Goal: Information Seeking & Learning: Learn about a topic

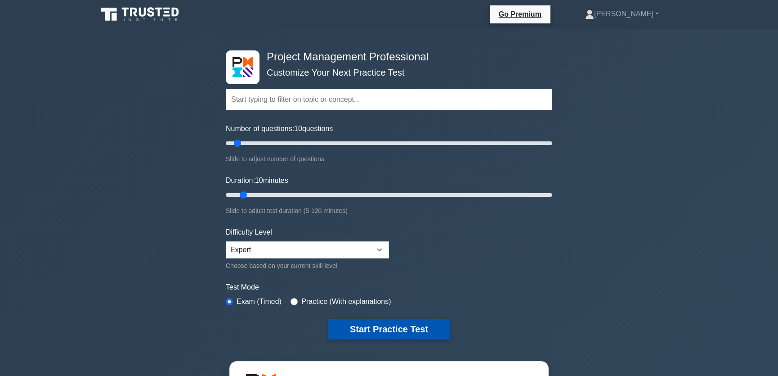
click at [394, 325] on button "Start Practice Test" at bounding box center [388, 329] width 121 height 21
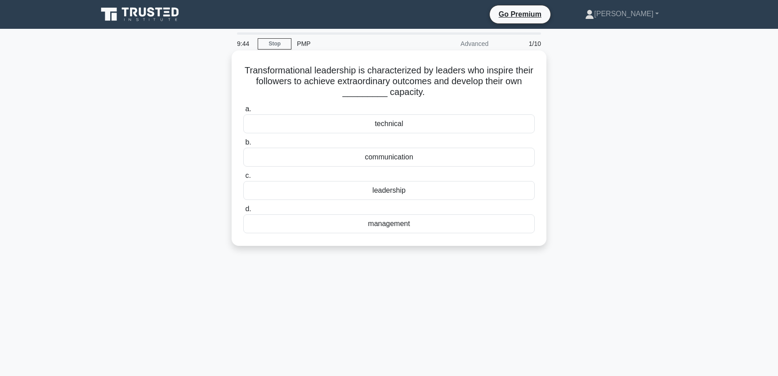
click at [391, 191] on div "leadership" at bounding box center [389, 190] width 292 height 19
click at [243, 179] on input "c. leadership" at bounding box center [243, 176] width 0 height 6
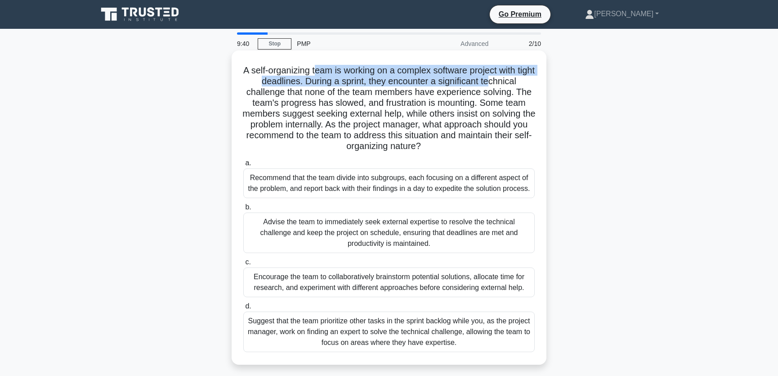
drag, startPoint x: 325, startPoint y: 72, endPoint x: 503, endPoint y: 76, distance: 177.8
click at [503, 76] on h5 "A self-organizing team is working on a complex software project with tight dead…" at bounding box center [389, 108] width 293 height 87
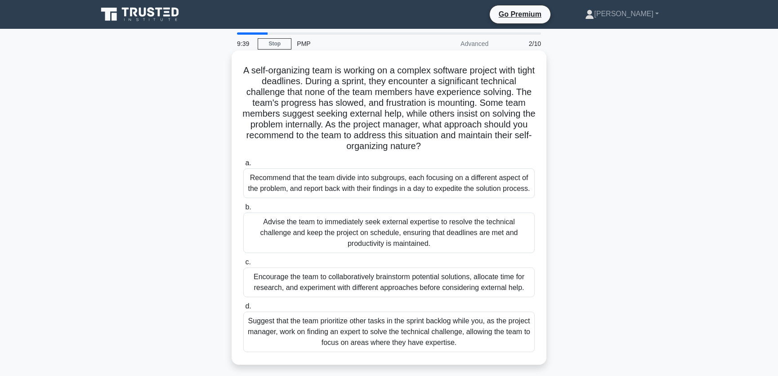
click at [314, 108] on h5 "A self-organizing team is working on a complex software project with tight dead…" at bounding box center [389, 108] width 293 height 87
drag, startPoint x: 290, startPoint y: 94, endPoint x: 515, endPoint y: 93, distance: 225.0
click at [515, 93] on h5 "A self-organizing team is working on a complex software project with tight dead…" at bounding box center [389, 108] width 293 height 87
drag, startPoint x: 282, startPoint y: 103, endPoint x: 353, endPoint y: 106, distance: 71.1
click at [353, 106] on h5 "A self-organizing team is working on a complex software project with tight dead…" at bounding box center [389, 108] width 293 height 87
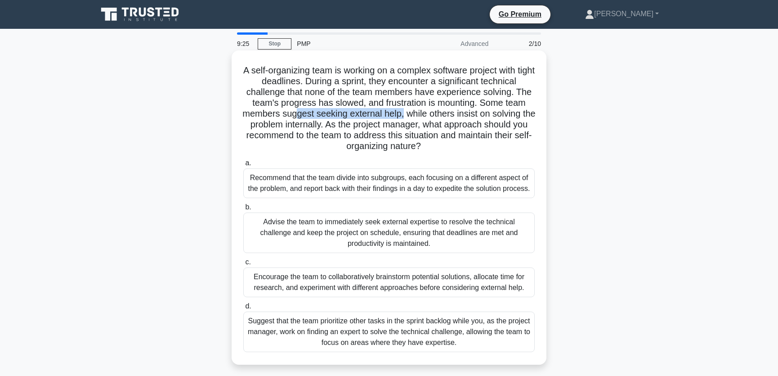
drag, startPoint x: 300, startPoint y: 114, endPoint x: 411, endPoint y: 113, distance: 110.7
click at [411, 113] on h5 "A self-organizing team is working on a complex software project with tight dead…" at bounding box center [389, 108] width 293 height 87
drag, startPoint x: 306, startPoint y: 126, endPoint x: 328, endPoint y: 126, distance: 22.5
click at [328, 126] on h5 "A self-organizing team is working on a complex software project with tight dead…" at bounding box center [389, 108] width 293 height 87
click at [438, 109] on h5 "A self-organizing team is working on a complex software project with tight dead…" at bounding box center [389, 108] width 293 height 87
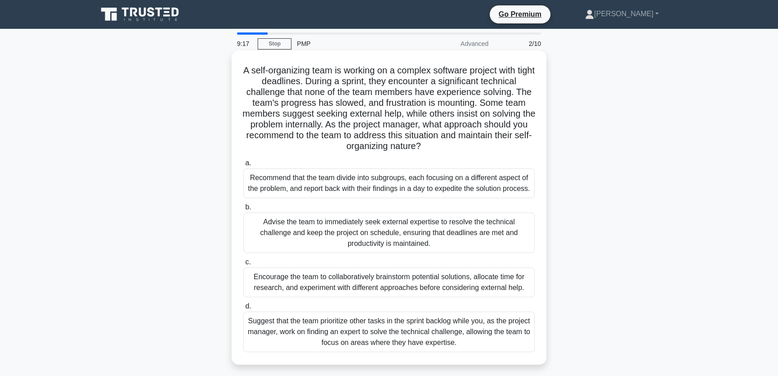
scroll to position [68, 0]
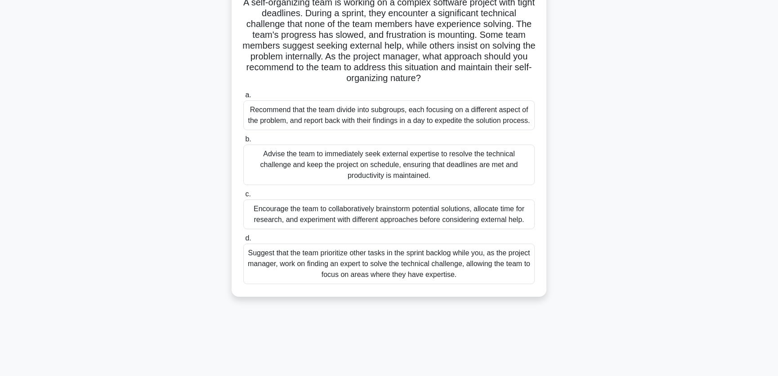
click at [332, 223] on div "Encourage the team to collaboratively brainstorm potential solutions, allocate …" at bounding box center [389, 214] width 292 height 30
click at [243, 197] on input "c. Encourage the team to collaboratively brainstorm potential solutions, alloca…" at bounding box center [243, 194] width 0 height 6
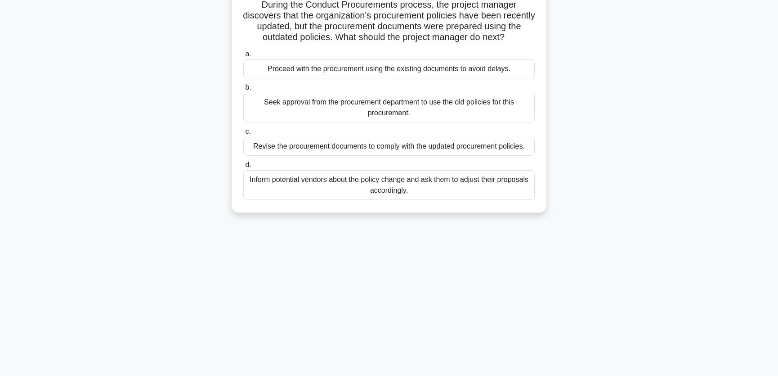
scroll to position [0, 0]
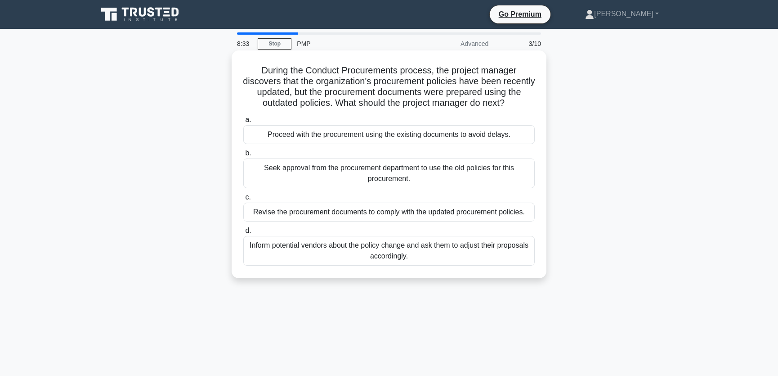
click at [387, 212] on div "Revise the procurement documents to comply with the updated procurement policie…" at bounding box center [389, 211] width 292 height 19
click at [243, 200] on input "c. Revise the procurement documents to comply with the updated procurement poli…" at bounding box center [243, 197] width 0 height 6
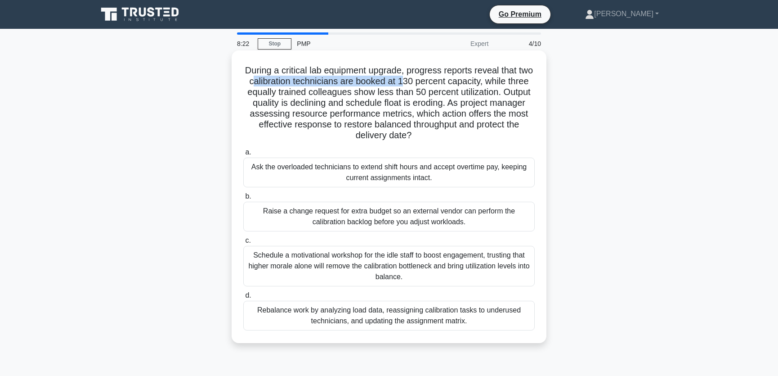
drag, startPoint x: 271, startPoint y: 80, endPoint x: 423, endPoint y: 81, distance: 152.6
click at [423, 81] on h5 "During a critical lab equipment upgrade, progress reports reveal that two calib…" at bounding box center [389, 103] width 293 height 76
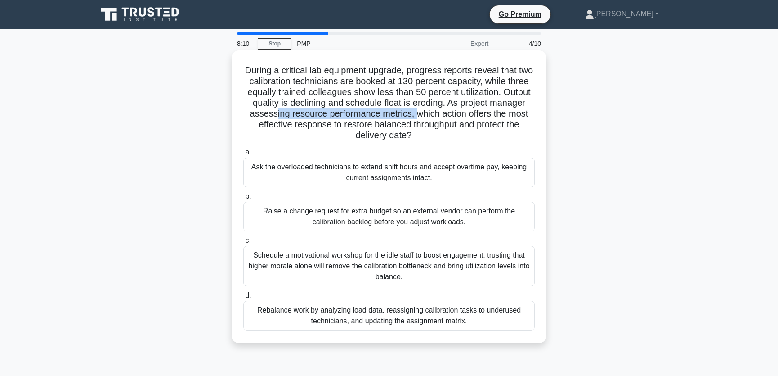
drag, startPoint x: 310, startPoint y: 113, endPoint x: 455, endPoint y: 110, distance: 144.5
click at [455, 110] on h5 "During a critical lab equipment upgrade, progress reports reveal that two calib…" at bounding box center [389, 103] width 293 height 76
click at [276, 106] on h5 "During a critical lab equipment upgrade, progress reports reveal that two calib…" at bounding box center [389, 103] width 293 height 76
click at [298, 315] on div "Rebalance work by analyzing load data, reassigning calibration tasks to underus…" at bounding box center [389, 316] width 292 height 30
click at [243, 298] on input "d. Rebalance work by analyzing load data, reassigning calibration tasks to unde…" at bounding box center [243, 295] width 0 height 6
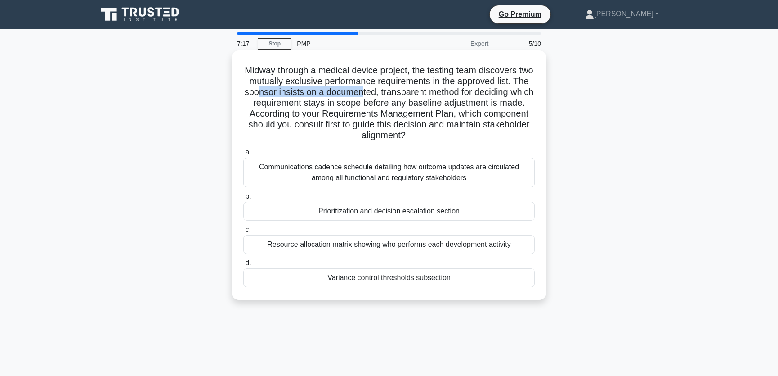
drag, startPoint x: 277, startPoint y: 91, endPoint x: 383, endPoint y: 91, distance: 106.7
click at [383, 91] on h5 "Midway through a medical device project, the testing team discovers two mutuall…" at bounding box center [389, 103] width 293 height 76
click at [443, 93] on h5 "Midway through a medical device project, the testing team discovers two mutuall…" at bounding box center [389, 103] width 293 height 76
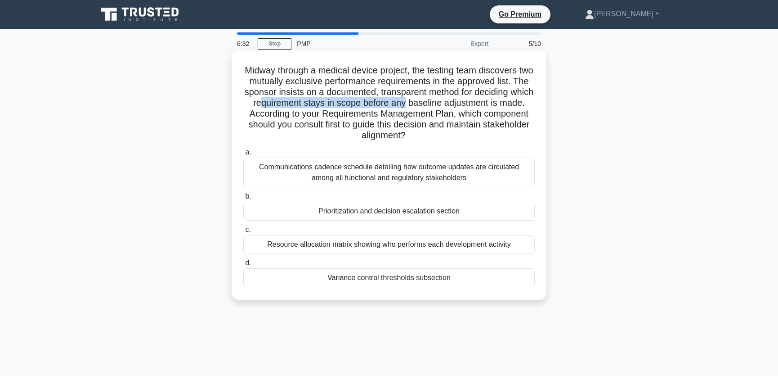
drag, startPoint x: 288, startPoint y: 106, endPoint x: 433, endPoint y: 105, distance: 145.8
click at [433, 105] on h5 "Midway through a medical device project, the testing team discovers two mutuall…" at bounding box center [389, 103] width 293 height 76
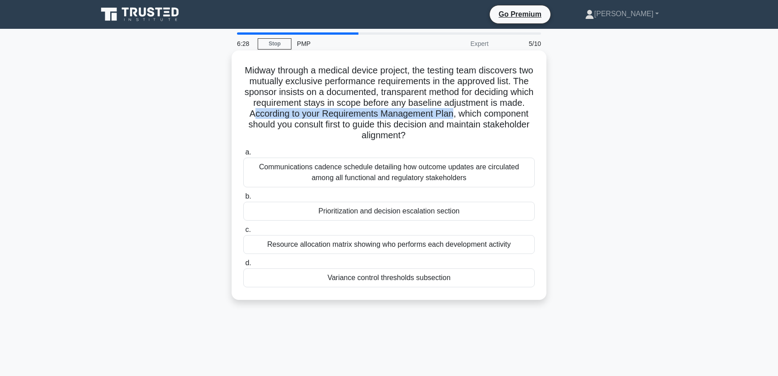
drag, startPoint x: 288, startPoint y: 116, endPoint x: 493, endPoint y: 115, distance: 205.2
click at [493, 115] on h5 "Midway through a medical device project, the testing team discovers two mutuall…" at bounding box center [389, 103] width 293 height 76
drag, startPoint x: 342, startPoint y: 126, endPoint x: 501, endPoint y: 121, distance: 158.9
click at [501, 121] on h5 "Midway through a medical device project, the testing team discovers two mutuall…" at bounding box center [389, 103] width 293 height 76
click at [473, 106] on h5 "Midway through a medical device project, the testing team discovers two mutuall…" at bounding box center [389, 103] width 293 height 76
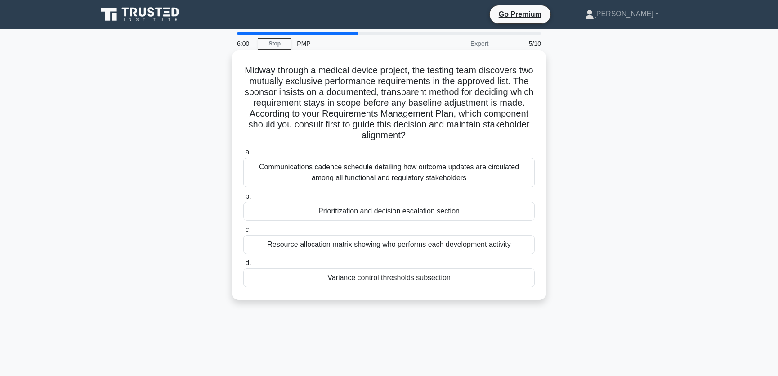
click at [450, 209] on div "Prioritization and decision escalation section" at bounding box center [389, 211] width 292 height 19
click at [243, 199] on input "b. Prioritization and decision escalation section" at bounding box center [243, 196] width 0 height 6
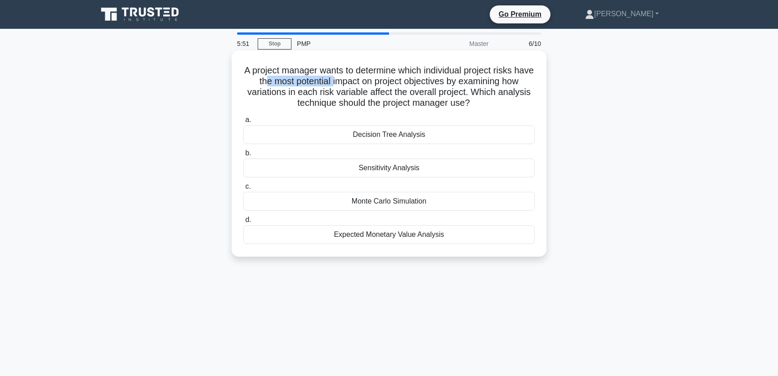
drag, startPoint x: 273, startPoint y: 82, endPoint x: 342, endPoint y: 81, distance: 69.8
click at [342, 81] on h5 "A project manager wants to determine which individual project risks have the mo…" at bounding box center [389, 87] width 293 height 44
drag, startPoint x: 299, startPoint y: 91, endPoint x: 374, endPoint y: 89, distance: 74.7
click at [374, 89] on h5 "A project manager wants to determine which individual project risks have the mo…" at bounding box center [389, 87] width 293 height 44
click at [393, 170] on div "Sensitivity Analysis" at bounding box center [389, 167] width 292 height 19
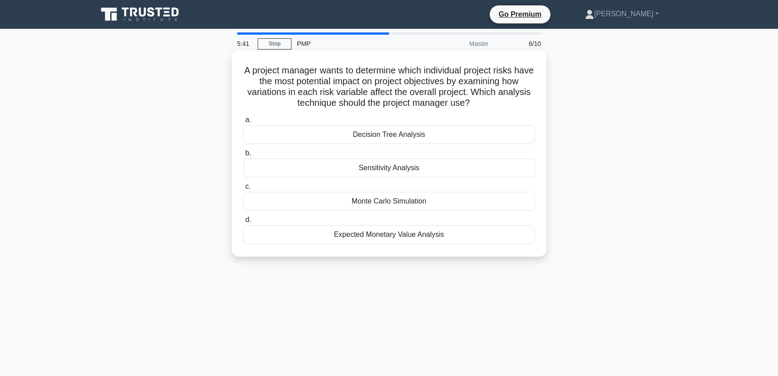
click at [243, 156] on input "b. Sensitivity Analysis" at bounding box center [243, 153] width 0 height 6
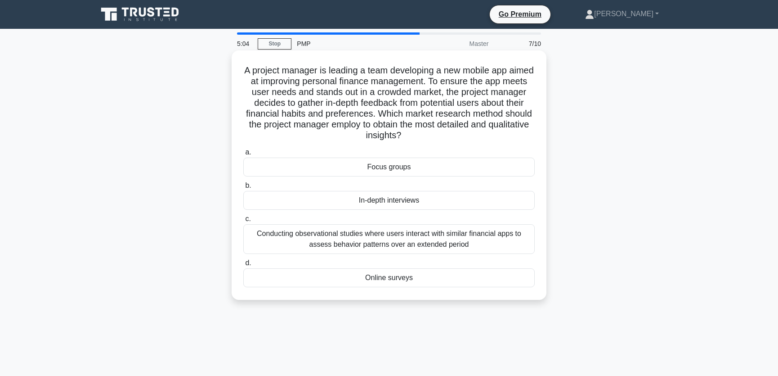
click at [388, 168] on div "Focus groups" at bounding box center [389, 166] width 292 height 19
click at [243, 155] on input "a. Focus groups" at bounding box center [243, 152] width 0 height 6
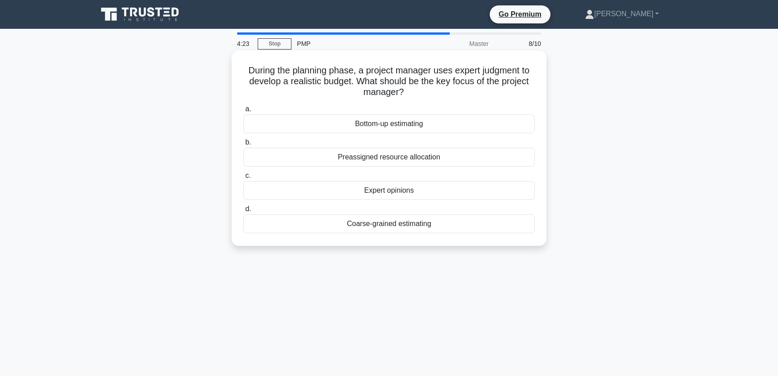
click at [419, 190] on div "Expert opinions" at bounding box center [389, 190] width 292 height 19
click at [243, 179] on input "c. Expert opinions" at bounding box center [243, 176] width 0 height 6
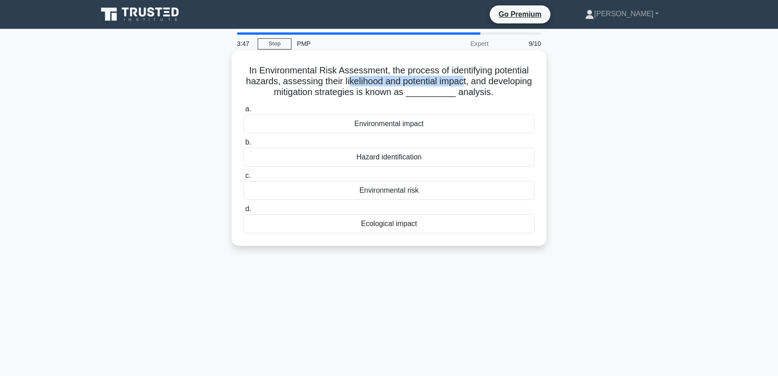
drag, startPoint x: 345, startPoint y: 81, endPoint x: 462, endPoint y: 79, distance: 117.5
click at [462, 79] on h5 "In Environmental Risk Assessment, the process of identifying potential hazards,…" at bounding box center [389, 81] width 293 height 33
click at [498, 72] on h5 "In Environmental Risk Assessment, the process of identifying potential hazards,…" at bounding box center [389, 81] width 293 height 33
click at [383, 125] on div "Environmental impact" at bounding box center [389, 123] width 292 height 19
click at [243, 112] on input "a. Environmental impact" at bounding box center [243, 109] width 0 height 6
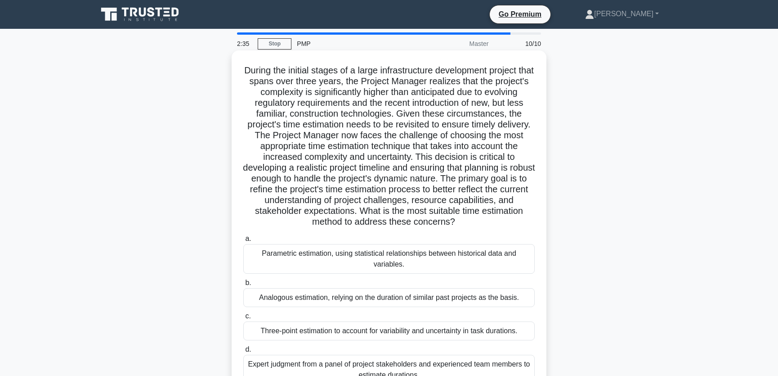
click at [414, 183] on h5 ".spinner_0XTQ{transform-origin:center;animation:spinner_y6GP .75s linear infini…" at bounding box center [389, 146] width 293 height 163
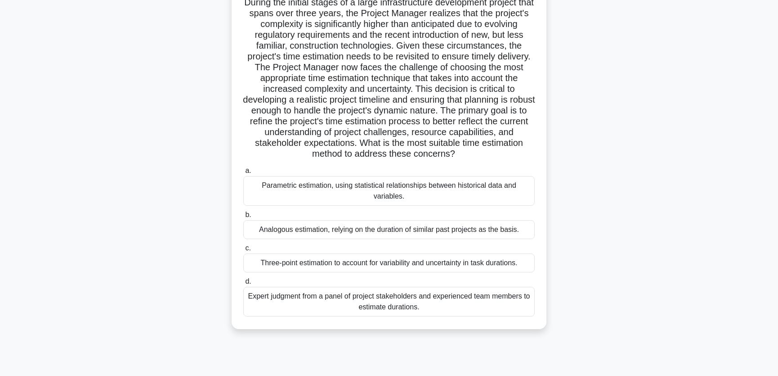
click at [388, 264] on div "Three-point estimation to account for variability and uncertainty in task durat…" at bounding box center [389, 262] width 292 height 19
click at [243, 251] on input "c. Three-point estimation to account for variability and uncertainty in task du…" at bounding box center [243, 248] width 0 height 6
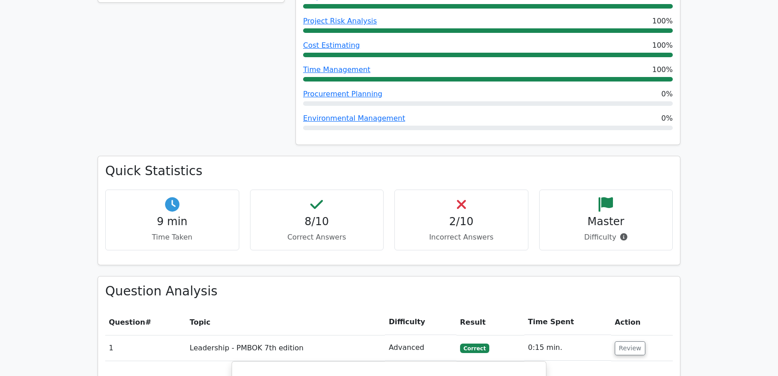
scroll to position [750, 0]
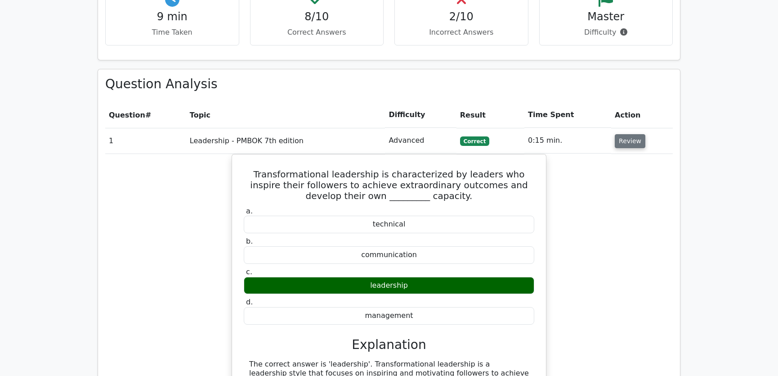
click at [621, 134] on button "Review" at bounding box center [630, 141] width 31 height 14
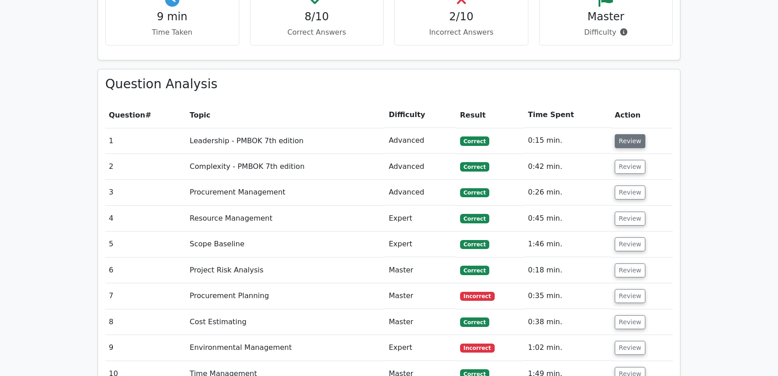
click at [621, 134] on button "Review" at bounding box center [630, 141] width 31 height 14
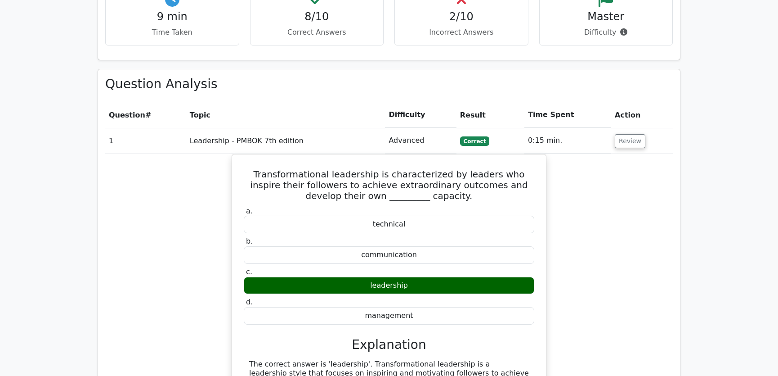
scroll to position [886, 0]
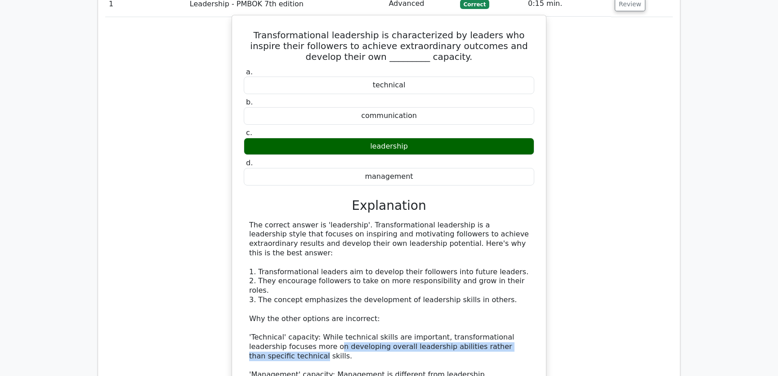
drag, startPoint x: 300, startPoint y: 295, endPoint x: 519, endPoint y: 293, distance: 219.6
click at [519, 293] on div "The correct answer is 'leadership'. Transformational leadership is a leadership…" at bounding box center [389, 327] width 280 height 215
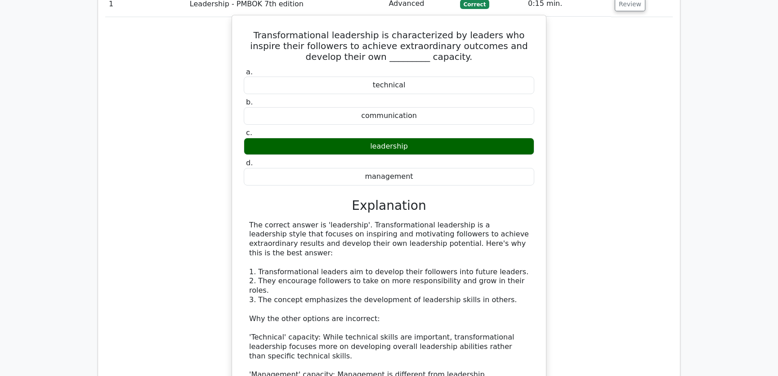
click at [301, 324] on div "The correct answer is 'leadership'. Transformational leadership is a leadership…" at bounding box center [389, 327] width 280 height 215
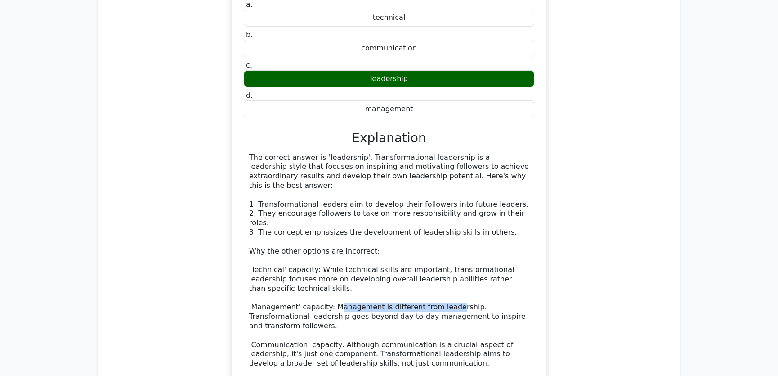
drag, startPoint x: 331, startPoint y: 255, endPoint x: 444, endPoint y: 256, distance: 113.0
click at [444, 256] on div "The correct answer is 'leadership'. Transformational leadership is a leadership…" at bounding box center [389, 260] width 280 height 215
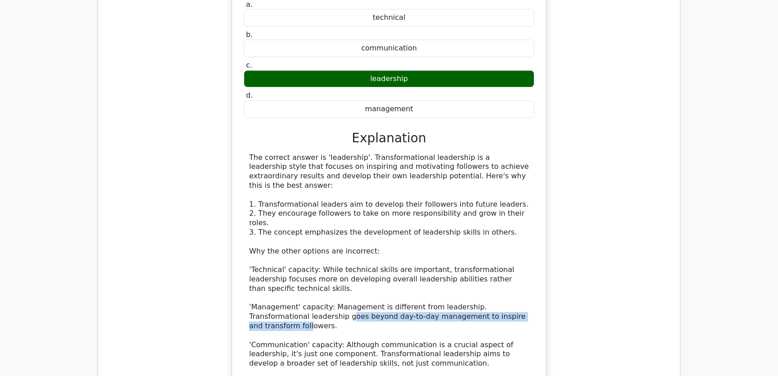
drag, startPoint x: 289, startPoint y: 264, endPoint x: 504, endPoint y: 263, distance: 215.1
click at [504, 263] on div "The correct answer is 'leadership'. Transformational leadership is a leadership…" at bounding box center [389, 260] width 280 height 215
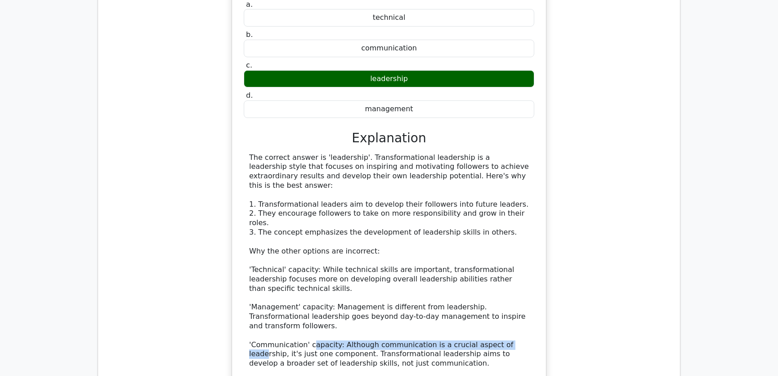
drag, startPoint x: 309, startPoint y: 280, endPoint x: 504, endPoint y: 282, distance: 195.3
click at [504, 282] on div "The correct answer is 'leadership'. Transformational leadership is a leadership…" at bounding box center [389, 260] width 280 height 215
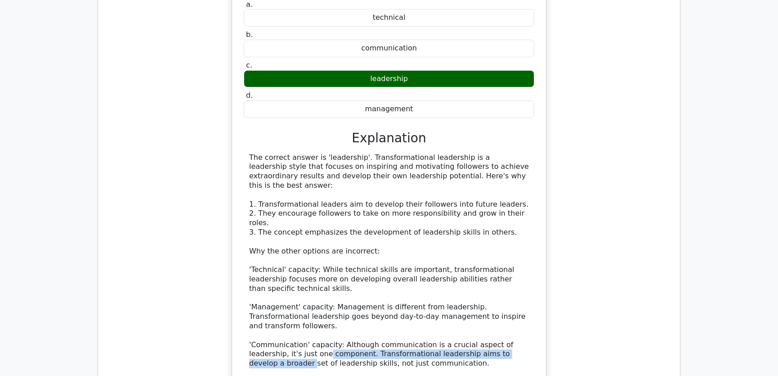
drag, startPoint x: 284, startPoint y: 293, endPoint x: 510, endPoint y: 292, distance: 225.5
click at [510, 292] on div "The correct answer is 'leadership'. Transformational leadership is a leadership…" at bounding box center [389, 260] width 280 height 215
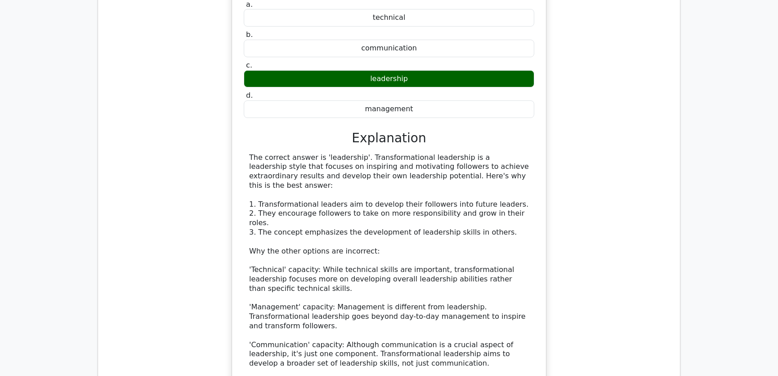
click at [400, 268] on div "The correct answer is 'leadership'. Transformational leadership is a leadership…" at bounding box center [389, 260] width 280 height 215
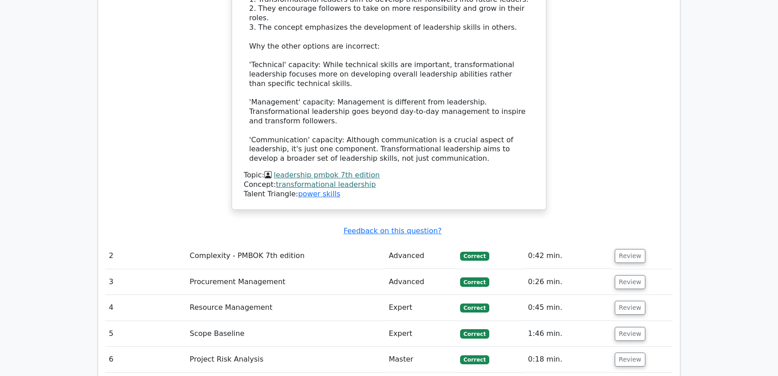
scroll to position [1227, 0]
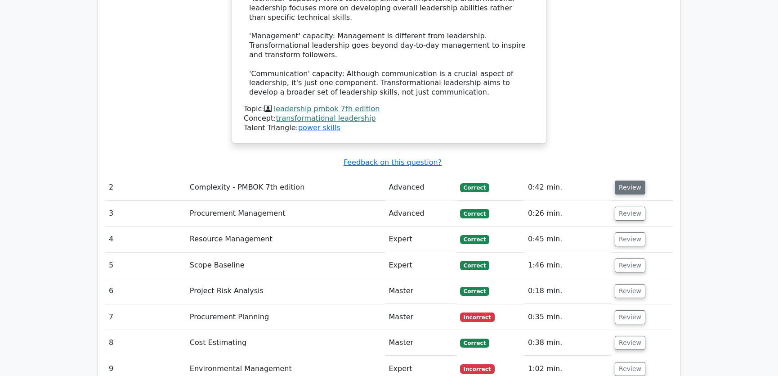
click at [626, 180] on button "Review" at bounding box center [630, 187] width 31 height 14
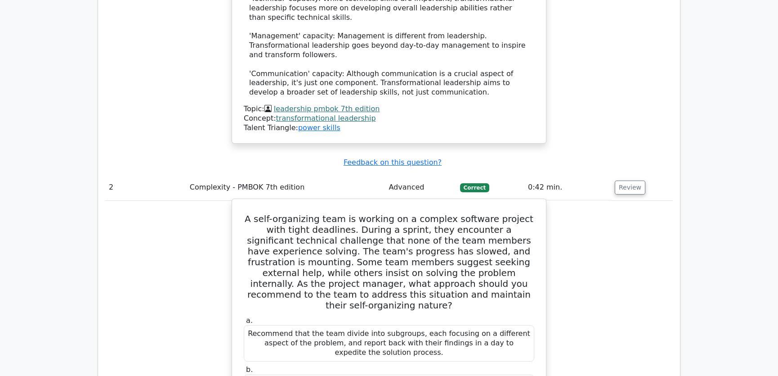
scroll to position [1296, 0]
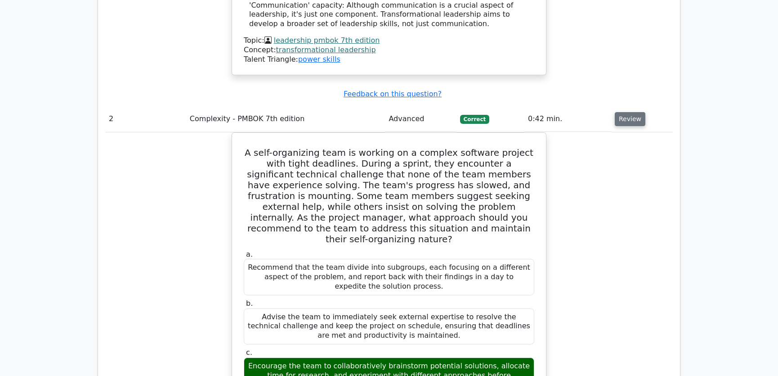
click at [625, 112] on button "Review" at bounding box center [630, 119] width 31 height 14
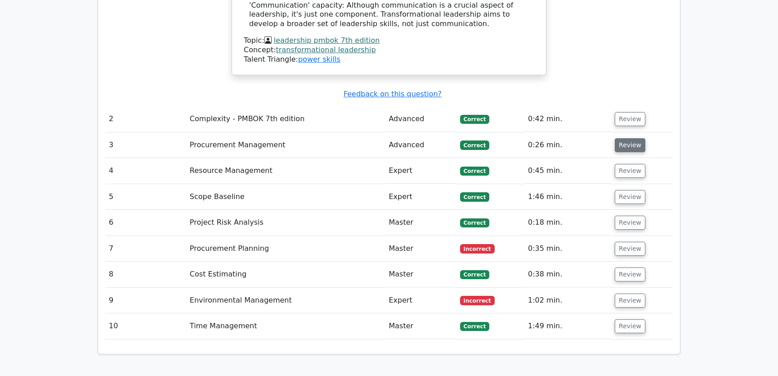
click at [625, 138] on button "Review" at bounding box center [630, 145] width 31 height 14
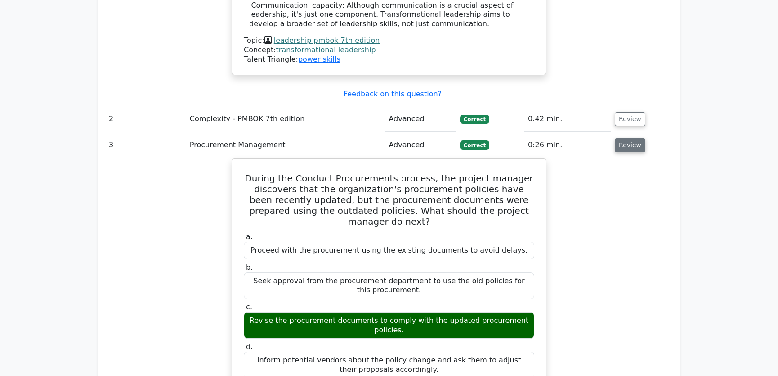
click at [620, 138] on button "Review" at bounding box center [630, 145] width 31 height 14
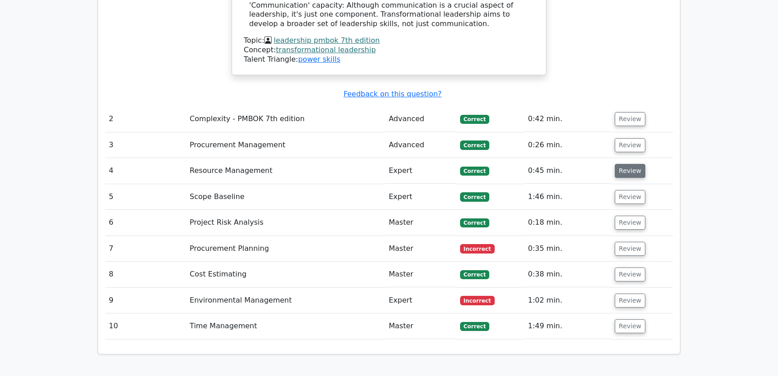
click at [626, 164] on button "Review" at bounding box center [630, 171] width 31 height 14
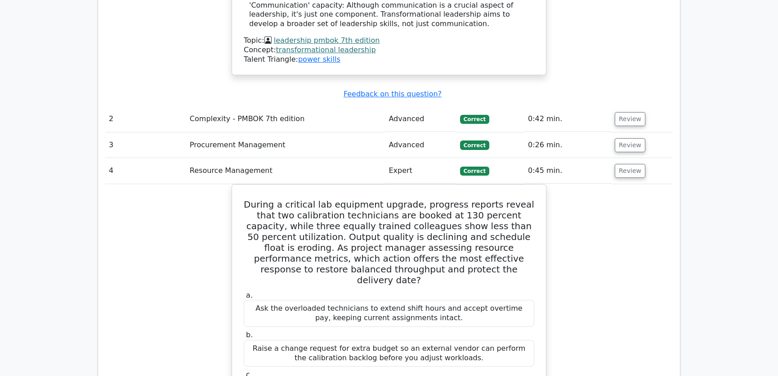
scroll to position [1363, 0]
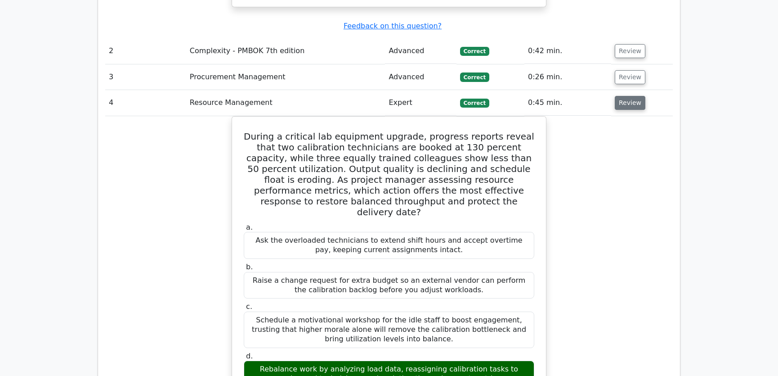
click at [625, 96] on button "Review" at bounding box center [630, 103] width 31 height 14
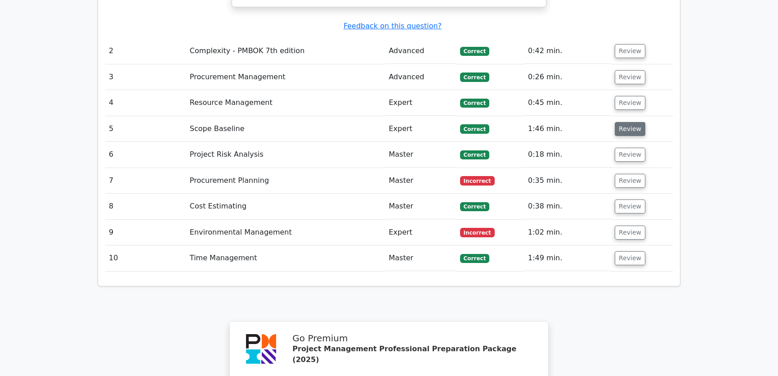
click at [625, 122] on button "Review" at bounding box center [630, 129] width 31 height 14
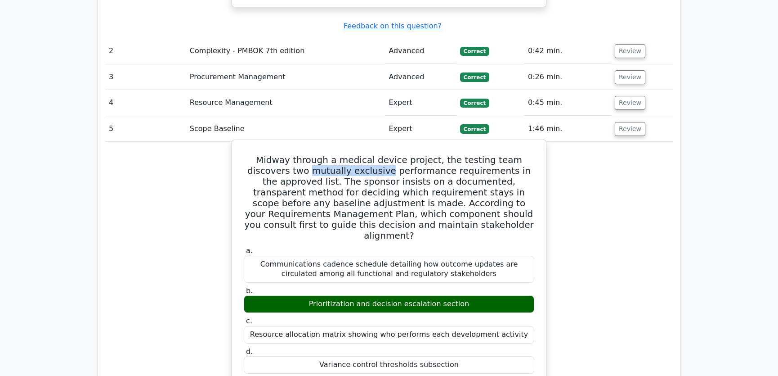
drag, startPoint x: 264, startPoint y: 108, endPoint x: 338, endPoint y: 109, distance: 74.3
click at [338, 154] on h5 "Midway through a medical device project, the testing team discovers two mutuall…" at bounding box center [389, 197] width 292 height 86
copy h5 "mutually exclusive"
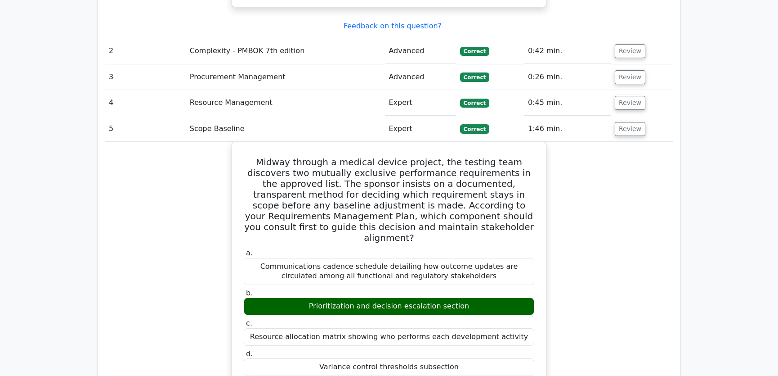
click at [592, 193] on div "Midway through a medical device project, the testing team discovers two mutuall…" at bounding box center [389, 380] width 568 height 476
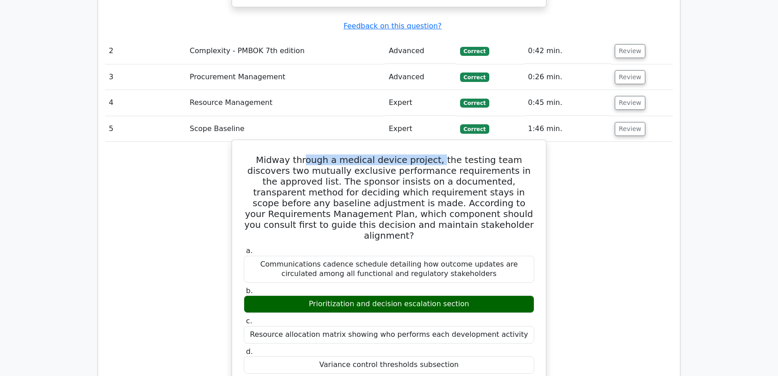
drag, startPoint x: 296, startPoint y: 98, endPoint x: 422, endPoint y: 96, distance: 126.0
click at [422, 154] on h5 "Midway through a medical device project, the testing team discovers two mutuall…" at bounding box center [389, 197] width 292 height 86
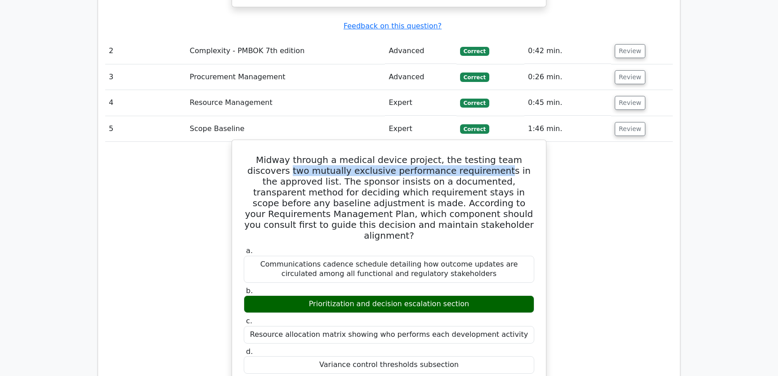
drag, startPoint x: 247, startPoint y: 108, endPoint x: 446, endPoint y: 110, distance: 198.9
click at [446, 154] on h5 "Midway through a medical device project, the testing team discovers two mutuall…" at bounding box center [389, 197] width 292 height 86
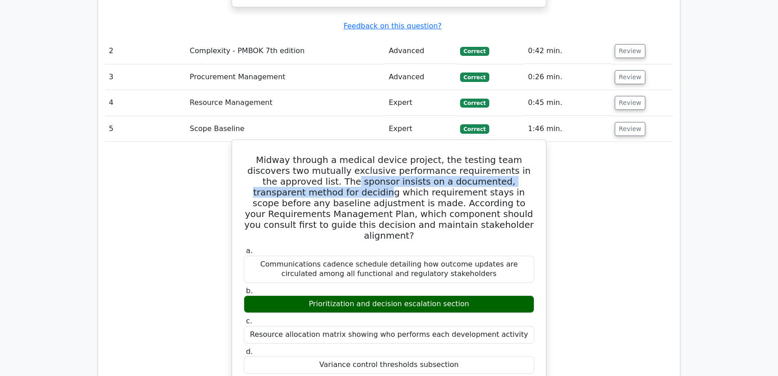
drag, startPoint x: 260, startPoint y: 121, endPoint x: 529, endPoint y: 121, distance: 269.1
click at [529, 154] on h5 "Midway through a medical device project, the testing team discovers two mutuall…" at bounding box center [389, 197] width 292 height 86
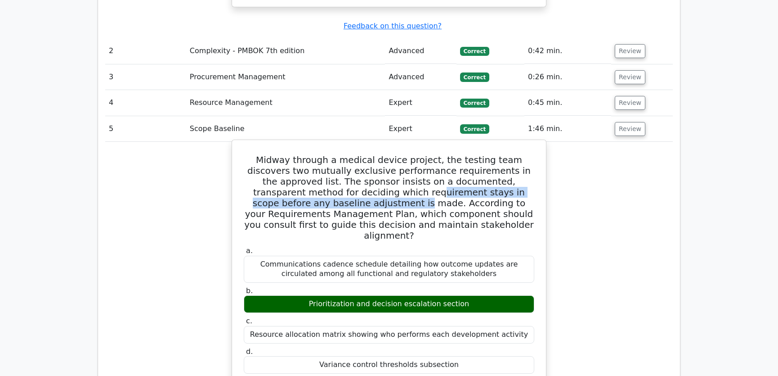
drag, startPoint x: 292, startPoint y: 128, endPoint x: 527, endPoint y: 128, distance: 234.4
click at [527, 154] on h5 "Midway through a medical device project, the testing team discovers two mutuall…" at bounding box center [389, 197] width 292 height 86
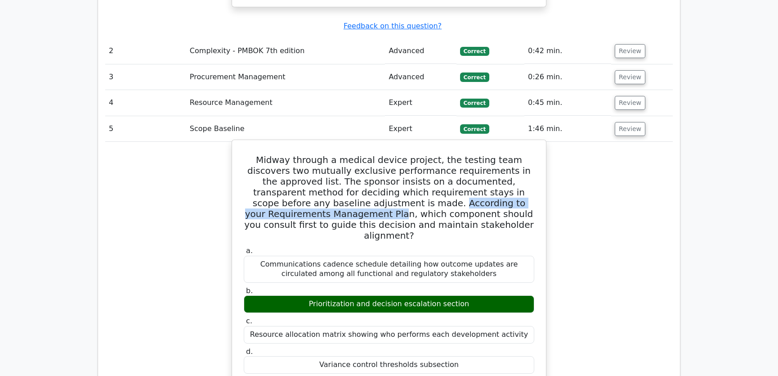
drag, startPoint x: 287, startPoint y: 141, endPoint x: 489, endPoint y: 144, distance: 202.5
click at [489, 154] on h5 "Midway through a medical device project, the testing team discovers two mutuall…" at bounding box center [389, 197] width 292 height 86
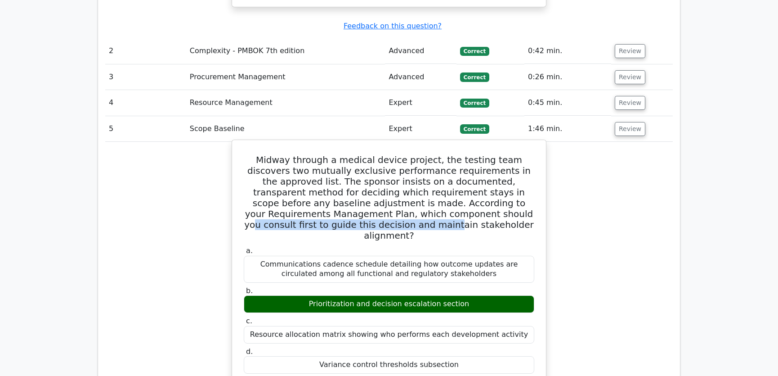
drag, startPoint x: 332, startPoint y: 154, endPoint x: 522, endPoint y: 155, distance: 189.9
click at [522, 155] on h5 "Midway through a medical device project, the testing team discovers two mutuall…" at bounding box center [389, 197] width 292 height 86
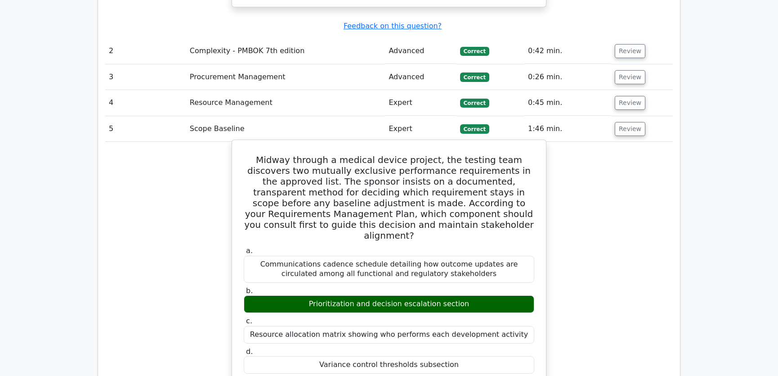
click at [408, 154] on h5 "Midway through a medical device project, the testing team discovers two mutuall…" at bounding box center [389, 197] width 292 height 86
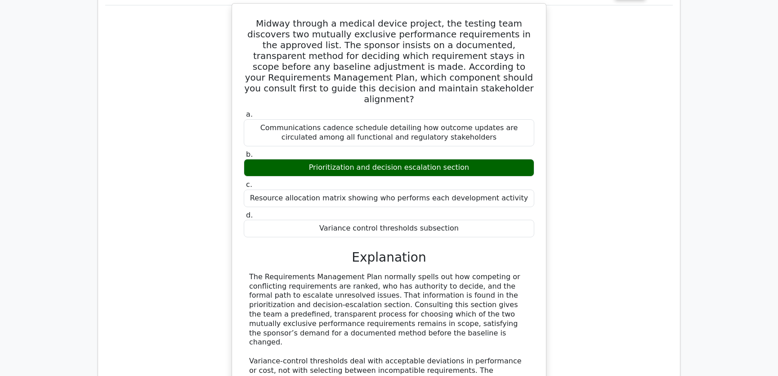
scroll to position [1568, 0]
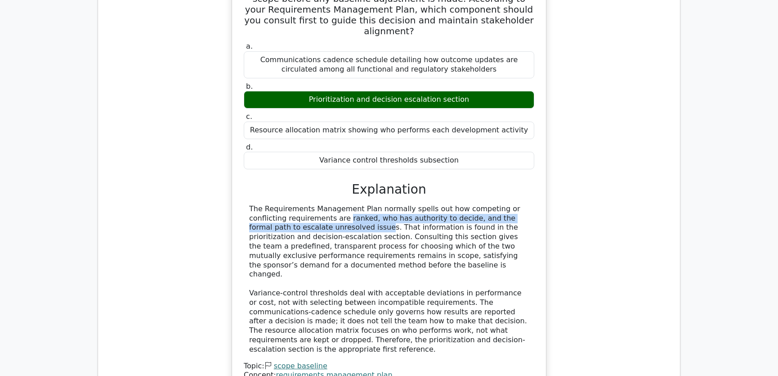
drag, startPoint x: 250, startPoint y: 145, endPoint x: 528, endPoint y: 145, distance: 278.1
click at [528, 204] on div "The Requirements Management Plan normally spells out how competing or conflicti…" at bounding box center [389, 279] width 280 height 150
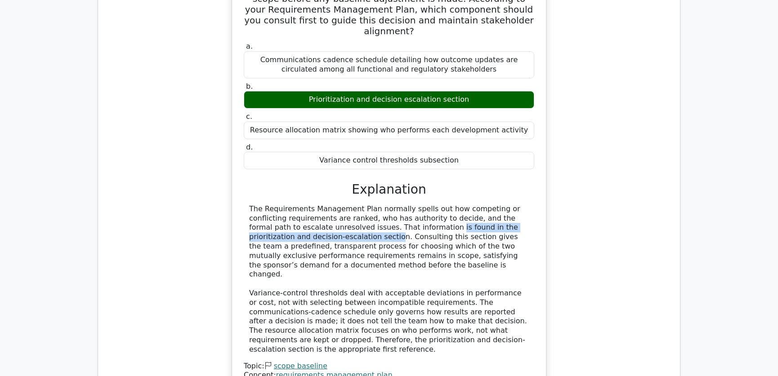
drag, startPoint x: 310, startPoint y: 156, endPoint x: 508, endPoint y: 157, distance: 197.5
click at [508, 204] on div "The Requirements Management Plan normally spells out how competing or conflicti…" at bounding box center [389, 279] width 280 height 150
click at [330, 204] on div "The Requirements Management Plan normally spells out how competing or conflicti…" at bounding box center [389, 279] width 280 height 150
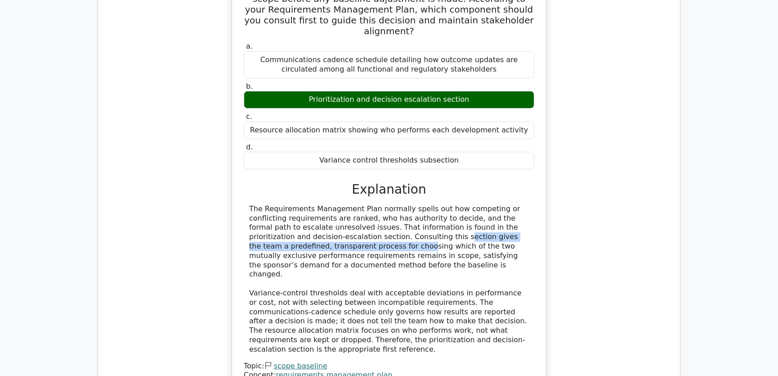
drag, startPoint x: 311, startPoint y: 162, endPoint x: 516, endPoint y: 166, distance: 204.8
click at [516, 204] on div "The Requirements Management Plan normally spells out how competing or conflicti…" at bounding box center [389, 279] width 280 height 150
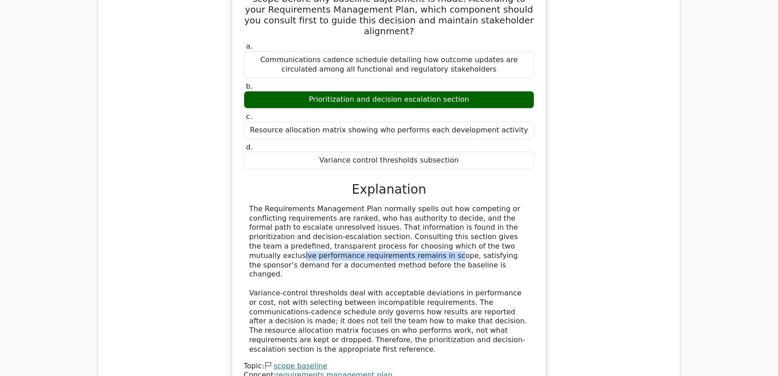
drag, startPoint x: 368, startPoint y: 173, endPoint x: 513, endPoint y: 177, distance: 144.5
click at [513, 204] on div "The Requirements Management Plan normally spells out how competing or conflicti…" at bounding box center [389, 279] width 280 height 150
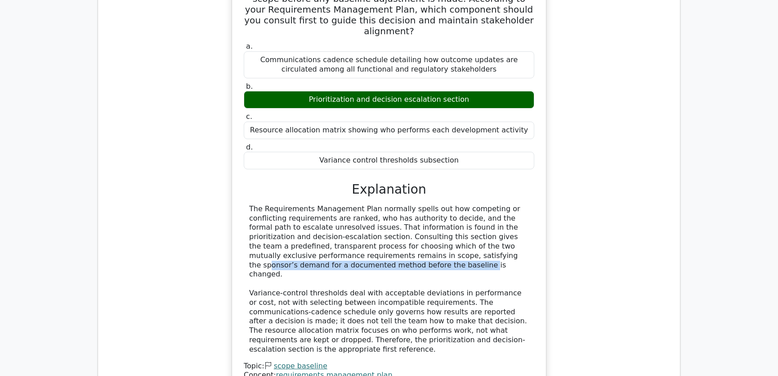
drag, startPoint x: 307, startPoint y: 180, endPoint x: 513, endPoint y: 185, distance: 206.6
click at [513, 204] on div "The Requirements Management Plan normally spells out how competing or conflicti…" at bounding box center [389, 279] width 280 height 150
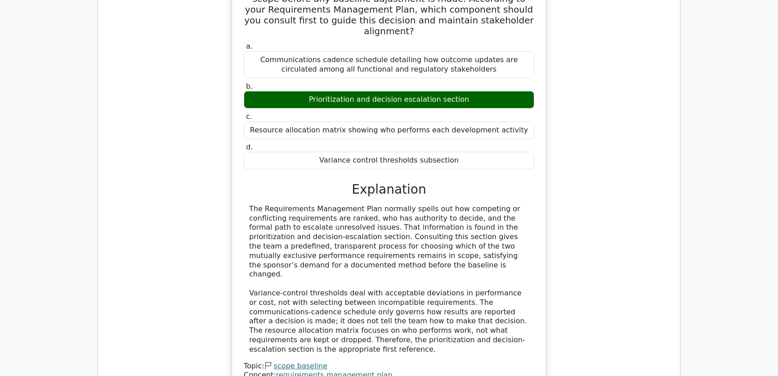
click at [416, 204] on div "The Requirements Management Plan normally spells out how competing or conflicti…" at bounding box center [389, 279] width 280 height 150
drag, startPoint x: 414, startPoint y: 154, endPoint x: 498, endPoint y: 158, distance: 84.7
click at [498, 204] on div "The Requirements Management Plan normally spells out how competing or conflicti…" at bounding box center [389, 279] width 280 height 150
click at [330, 204] on div "The Requirements Management Plan normally spells out how competing or conflicti…" at bounding box center [389, 279] width 280 height 150
drag, startPoint x: 312, startPoint y: 209, endPoint x: 441, endPoint y: 213, distance: 129.2
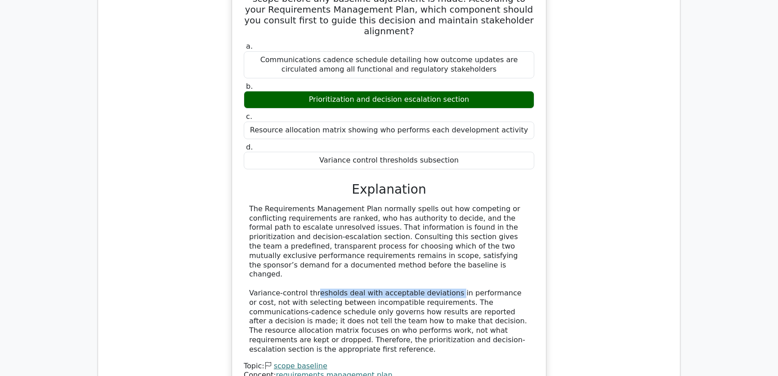
click at [441, 213] on div "The Requirements Management Plan normally spells out how competing or conflicti…" at bounding box center [389, 279] width 280 height 150
drag, startPoint x: 252, startPoint y: 220, endPoint x: 426, endPoint y: 223, distance: 174.6
click at [426, 223] on div "The Requirements Management Plan normally spells out how competing or conflicti…" at bounding box center [389, 279] width 280 height 150
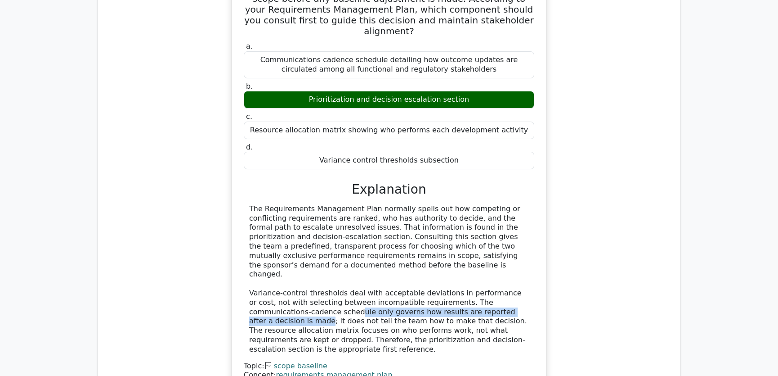
drag, startPoint x: 270, startPoint y: 229, endPoint x: 479, endPoint y: 230, distance: 209.7
click at [479, 230] on div "The Requirements Management Plan normally spells out how competing or conflicti…" at bounding box center [389, 279] width 280 height 150
click at [458, 247] on div "The Requirements Management Plan normally spells out how competing or conflicti…" at bounding box center [389, 279] width 280 height 150
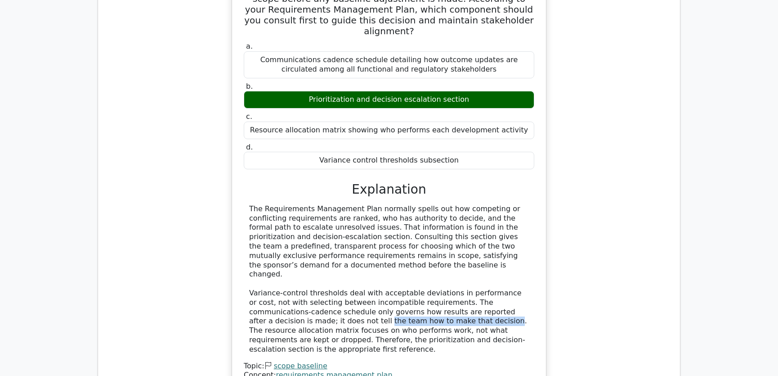
drag, startPoint x: 261, startPoint y: 238, endPoint x: 378, endPoint y: 240, distance: 116.6
click at [378, 240] on div "The Requirements Management Plan normally spells out how competing or conflicti…" at bounding box center [389, 279] width 280 height 150
click at [427, 238] on div "The Requirements Management Plan normally spells out how competing or conflicti…" at bounding box center [389, 279] width 280 height 150
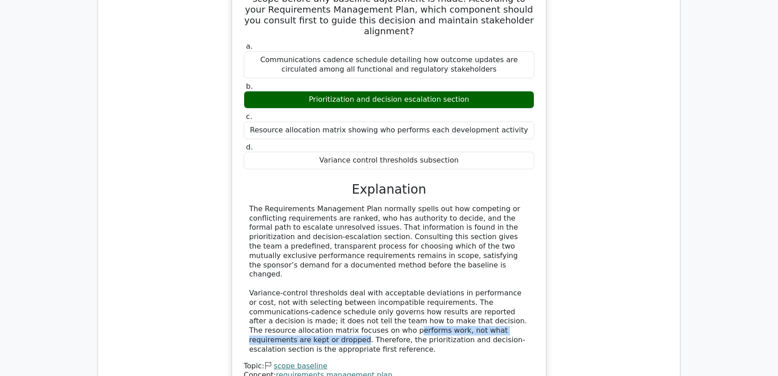
drag, startPoint x: 270, startPoint y: 247, endPoint x: 456, endPoint y: 249, distance: 186.3
click at [456, 249] on div "The Requirements Management Plan normally spells out how competing or conflicti…" at bounding box center [389, 279] width 280 height 150
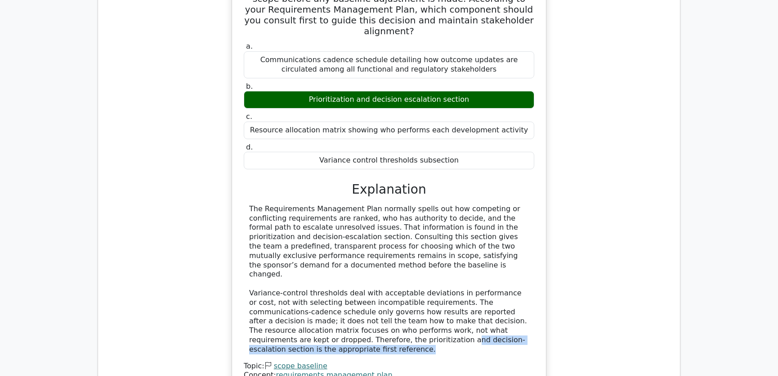
drag, startPoint x: 296, startPoint y: 256, endPoint x: 500, endPoint y: 256, distance: 204.7
click at [500, 256] on div "The Requirements Management Plan normally spells out how competing or conflicti…" at bounding box center [389, 279] width 280 height 150
click at [501, 237] on div "The Requirements Management Plan normally spells out how competing or conflicti…" at bounding box center [389, 279] width 280 height 150
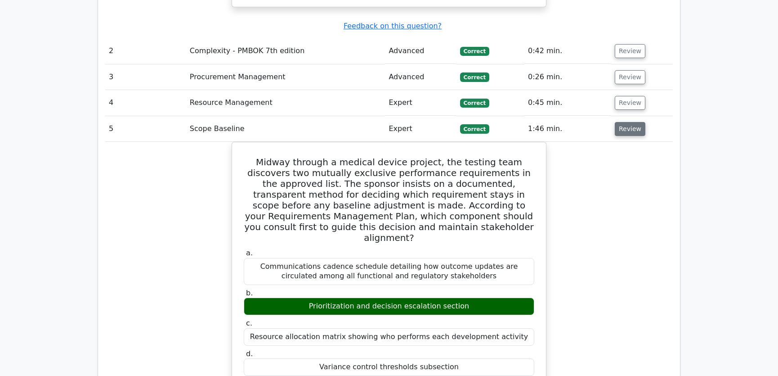
click at [629, 122] on button "Review" at bounding box center [630, 129] width 31 height 14
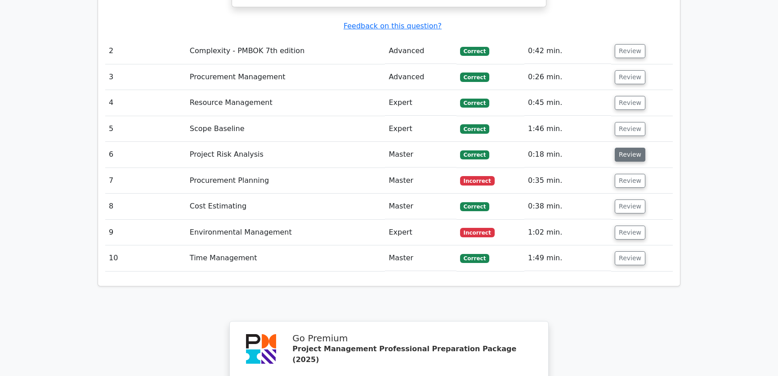
click at [625, 148] on button "Review" at bounding box center [630, 155] width 31 height 14
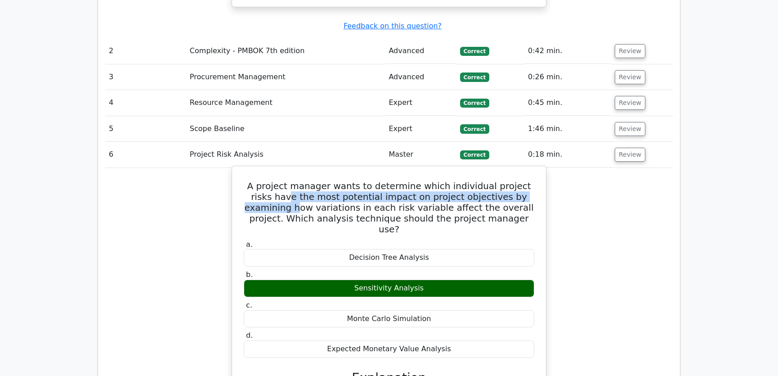
drag, startPoint x: 258, startPoint y: 133, endPoint x: 521, endPoint y: 136, distance: 262.8
click at [521, 180] on h5 "A project manager wants to determine which individual project risks have the mo…" at bounding box center [389, 207] width 292 height 54
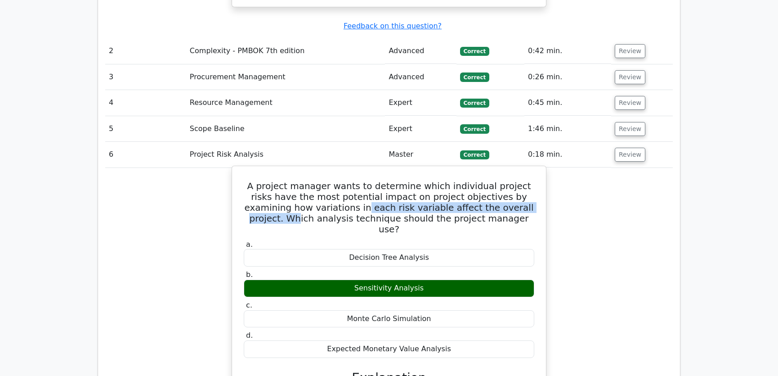
drag, startPoint x: 293, startPoint y: 147, endPoint x: 486, endPoint y: 146, distance: 192.1
click at [486, 180] on h5 "A project manager wants to determine which individual project risks have the mo…" at bounding box center [389, 207] width 292 height 54
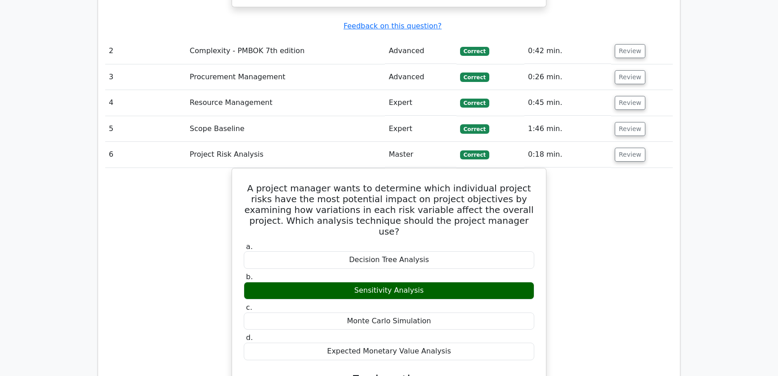
click at [634, 148] on button "Review" at bounding box center [630, 155] width 31 height 14
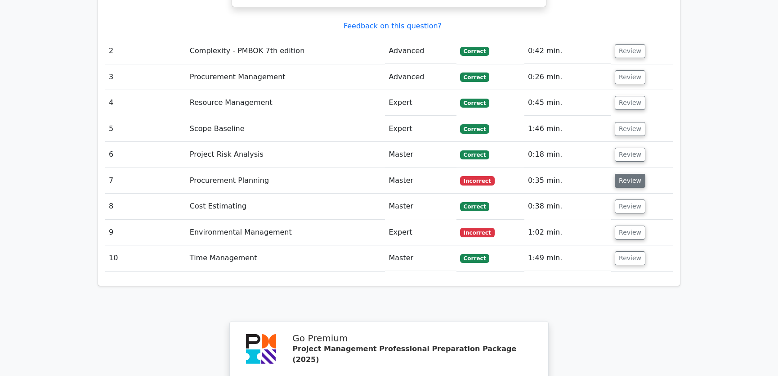
click at [625, 174] on button "Review" at bounding box center [630, 181] width 31 height 14
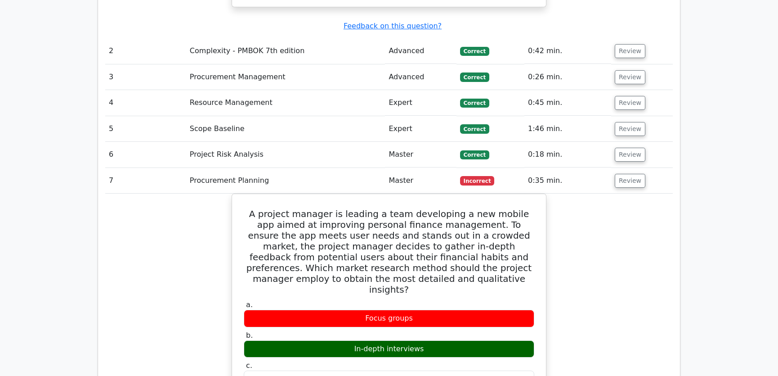
scroll to position [1431, 0]
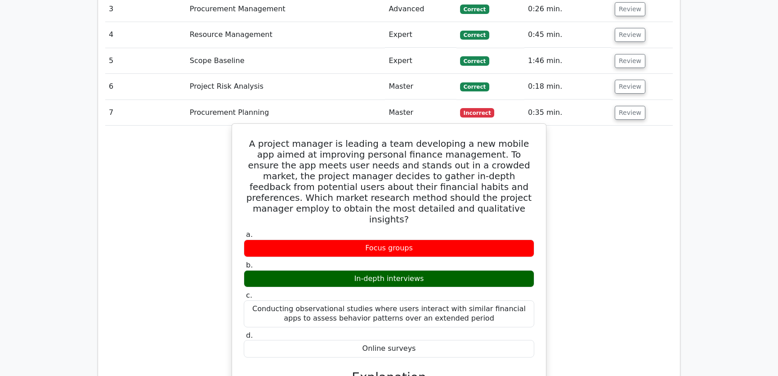
drag, startPoint x: 255, startPoint y: 81, endPoint x: 418, endPoint y: 276, distance: 254.6
click at [418, 276] on div "A project manager is leading a team developing a new mobile app aimed at improv…" at bounding box center [389, 337] width 307 height 420
copy div "A project manager is leading a team developing a new mobile app aimed at improv…"
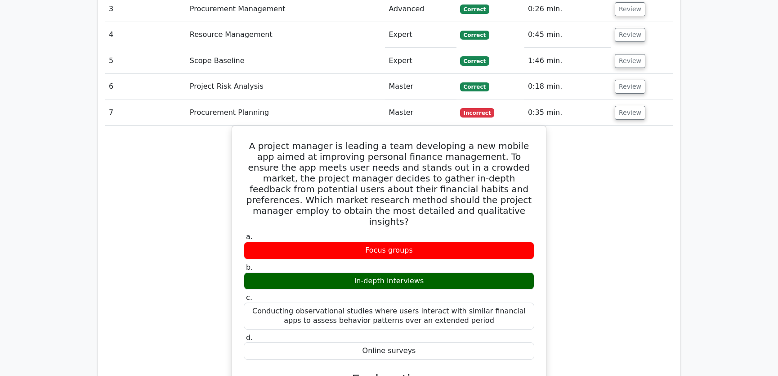
click at [627, 126] on div "A project manager is leading a team developing a new mobile app aimed at improv…" at bounding box center [389, 345] width 568 height 439
click at [629, 106] on button "Review" at bounding box center [630, 113] width 31 height 14
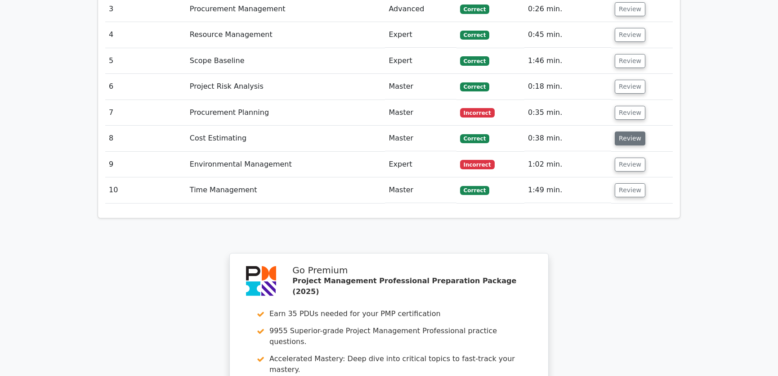
click at [627, 131] on button "Review" at bounding box center [630, 138] width 31 height 14
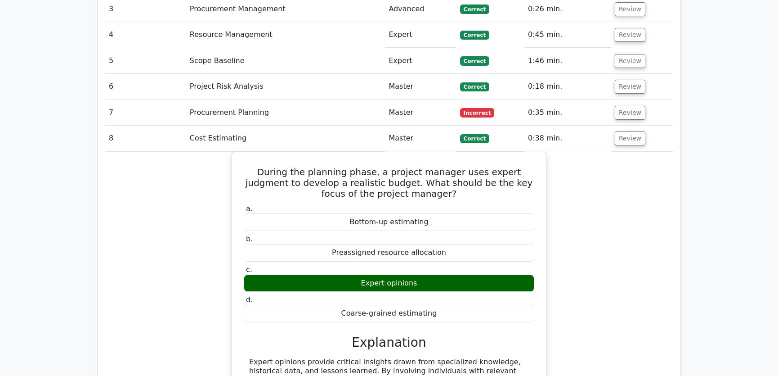
click at [589, 183] on div "During the planning phase, a project manager uses expert judgment to develop a …" at bounding box center [389, 311] width 568 height 319
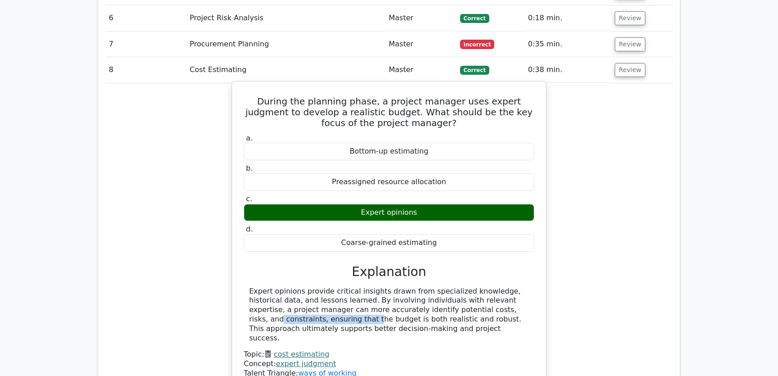
drag, startPoint x: 402, startPoint y: 247, endPoint x: 491, endPoint y: 245, distance: 89.1
click at [491, 287] on div "Expert opinions provide critical insights drawn from specialized knowledge, his…" at bounding box center [389, 315] width 280 height 56
click at [316, 287] on div "Expert opinions provide critical insights drawn from specialized knowledge, his…" at bounding box center [389, 315] width 280 height 56
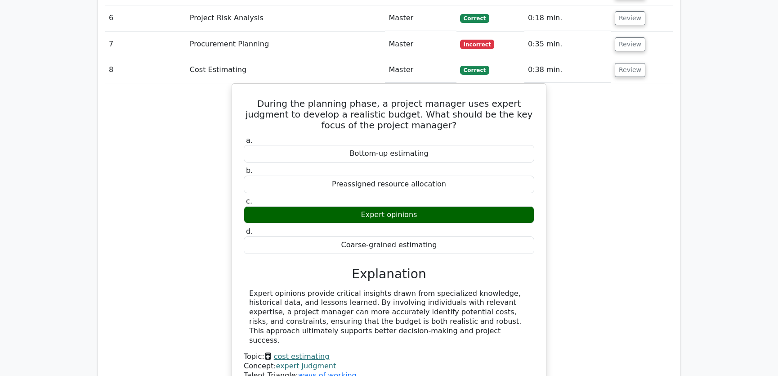
click at [621, 234] on div "During the planning phase, a project manager uses expert judgment to develop a …" at bounding box center [389, 242] width 568 height 319
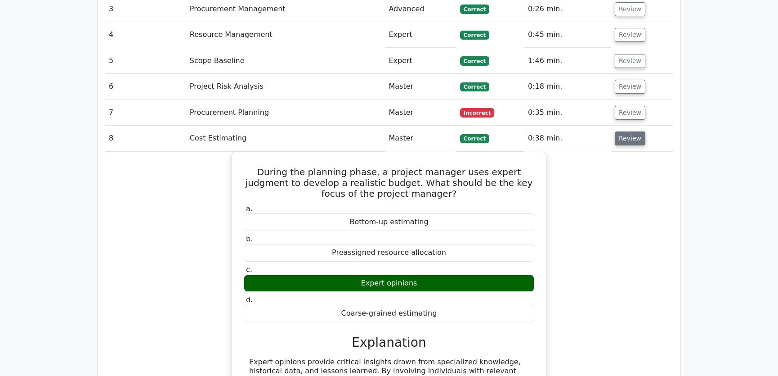
click at [632, 131] on button "Review" at bounding box center [630, 138] width 31 height 14
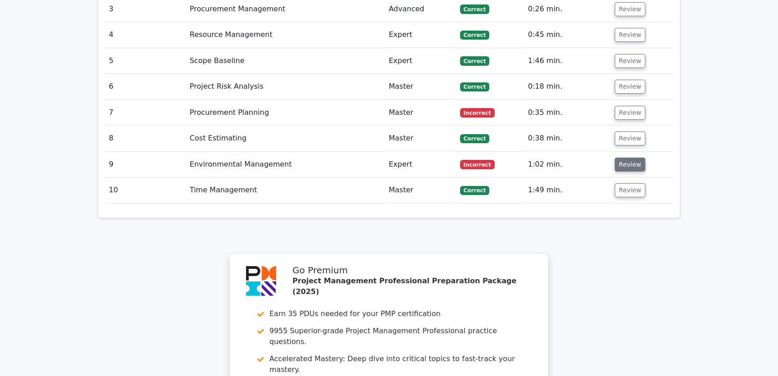
click at [626, 157] on button "Review" at bounding box center [630, 164] width 31 height 14
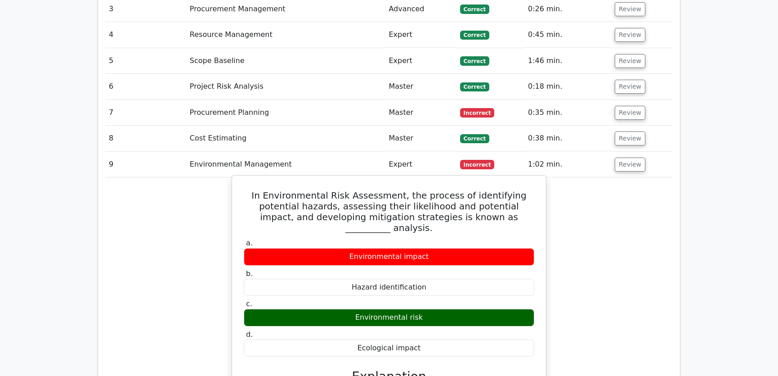
drag, startPoint x: 247, startPoint y: 132, endPoint x: 423, endPoint y: 276, distance: 227.1
copy div "In Environmental Risk Assessment, the process of identifying potential hazards,…"
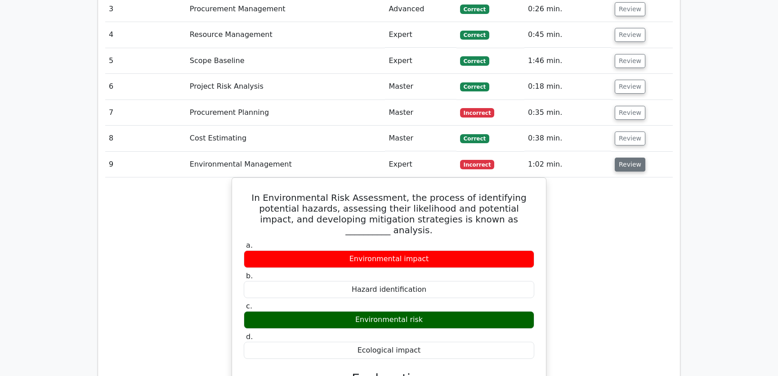
click at [625, 157] on button "Review" at bounding box center [630, 164] width 31 height 14
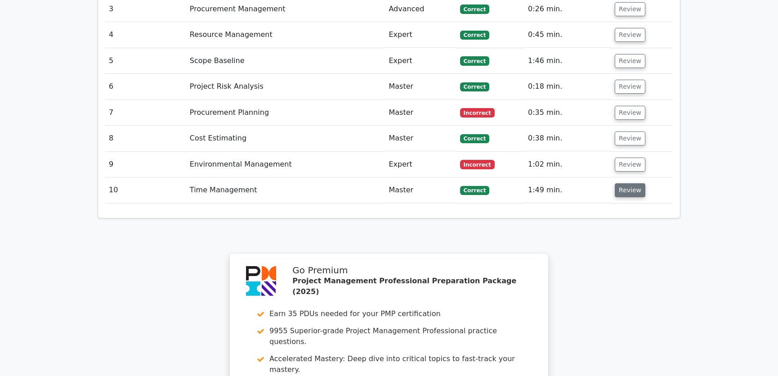
click at [623, 183] on button "Review" at bounding box center [630, 190] width 31 height 14
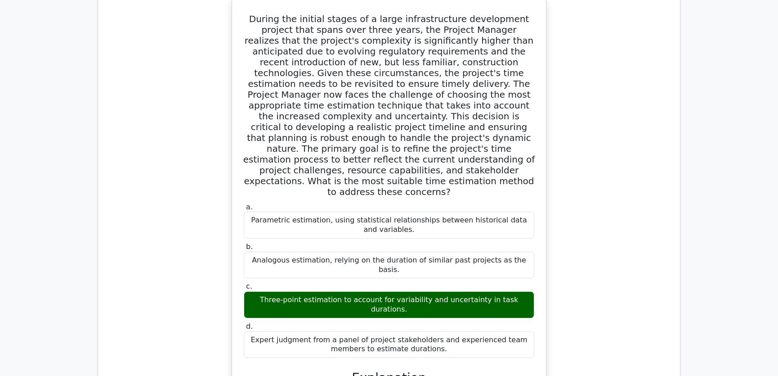
scroll to position [1568, 0]
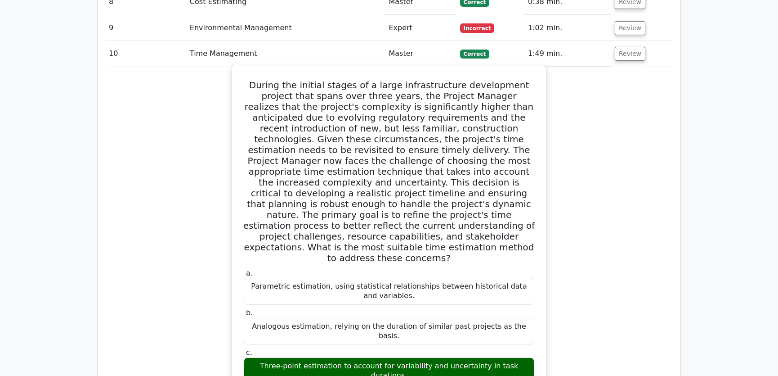
drag, startPoint x: 248, startPoint y: 21, endPoint x: 430, endPoint y: 317, distance: 347.6
click at [430, 317] on div "a. Parametric estimation, using statistical relationships between historical da…" at bounding box center [389, 369] width 307 height 601
copy div "During the initial stages of a large infrastructure development project that sp…"
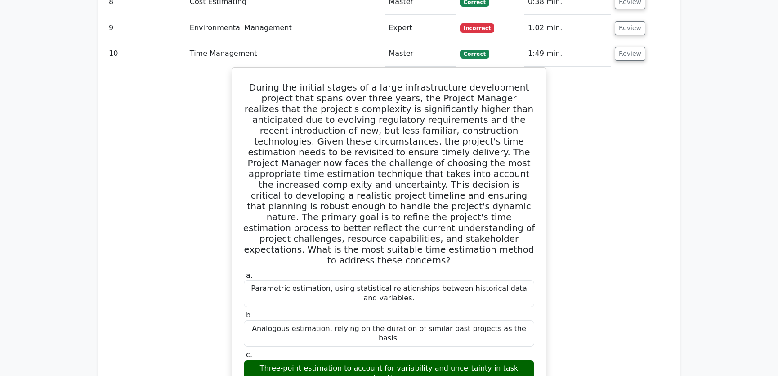
click at [606, 176] on div "a. Parametric estimation, using statistical relationships between historical da…" at bounding box center [389, 377] width 568 height 620
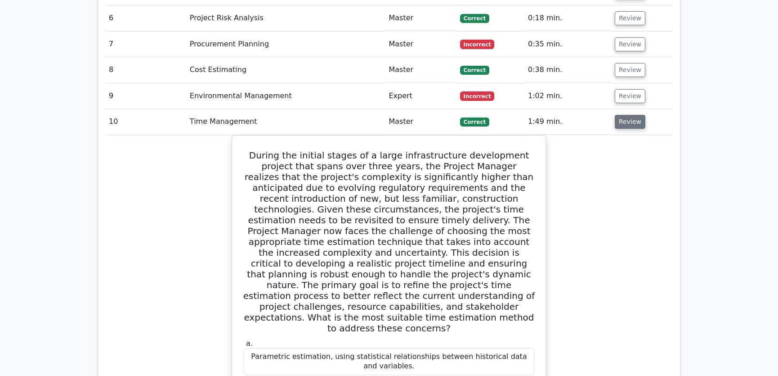
click at [627, 115] on button "Review" at bounding box center [630, 122] width 31 height 14
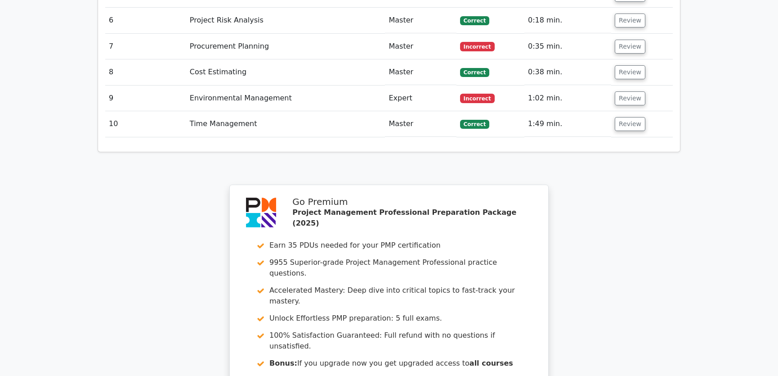
scroll to position [1662, 0]
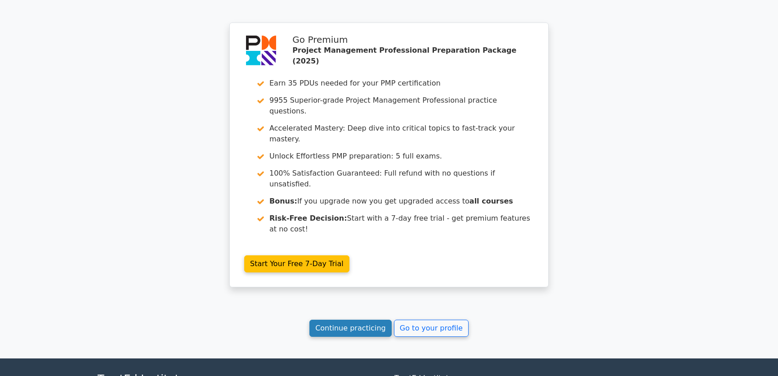
click at [351, 319] on link "Continue practicing" at bounding box center [351, 327] width 82 height 17
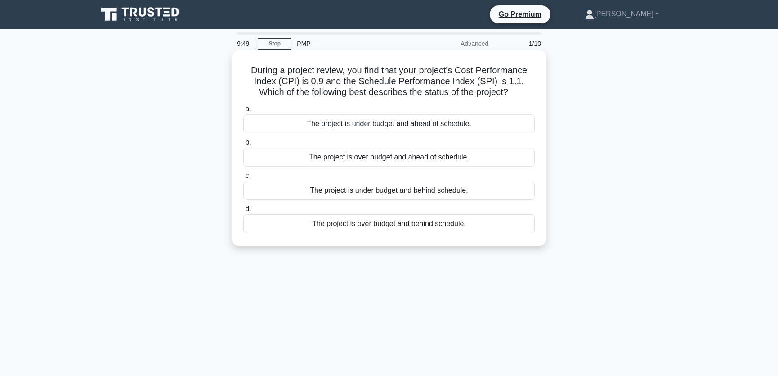
click at [381, 157] on div "The project is over budget and ahead of schedule." at bounding box center [389, 157] width 292 height 19
click at [243, 145] on input "b. The project is over budget and ahead of schedule." at bounding box center [243, 142] width 0 height 6
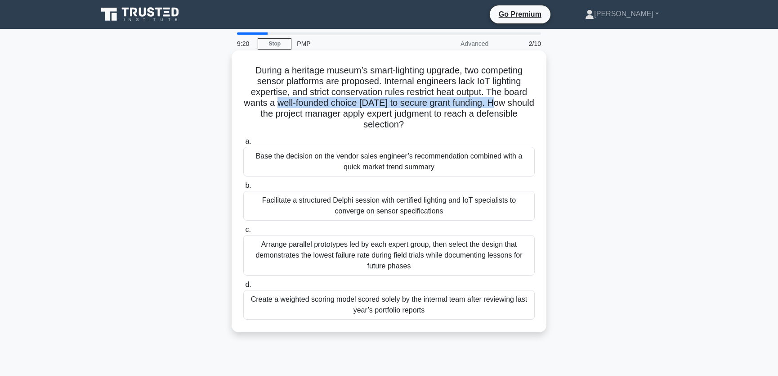
drag, startPoint x: 283, startPoint y: 102, endPoint x: 501, endPoint y: 106, distance: 217.8
click at [501, 106] on h5 "During a heritage museum’s smart-lighting upgrade, two competing sensor platfor…" at bounding box center [389, 98] width 293 height 66
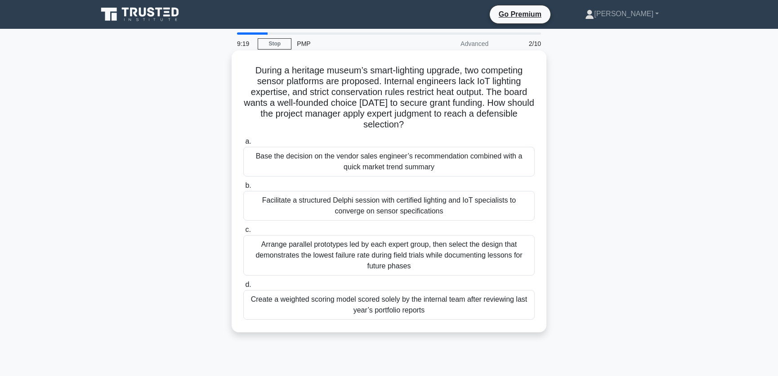
click at [378, 115] on h5 "During a heritage museum’s smart-lighting upgrade, two competing sensor platfor…" at bounding box center [389, 98] width 293 height 66
click at [441, 262] on div "Arrange parallel prototypes led by each expert group, then select the design th…" at bounding box center [389, 255] width 292 height 40
click at [243, 233] on input "c. Arrange parallel prototypes led by each expert group, then select the design…" at bounding box center [243, 230] width 0 height 6
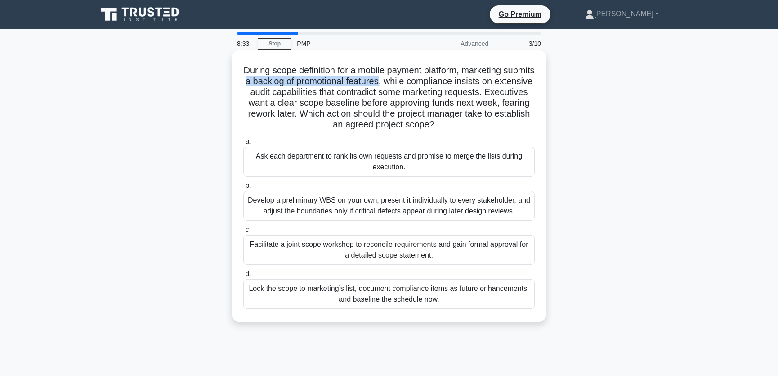
drag, startPoint x: 281, startPoint y: 81, endPoint x: 418, endPoint y: 84, distance: 136.8
click at [418, 84] on h5 "During scope definition for a mobile payment platform, marketing submits a back…" at bounding box center [389, 98] width 293 height 66
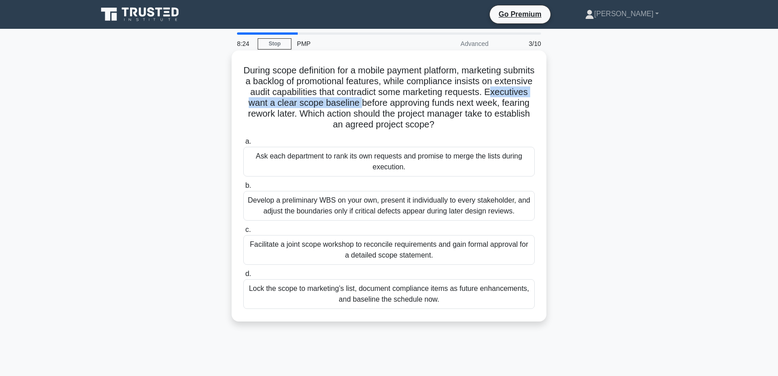
drag, startPoint x: 256, startPoint y: 103, endPoint x: 412, endPoint y: 104, distance: 155.3
click at [412, 104] on h5 "During scope definition for a mobile payment platform, marketing submits a back…" at bounding box center [389, 98] width 293 height 66
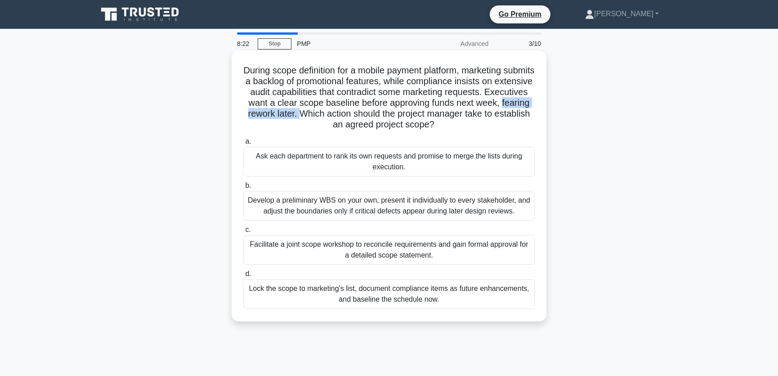
drag, startPoint x: 277, startPoint y: 115, endPoint x: 362, endPoint y: 114, distance: 84.6
click at [362, 114] on h5 "During scope definition for a mobile payment platform, marketing submits a back…" at bounding box center [389, 98] width 293 height 66
click at [369, 114] on h5 "During scope definition for a mobile payment platform, marketing submits a back…" at bounding box center [389, 98] width 293 height 66
click at [324, 252] on div "Facilitate a joint scope workshop to reconcile requirements and gain formal app…" at bounding box center [389, 250] width 292 height 30
click at [243, 233] on input "c. Facilitate a joint scope workshop to reconcile requirements and gain formal …" at bounding box center [243, 230] width 0 height 6
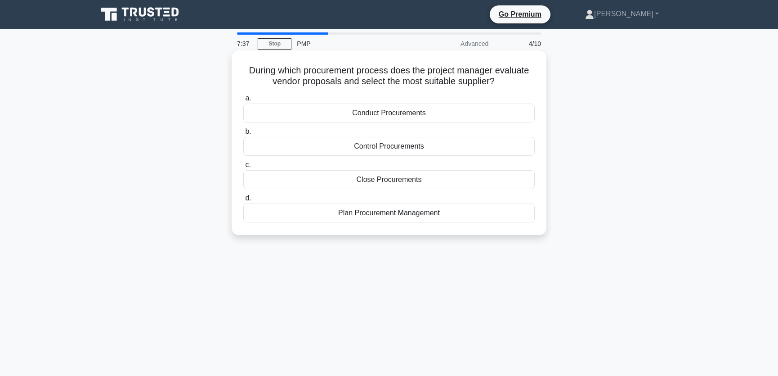
click at [430, 112] on div "Conduct Procurements" at bounding box center [389, 112] width 292 height 19
click at [243, 101] on input "a. Conduct Procurements" at bounding box center [243, 98] width 0 height 6
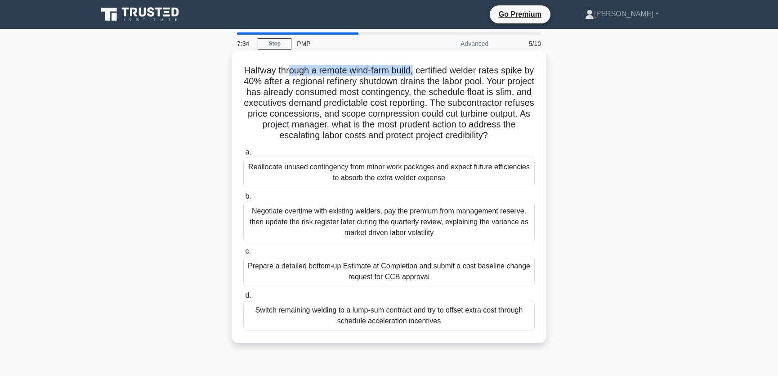
drag, startPoint x: 292, startPoint y: 71, endPoint x: 421, endPoint y: 73, distance: 129.2
click at [421, 73] on h5 "Halfway through a remote wind-farm build, certified welder rates spike by 40% a…" at bounding box center [389, 103] width 293 height 76
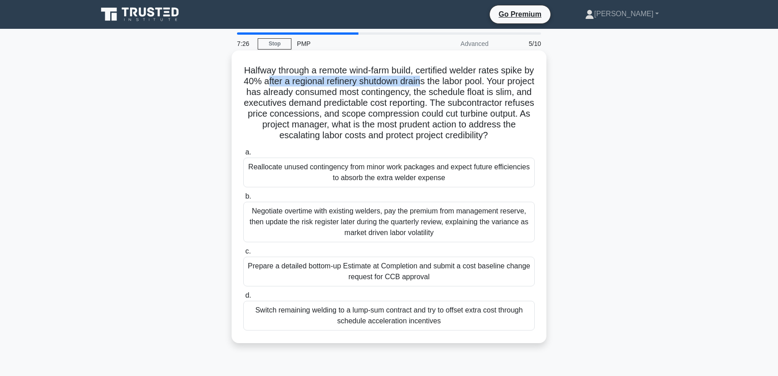
drag, startPoint x: 283, startPoint y: 81, endPoint x: 445, endPoint y: 82, distance: 161.6
click at [445, 82] on h5 "Halfway through a remote wind-farm build, certified welder rates spike by 40% a…" at bounding box center [389, 103] width 293 height 76
click at [470, 80] on h5 "Halfway through a remote wind-farm build, certified welder rates spike by 40% a…" at bounding box center [389, 103] width 293 height 76
drag, startPoint x: 284, startPoint y: 93, endPoint x: 477, endPoint y: 95, distance: 193.1
click at [477, 95] on h5 "Halfway through a remote wind-farm build, certified welder rates spike by 40% a…" at bounding box center [389, 103] width 293 height 76
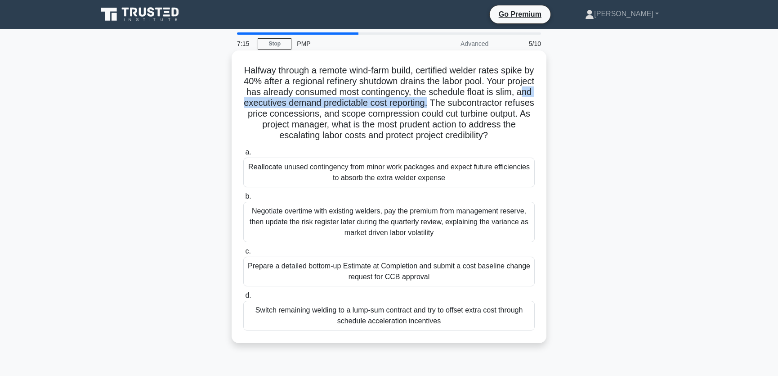
drag, startPoint x: 291, startPoint y: 106, endPoint x: 494, endPoint y: 106, distance: 202.9
click at [494, 106] on h5 "Halfway through a remote wind-farm build, certified welder rates spike by 40% a…" at bounding box center [389, 103] width 293 height 76
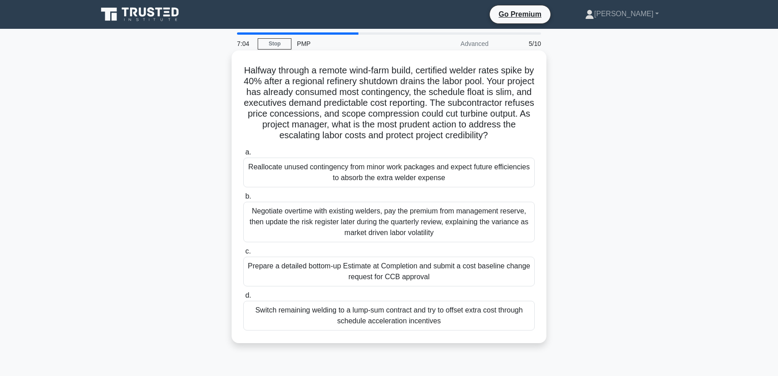
click at [360, 115] on h5 "Halfway through a remote wind-farm build, certified welder rates spike by 40% a…" at bounding box center [389, 103] width 293 height 76
click at [452, 269] on div "Prepare a detailed bottom-up Estimate at Completion and submit a cost baseline …" at bounding box center [389, 271] width 292 height 30
click at [243, 254] on input "c. Prepare a detailed bottom-up Estimate at Completion and submit a cost baseli…" at bounding box center [243, 251] width 0 height 6
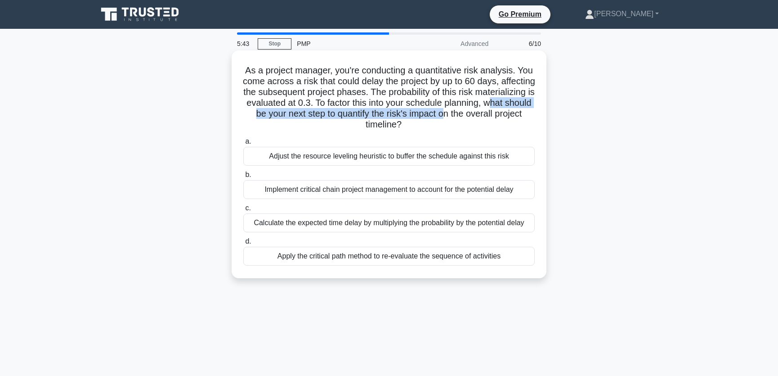
drag, startPoint x: 288, startPoint y: 113, endPoint x: 531, endPoint y: 113, distance: 243.0
click at [531, 113] on h5 "As a project manager, you're conducting a quantitative risk analysis. You come …" at bounding box center [389, 98] width 293 height 66
click at [448, 94] on h5 "As a project manager, you're conducting a quantitative risk analysis. You come …" at bounding box center [389, 98] width 293 height 66
click at [396, 220] on div "Calculate the expected time delay by multiplying the probability by the potenti…" at bounding box center [389, 222] width 292 height 19
click at [243, 211] on input "c. Calculate the expected time delay by multiplying the probability by the pote…" at bounding box center [243, 208] width 0 height 6
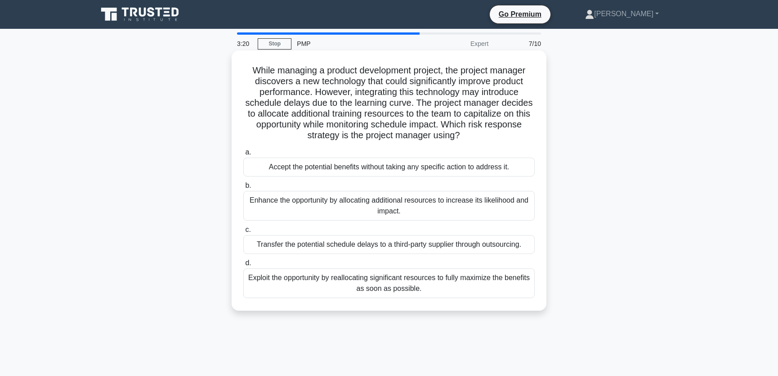
click at [322, 288] on div "Exploit the opportunity by reallocating significant resources to fully maximize…" at bounding box center [389, 283] width 292 height 30
click at [243, 266] on input "d. Exploit the opportunity by reallocating significant resources to fully maxim…" at bounding box center [243, 263] width 0 height 6
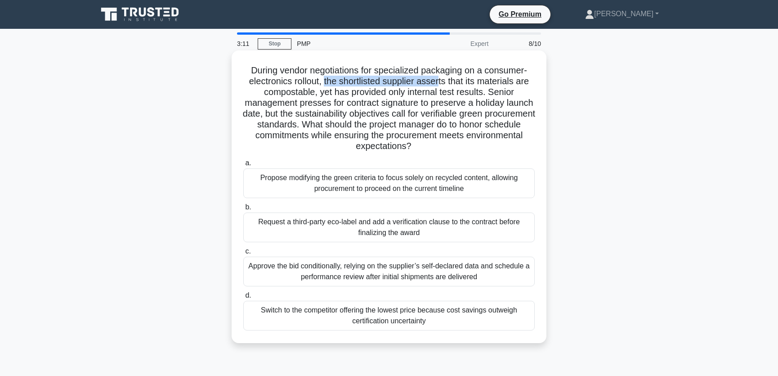
drag, startPoint x: 325, startPoint y: 83, endPoint x: 441, endPoint y: 85, distance: 115.7
click at [441, 85] on h5 "During vendor negotiations for specialized packaging on a consumer-electronics …" at bounding box center [389, 108] width 293 height 87
click at [463, 85] on h5 "During vendor negotiations for specialized packaging on a consumer-electronics …" at bounding box center [389, 108] width 293 height 87
drag, startPoint x: 319, startPoint y: 92, endPoint x: 482, endPoint y: 91, distance: 162.9
click at [482, 91] on h5 "During vendor negotiations for specialized packaging on a consumer-electronics …" at bounding box center [389, 108] width 293 height 87
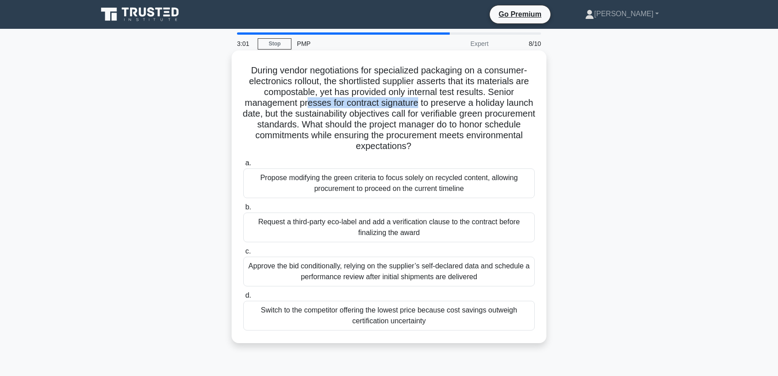
drag, startPoint x: 308, startPoint y: 103, endPoint x: 419, endPoint y: 103, distance: 110.7
click at [419, 103] on h5 "During vendor negotiations for specialized packaging on a consumer-electronics …" at bounding box center [389, 108] width 293 height 87
click at [290, 112] on h5 "During vendor negotiations for specialized packaging on a consumer-electronics …" at bounding box center [389, 108] width 293 height 87
click at [429, 229] on div "Request a third-party eco-label and add a verification clause to the contract b…" at bounding box center [389, 227] width 292 height 30
click at [243, 210] on input "b. Request a third-party eco-label and add a verification clause to the contrac…" at bounding box center [243, 207] width 0 height 6
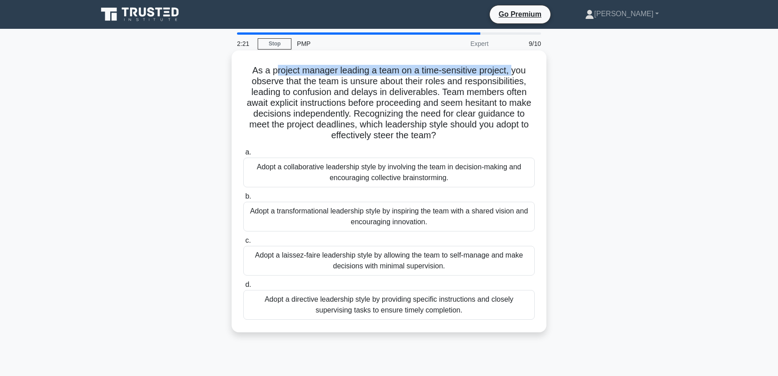
drag, startPoint x: 272, startPoint y: 73, endPoint x: 513, endPoint y: 74, distance: 240.8
click at [513, 74] on h5 "As a project manager leading a team on a time-sensitive project, you observe th…" at bounding box center [389, 103] width 293 height 76
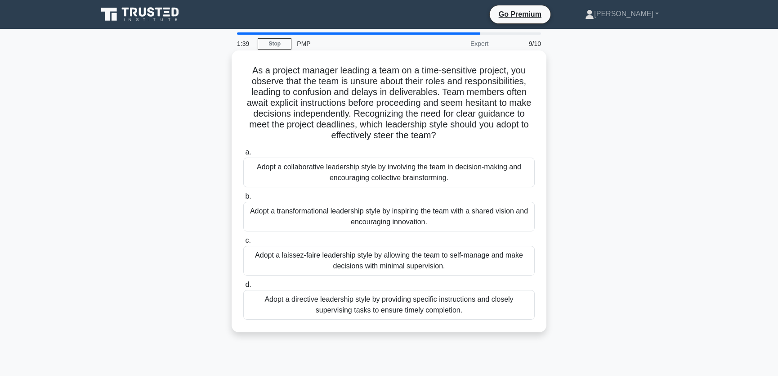
click at [323, 304] on div "Adopt a directive leadership style by providing specific instructions and close…" at bounding box center [389, 305] width 292 height 30
click at [243, 288] on input "d. Adopt a directive leadership style by providing specific instructions and cl…" at bounding box center [243, 285] width 0 height 6
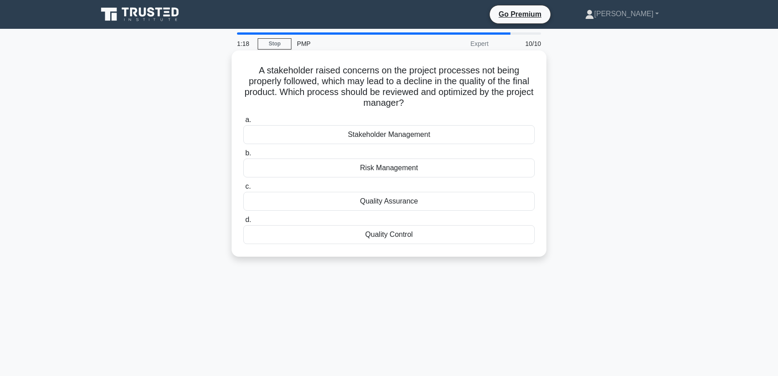
click at [403, 201] on div "Quality Assurance" at bounding box center [389, 201] width 292 height 19
click at [243, 189] on input "c. Quality Assurance" at bounding box center [243, 187] width 0 height 6
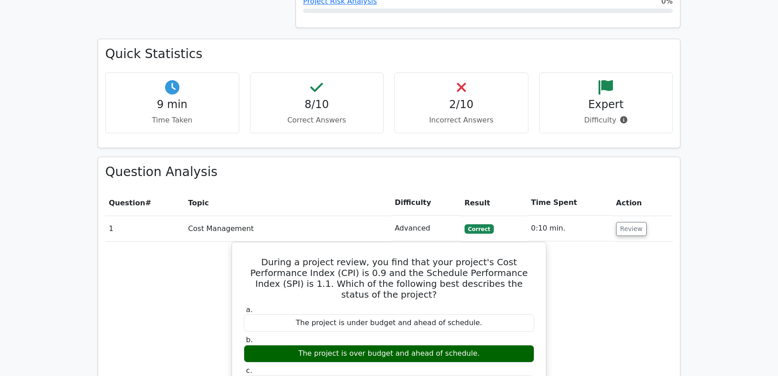
scroll to position [682, 0]
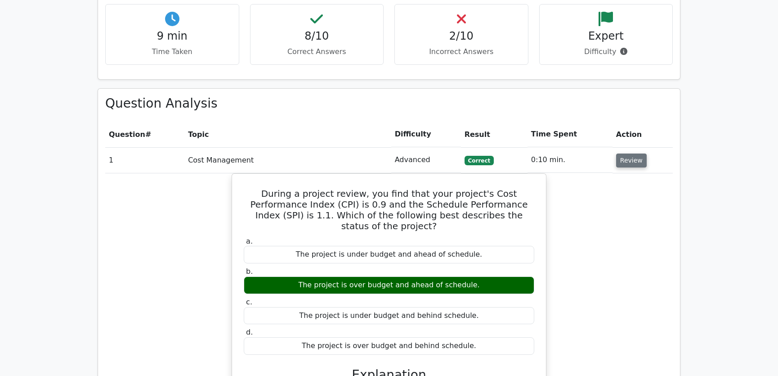
click at [625, 153] on button "Review" at bounding box center [631, 160] width 31 height 14
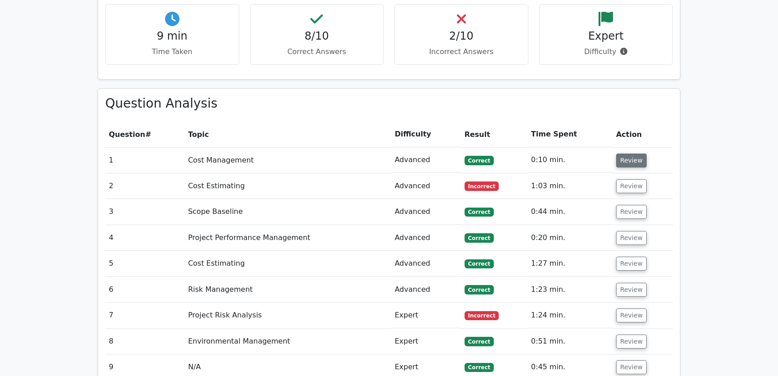
click at [628, 153] on button "Review" at bounding box center [631, 160] width 31 height 14
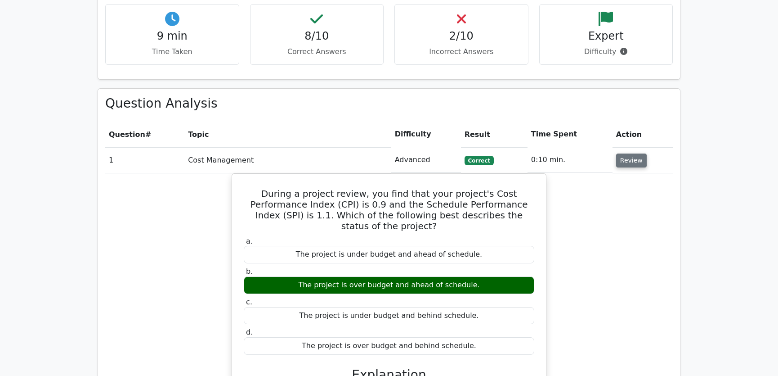
click at [621, 153] on button "Review" at bounding box center [631, 160] width 31 height 14
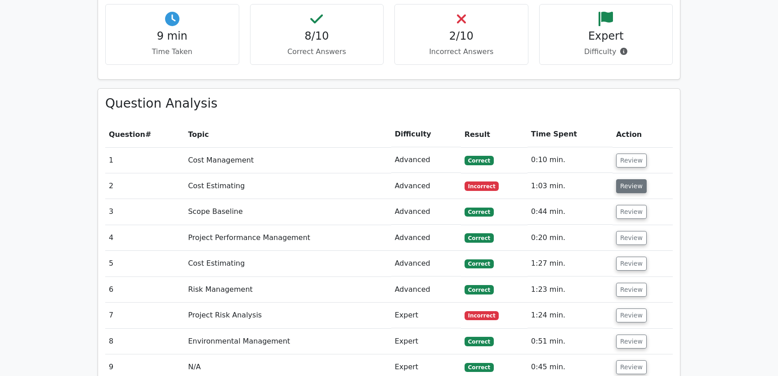
click at [622, 179] on button "Review" at bounding box center [631, 186] width 31 height 14
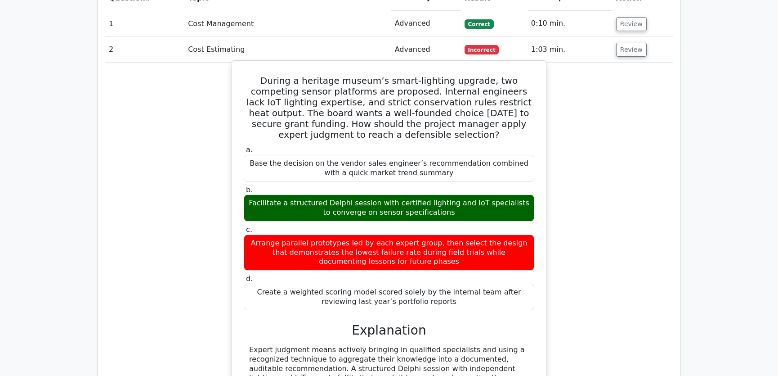
scroll to position [954, 0]
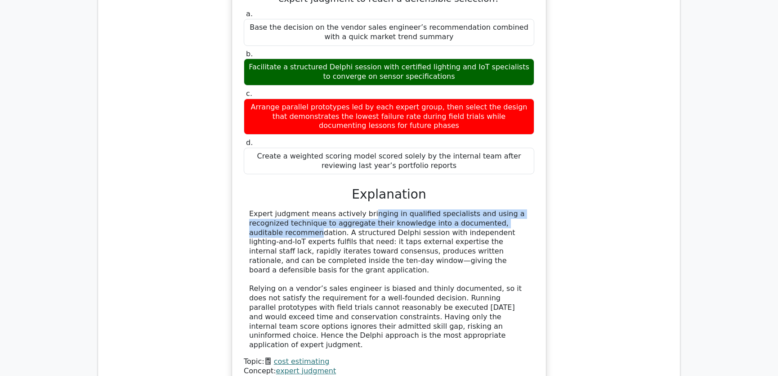
drag, startPoint x: 310, startPoint y: 181, endPoint x: 486, endPoint y: 185, distance: 176.9
click at [486, 209] on div "Expert judgment means actively bringing in qualified specialists and using a re…" at bounding box center [389, 279] width 280 height 140
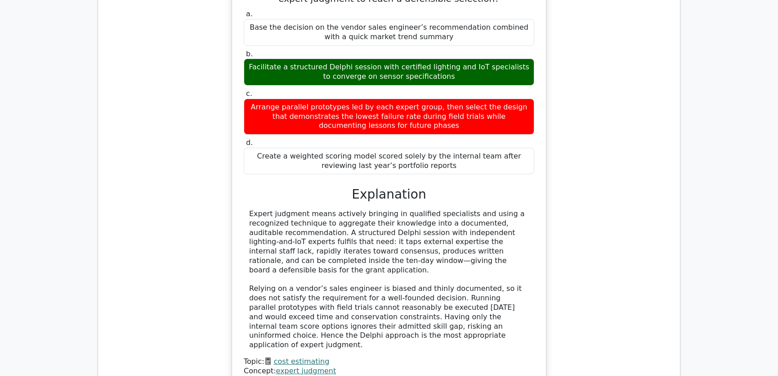
click at [313, 209] on div "Expert judgment means actively bringing in qualified specialists and using a re…" at bounding box center [389, 279] width 280 height 140
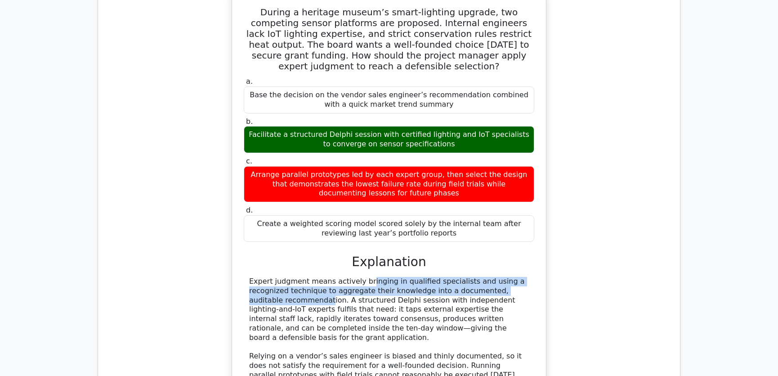
drag, startPoint x: 307, startPoint y: 247, endPoint x: 497, endPoint y: 256, distance: 190.5
click at [497, 277] on div "Expert judgment means actively bringing in qualified specialists and using a re…" at bounding box center [389, 347] width 280 height 140
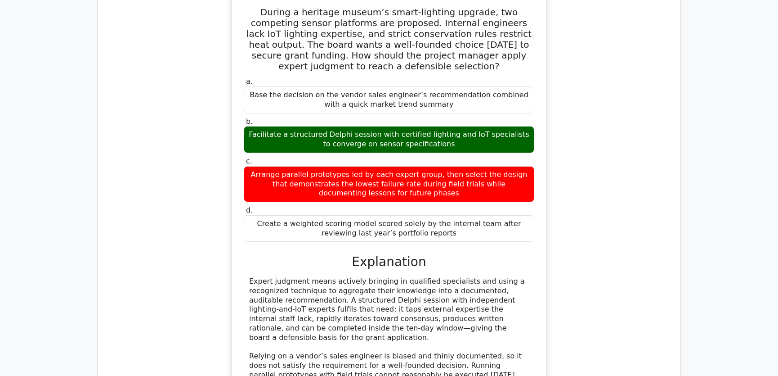
click at [352, 277] on div "Expert judgment means actively bringing in qualified specialists and using a re…" at bounding box center [389, 347] width 280 height 140
drag, startPoint x: 310, startPoint y: 265, endPoint x: 491, endPoint y: 270, distance: 181.0
click at [491, 277] on div "Expert judgment means actively bringing in qualified specialists and using a re…" at bounding box center [389, 347] width 280 height 140
drag, startPoint x: 276, startPoint y: 275, endPoint x: 319, endPoint y: 274, distance: 43.2
click at [319, 277] on div "Expert judgment means actively bringing in qualified specialists and using a re…" at bounding box center [389, 347] width 280 height 140
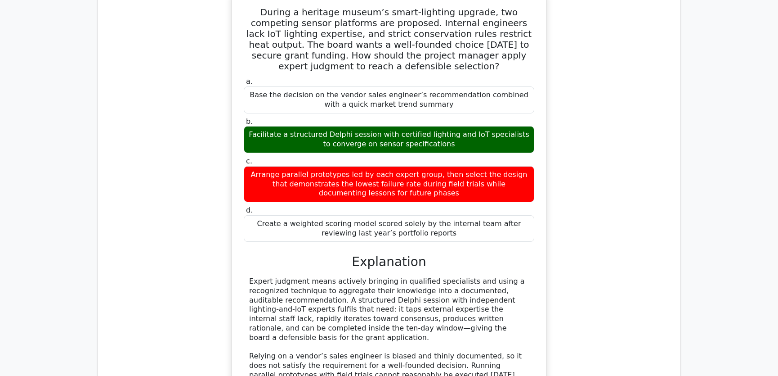
click at [337, 279] on div "Expert judgment means actively bringing in qualified specialists and using a re…" at bounding box center [389, 347] width 280 height 140
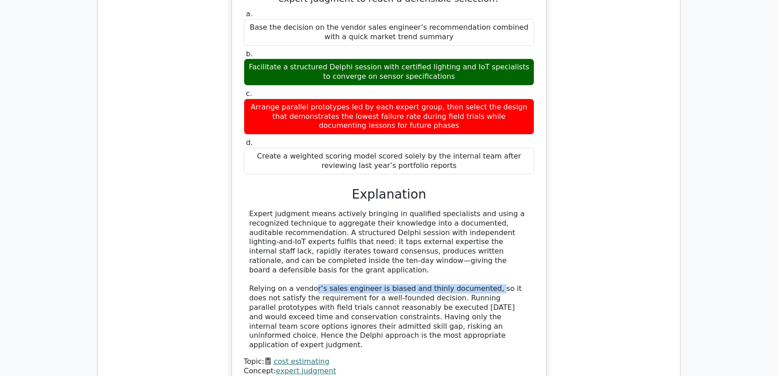
drag, startPoint x: 310, startPoint y: 243, endPoint x: 477, endPoint y: 244, distance: 166.5
click at [477, 244] on div "Expert judgment means actively bringing in qualified specialists and using a re…" at bounding box center [389, 279] width 280 height 140
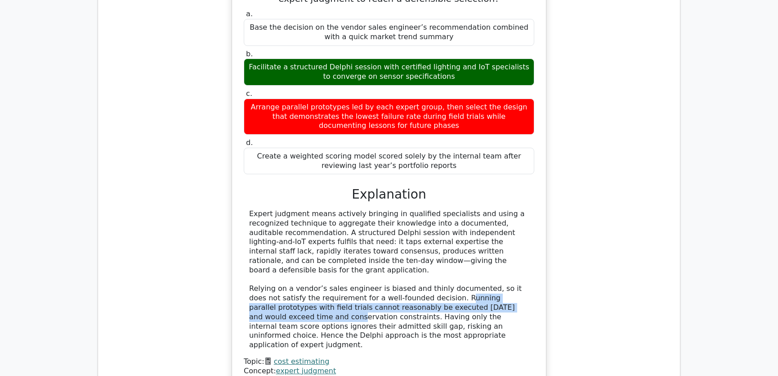
drag, startPoint x: 421, startPoint y: 254, endPoint x: 512, endPoint y: 264, distance: 91.5
click at [512, 264] on div "Expert judgment means actively bringing in qualified specialists and using a re…" at bounding box center [389, 279] width 280 height 140
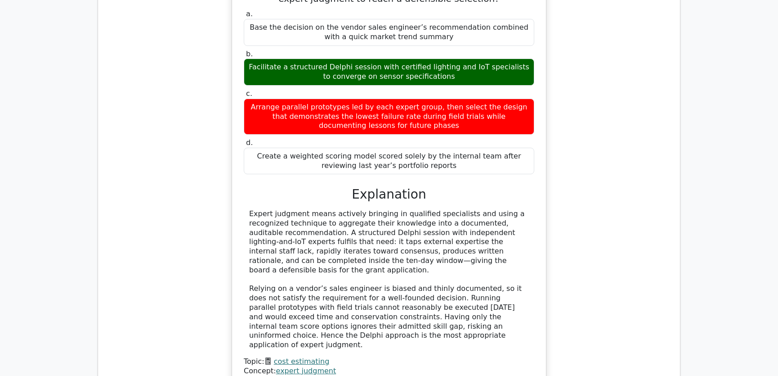
click at [279, 274] on div "Expert judgment means actively bringing in qualified specialists and using a re…" at bounding box center [389, 279] width 280 height 140
drag, startPoint x: 332, startPoint y: 272, endPoint x: 516, endPoint y: 274, distance: 183.6
click at [516, 274] on div "Expert judgment means actively bringing in qualified specialists and using a re…" at bounding box center [389, 279] width 280 height 140
click at [362, 274] on div "Expert judgment means actively bringing in qualified specialists and using a re…" at bounding box center [389, 279] width 280 height 140
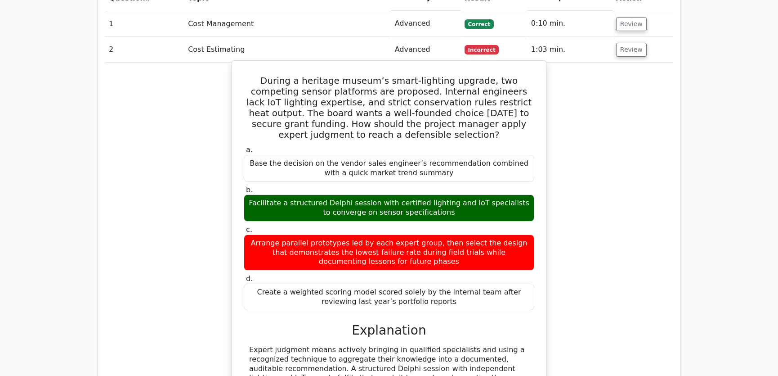
scroll to position [750, 0]
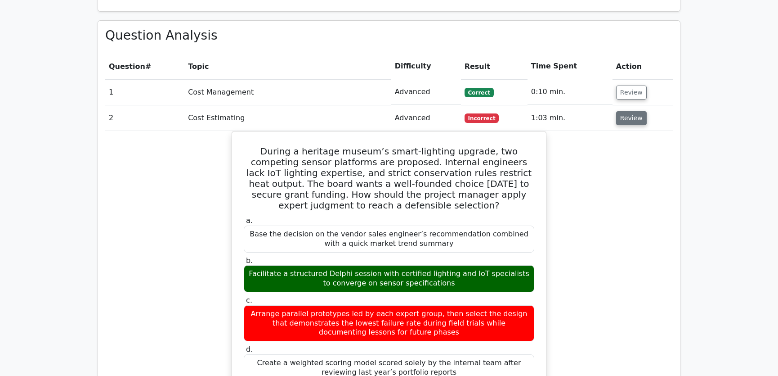
click at [624, 111] on button "Review" at bounding box center [631, 118] width 31 height 14
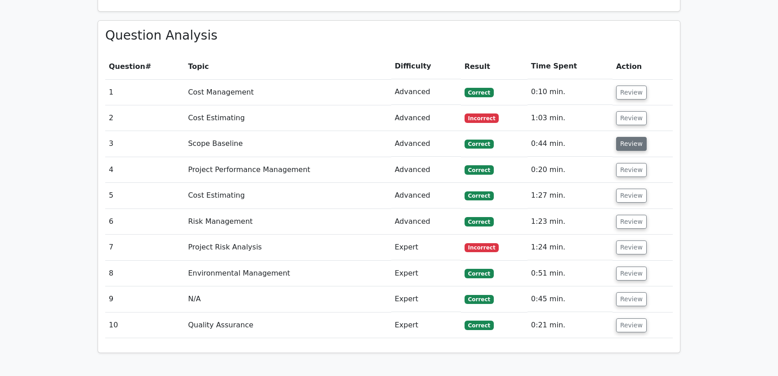
click at [631, 137] on button "Review" at bounding box center [631, 144] width 31 height 14
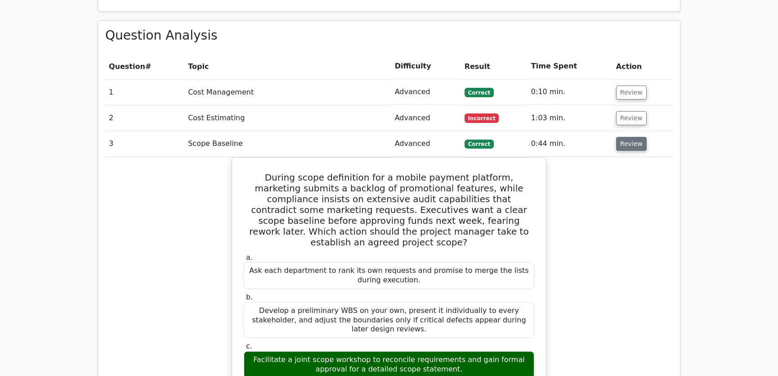
click at [621, 137] on button "Review" at bounding box center [631, 144] width 31 height 14
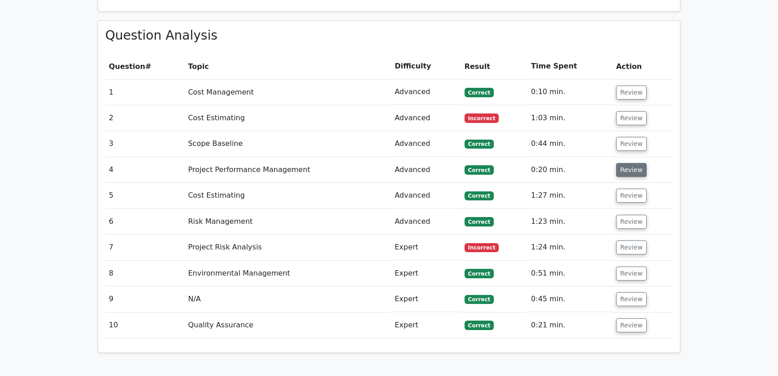
click at [630, 163] on button "Review" at bounding box center [631, 170] width 31 height 14
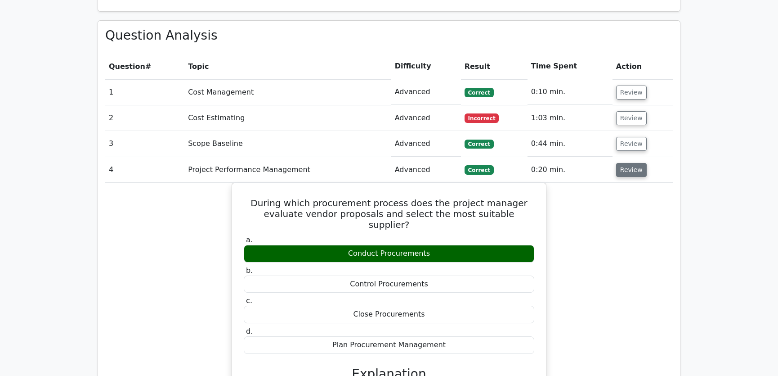
click at [630, 163] on button "Review" at bounding box center [631, 170] width 31 height 14
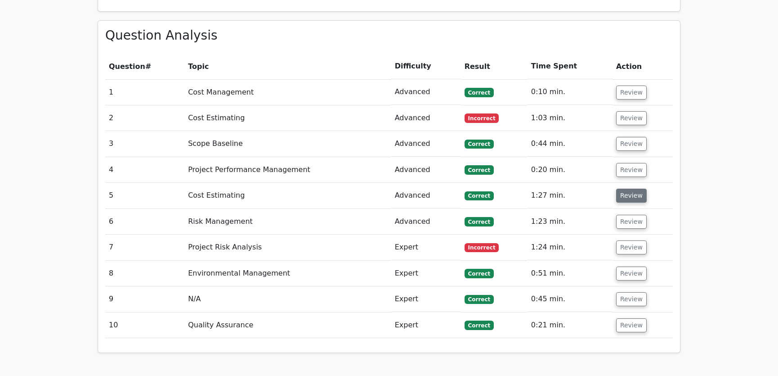
click at [626, 189] on button "Review" at bounding box center [631, 196] width 31 height 14
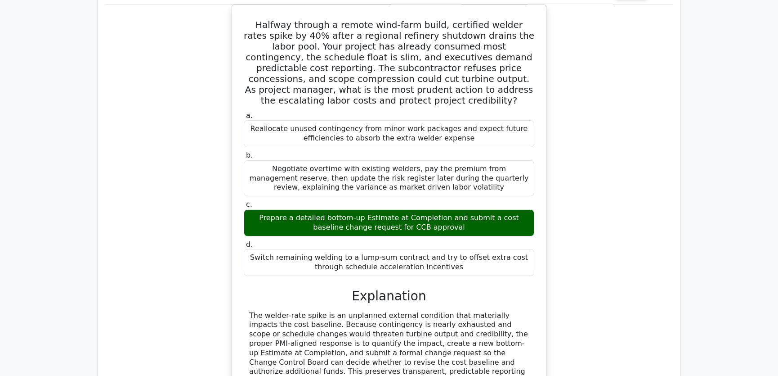
scroll to position [1022, 0]
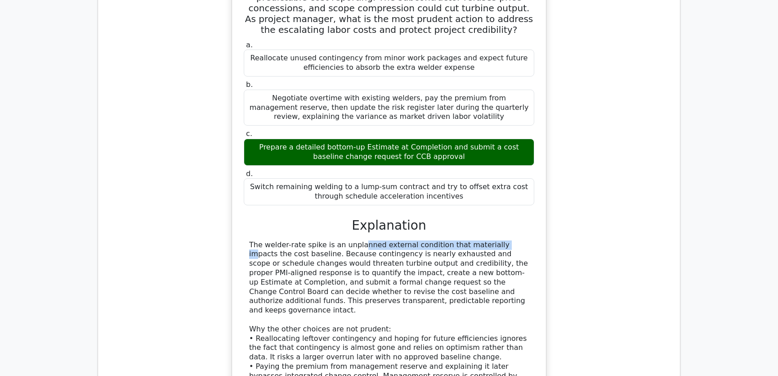
drag, startPoint x: 301, startPoint y: 198, endPoint x: 434, endPoint y: 198, distance: 132.8
click at [434, 240] on div "The welder-rate spike is an unplanned external condition that materially impact…" at bounding box center [389, 347] width 280 height 215
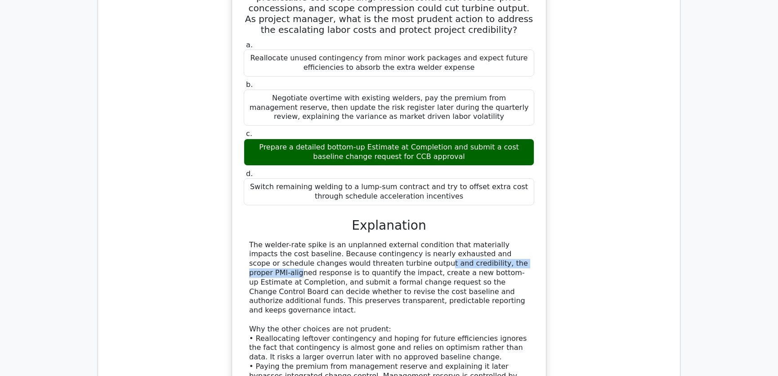
drag, startPoint x: 288, startPoint y: 219, endPoint x: 405, endPoint y: 219, distance: 116.6
click at [405, 240] on div "The welder-rate spike is an unplanned external condition that materially impact…" at bounding box center [389, 347] width 280 height 215
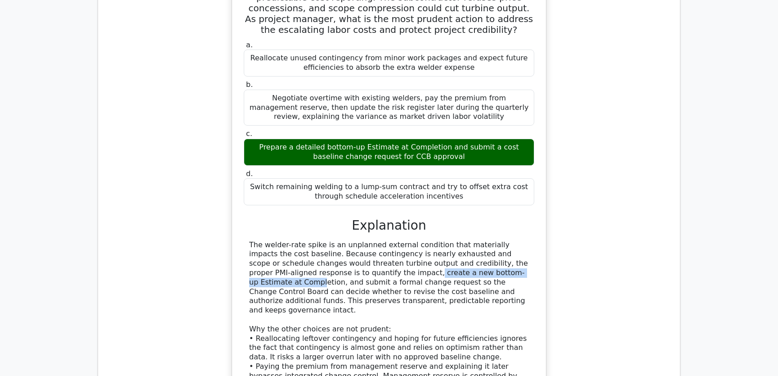
drag, startPoint x: 263, startPoint y: 229, endPoint x: 396, endPoint y: 228, distance: 132.8
click at [396, 240] on div "The welder-rate spike is an unplanned external condition that materially impact…" at bounding box center [389, 347] width 280 height 215
click at [397, 241] on div "The welder-rate spike is an unplanned external condition that materially impact…" at bounding box center [389, 347] width 280 height 215
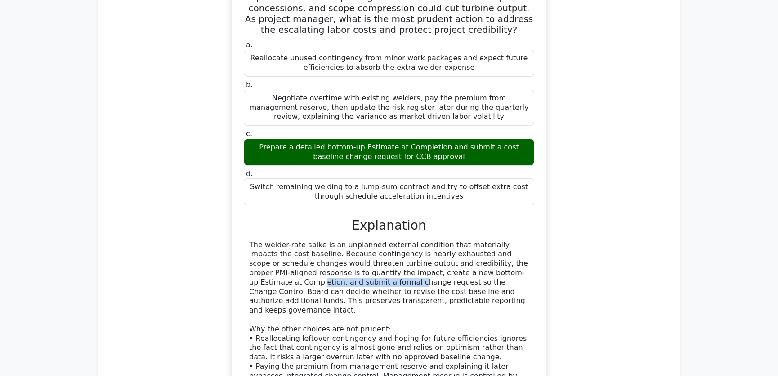
drag, startPoint x: 397, startPoint y: 229, endPoint x: 491, endPoint y: 229, distance: 94.1
click at [491, 240] on div "The welder-rate spike is an unplanned external condition that materially impact…" at bounding box center [389, 347] width 280 height 215
click at [279, 240] on div "The welder-rate spike is an unplanned external condition that materially impact…" at bounding box center [389, 347] width 280 height 215
drag, startPoint x: 275, startPoint y: 238, endPoint x: 423, endPoint y: 236, distance: 147.6
click at [423, 240] on div "The welder-rate spike is an unplanned external condition that materially impact…" at bounding box center [389, 347] width 280 height 215
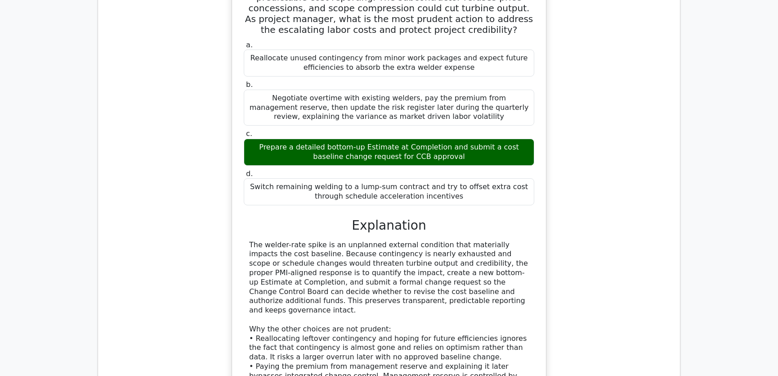
click at [489, 254] on div "The welder-rate spike is an unplanned external condition that materially impact…" at bounding box center [389, 347] width 280 height 215
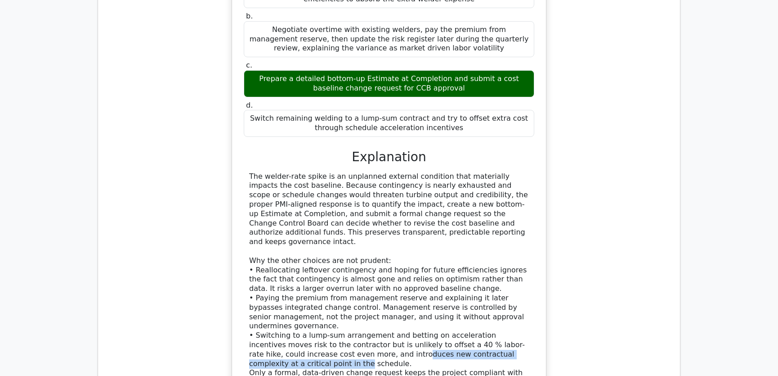
drag, startPoint x: 331, startPoint y: 291, endPoint x: 523, endPoint y: 290, distance: 192.2
click at [523, 290] on div "The welder-rate spike is an unplanned external condition that materially impact…" at bounding box center [389, 279] width 280 height 215
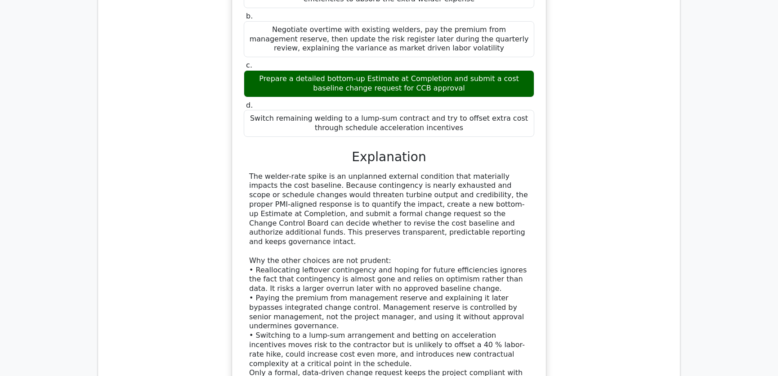
click at [307, 270] on div "The welder-rate spike is an unplanned external condition that materially impact…" at bounding box center [389, 279] width 280 height 215
drag, startPoint x: 298, startPoint y: 309, endPoint x: 516, endPoint y: 311, distance: 217.4
click at [516, 311] on div "The welder-rate spike is an unplanned external condition that materially impact…" at bounding box center [389, 279] width 280 height 215
click at [265, 280] on div "The welder-rate spike is an unplanned external condition that materially impact…" at bounding box center [389, 279] width 280 height 215
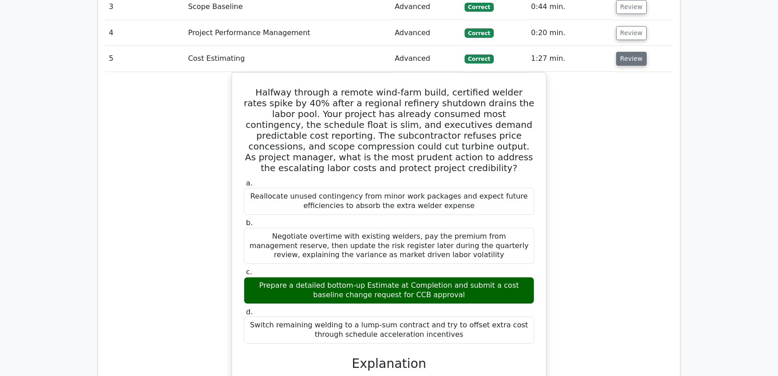
click at [625, 52] on button "Review" at bounding box center [631, 59] width 31 height 14
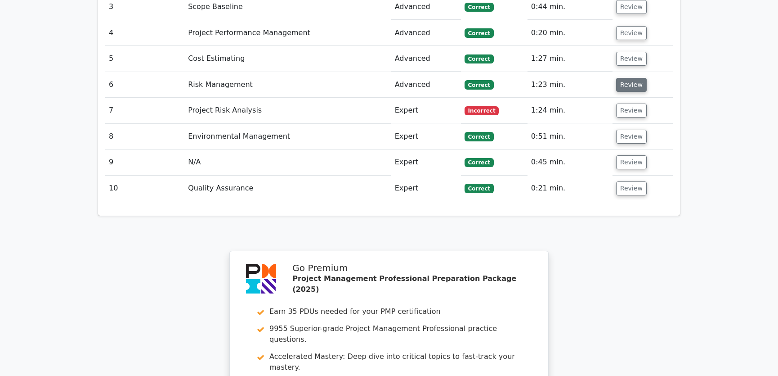
click at [626, 78] on button "Review" at bounding box center [631, 85] width 31 height 14
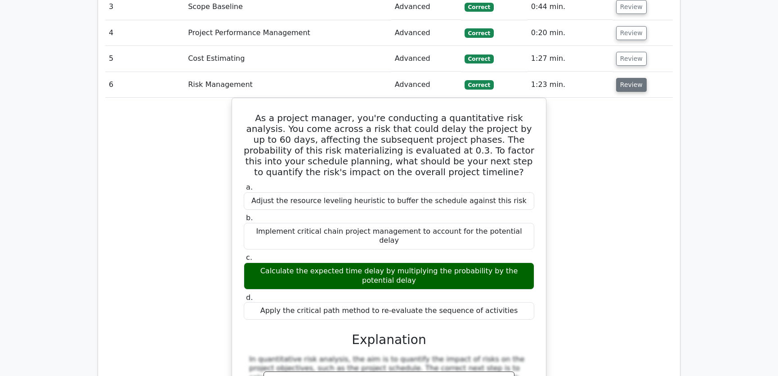
click at [625, 78] on button "Review" at bounding box center [631, 85] width 31 height 14
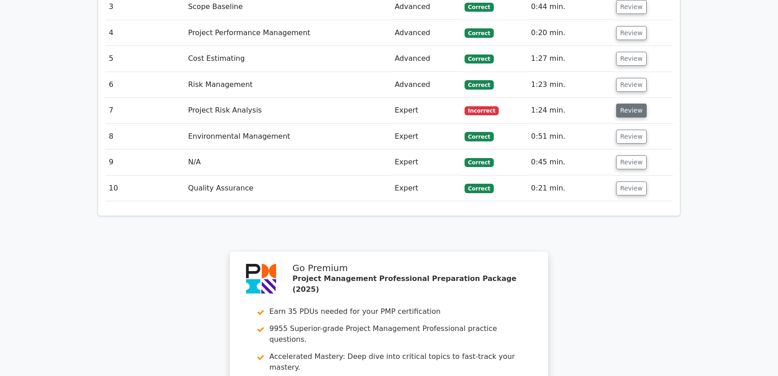
click at [629, 103] on button "Review" at bounding box center [631, 110] width 31 height 14
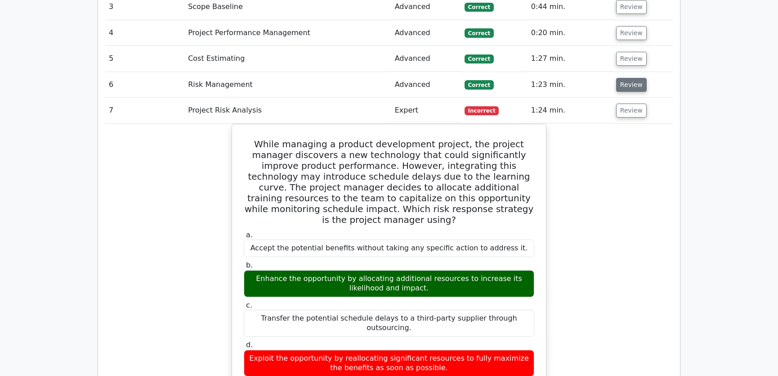
click at [630, 78] on button "Review" at bounding box center [631, 85] width 31 height 14
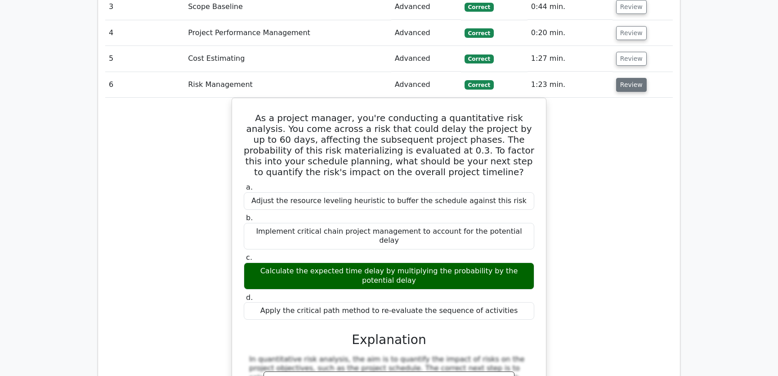
click at [630, 78] on button "Review" at bounding box center [631, 85] width 31 height 14
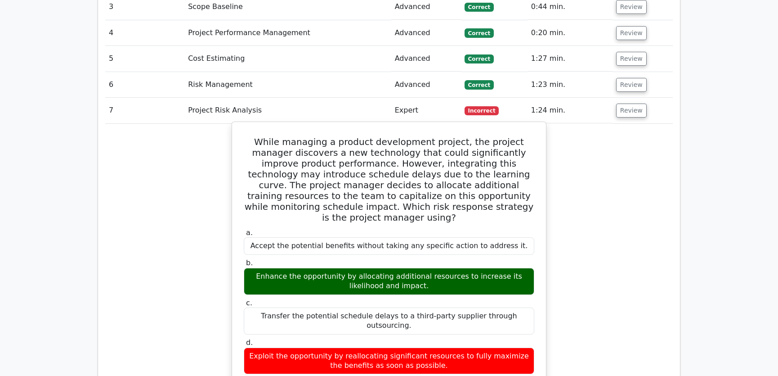
drag, startPoint x: 248, startPoint y: 109, endPoint x: 442, endPoint y: 312, distance: 281.0
click at [443, 312] on div "While managing a product development project, the project manager discovers a n…" at bounding box center [389, 340] width 307 height 429
copy div "While managing a product development project, the project manager discovers a n…"
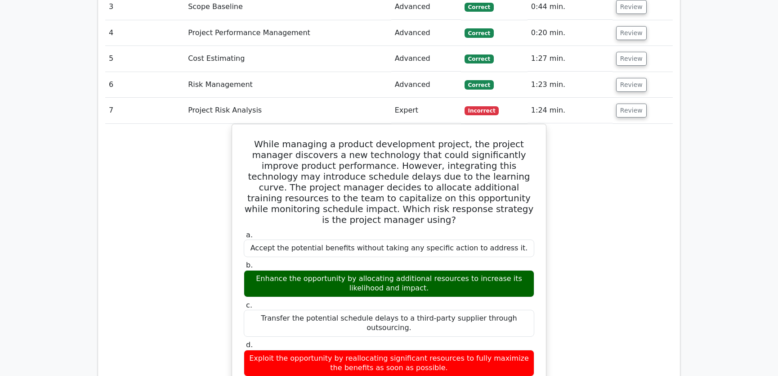
click at [643, 155] on div "While managing a product development project, the project manager discovers a n…" at bounding box center [389, 348] width 568 height 448
click at [630, 103] on button "Review" at bounding box center [631, 110] width 31 height 14
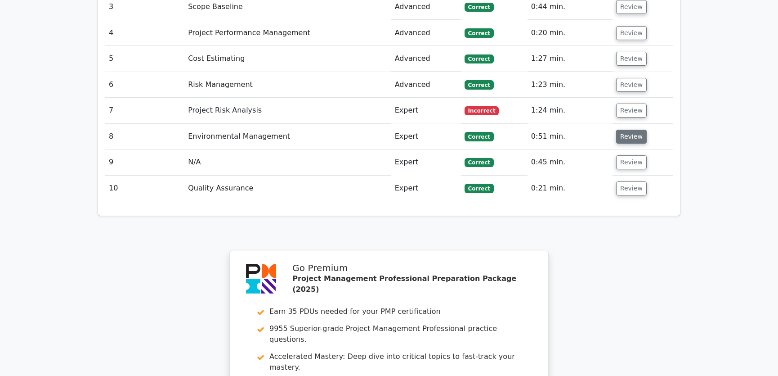
click at [626, 130] on button "Review" at bounding box center [631, 137] width 31 height 14
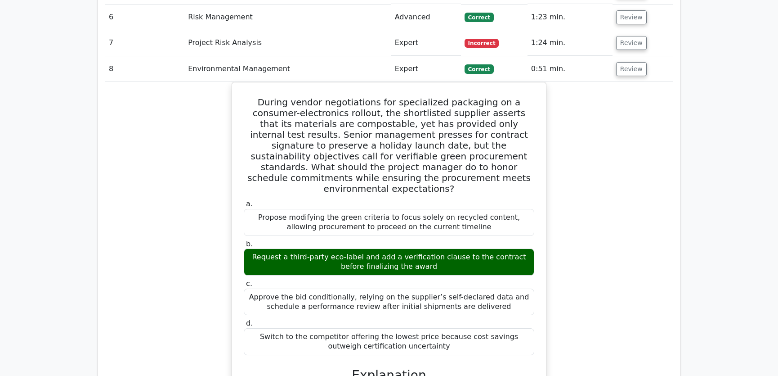
scroll to position [1091, 0]
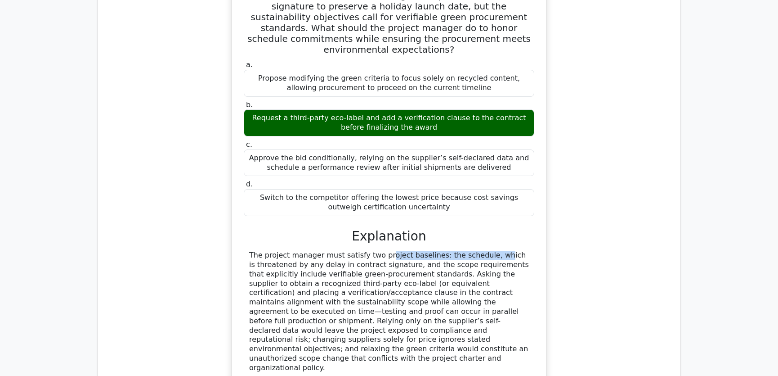
drag, startPoint x: 327, startPoint y: 211, endPoint x: 428, endPoint y: 212, distance: 101.3
click at [428, 251] on div "The project manager must satisfy two project baselines: the schedule, which is …" at bounding box center [389, 311] width 280 height 121
drag, startPoint x: 269, startPoint y: 220, endPoint x: 391, endPoint y: 217, distance: 122.9
click at [391, 251] on div "The project manager must satisfy two project baselines: the schedule, which is …" at bounding box center [389, 311] width 280 height 121
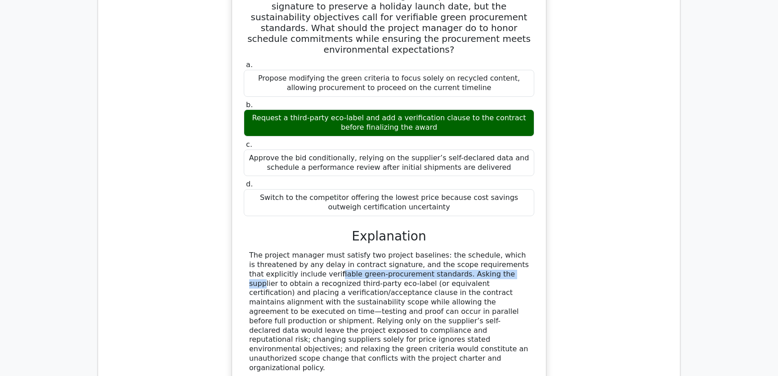
drag, startPoint x: 270, startPoint y: 232, endPoint x: 431, endPoint y: 230, distance: 161.1
click at [431, 251] on div "The project manager must satisfy two project baselines: the schedule, which is …" at bounding box center [389, 311] width 280 height 121
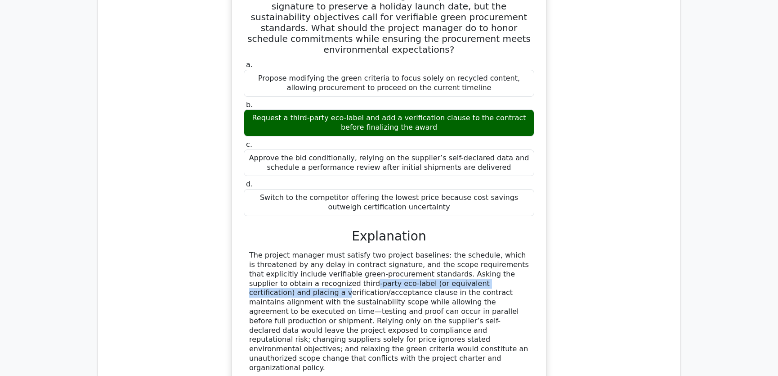
drag, startPoint x: 275, startPoint y: 239, endPoint x: 468, endPoint y: 236, distance: 192.2
click at [468, 251] on div "The project manager must satisfy two project baselines: the schedule, which is …" at bounding box center [389, 311] width 280 height 121
click at [349, 251] on div "The project manager must satisfy two project baselines: the schedule, which is …" at bounding box center [389, 311] width 280 height 121
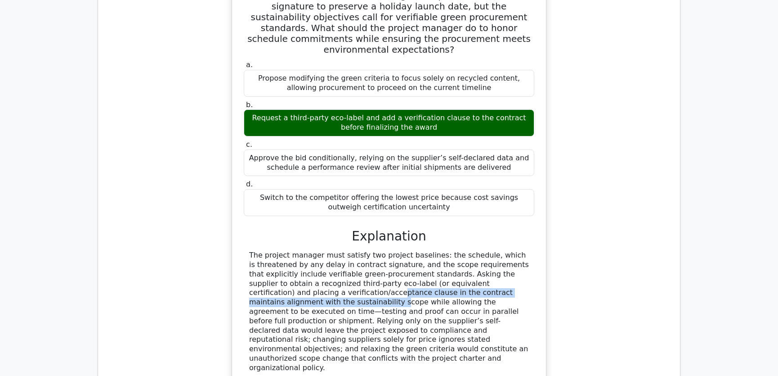
drag, startPoint x: 250, startPoint y: 247, endPoint x: 494, endPoint y: 249, distance: 243.9
click at [494, 251] on div "The project manager must satisfy two project baselines: the schedule, which is …" at bounding box center [389, 311] width 280 height 121
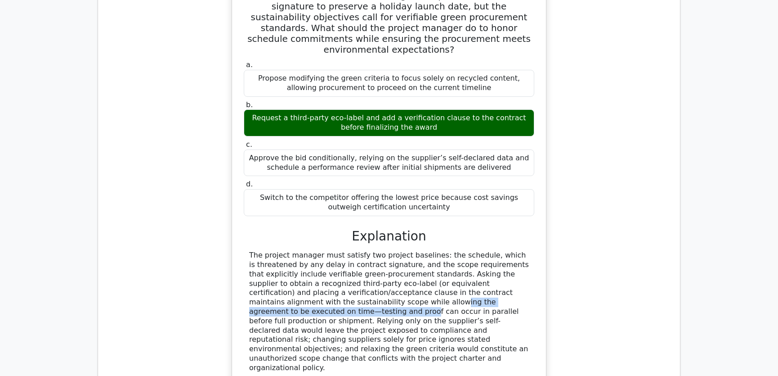
drag, startPoint x: 294, startPoint y: 258, endPoint x: 487, endPoint y: 256, distance: 193.1
click at [487, 256] on div "The project manager must satisfy two project baselines: the schedule, which is …" at bounding box center [389, 311] width 280 height 121
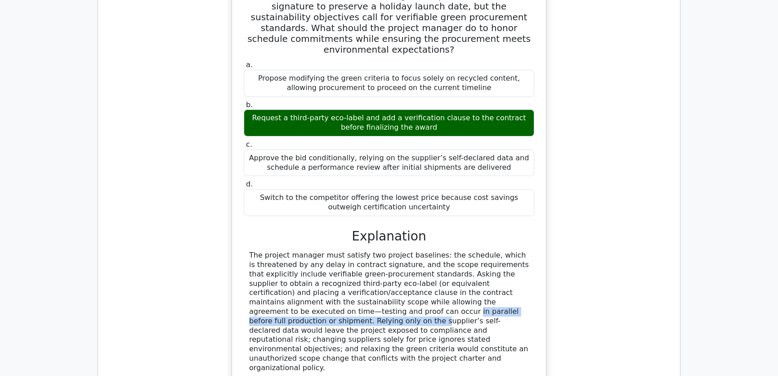
drag, startPoint x: 262, startPoint y: 267, endPoint x: 479, endPoint y: 266, distance: 216.9
click at [479, 266] on div "The project manager must satisfy two project baselines: the schedule, which is …" at bounding box center [389, 311] width 280 height 121
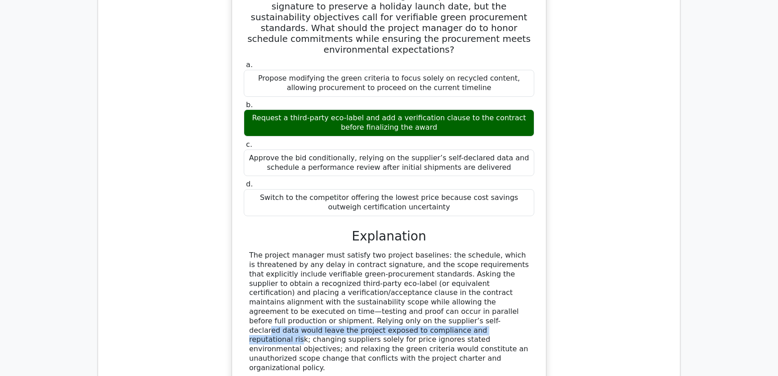
drag, startPoint x: 270, startPoint y: 276, endPoint x: 513, endPoint y: 277, distance: 243.0
click at [513, 277] on div "The project manager must satisfy two project baselines: the schedule, which is …" at bounding box center [389, 311] width 280 height 121
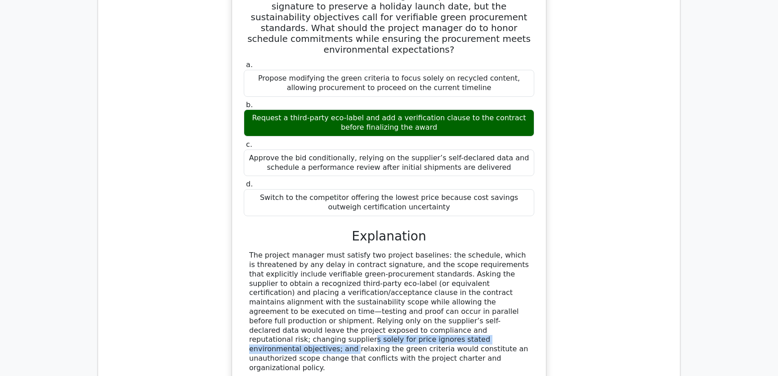
drag, startPoint x: 304, startPoint y: 286, endPoint x: 514, endPoint y: 288, distance: 210.2
click at [514, 288] on div "The project manager must satisfy two project baselines: the schedule, which is …" at bounding box center [389, 311] width 280 height 121
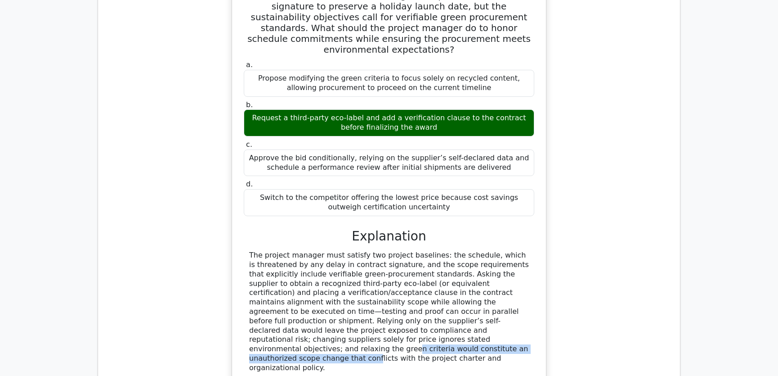
drag, startPoint x: 300, startPoint y: 296, endPoint x: 513, endPoint y: 297, distance: 212.9
click at [513, 297] on div "The project manager must satisfy two project baselines: the schedule, which is …" at bounding box center [389, 311] width 280 height 121
click at [360, 274] on div "The project manager must satisfy two project baselines: the schedule, which is …" at bounding box center [389, 311] width 280 height 121
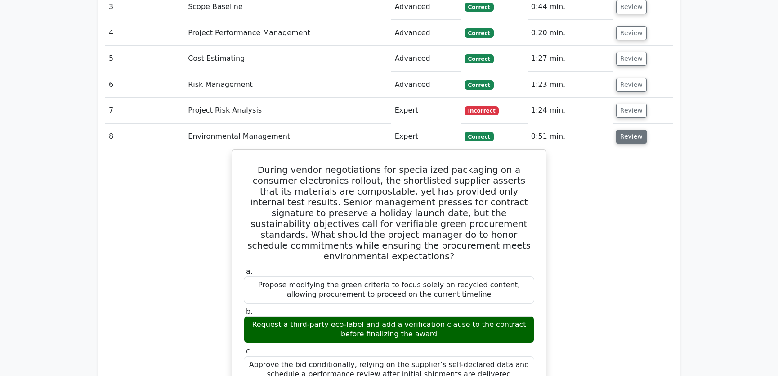
click at [629, 130] on button "Review" at bounding box center [631, 137] width 31 height 14
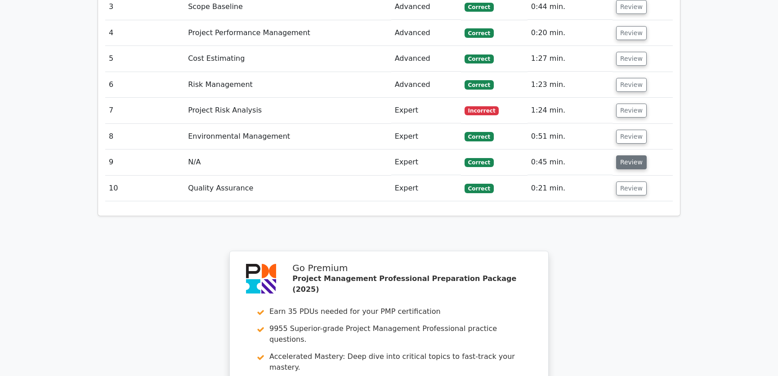
click at [630, 155] on button "Review" at bounding box center [631, 162] width 31 height 14
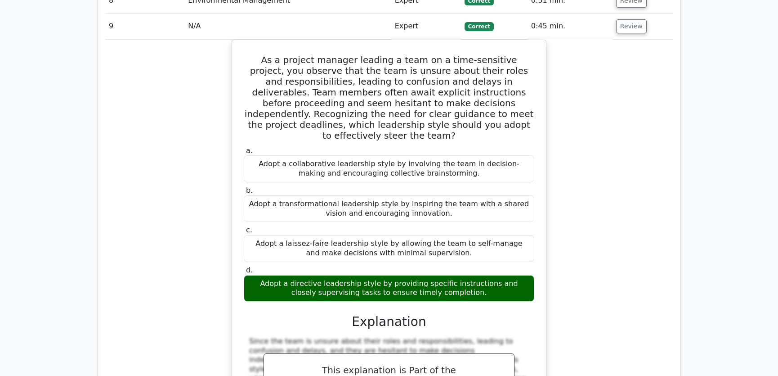
scroll to position [954, 0]
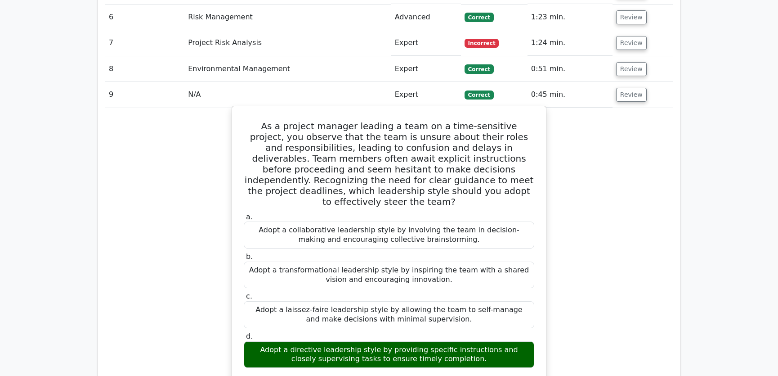
drag, startPoint x: 251, startPoint y: 92, endPoint x: 476, endPoint y: 319, distance: 319.5
click at [476, 319] on div "As a project manager leading a team on a time-sensitive project, you observe th…" at bounding box center [389, 323] width 307 height 426
copy div "As a project manager leading a team on a time-sensitive project, you observe th…"
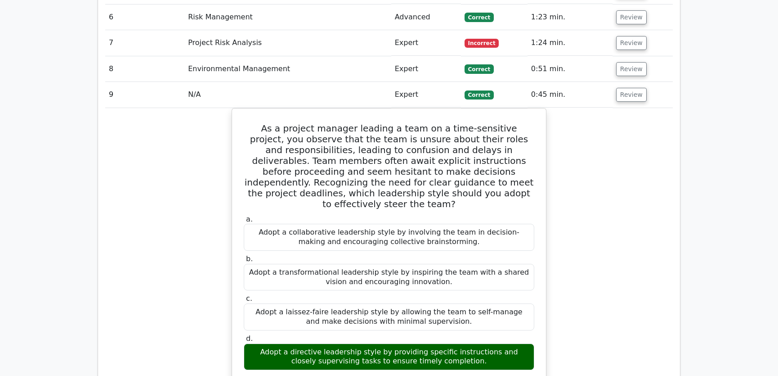
click at [625, 152] on div "As a project manager leading a team on a time-sensitive project, you observe th…" at bounding box center [389, 330] width 568 height 445
click at [626, 88] on button "Review" at bounding box center [631, 95] width 31 height 14
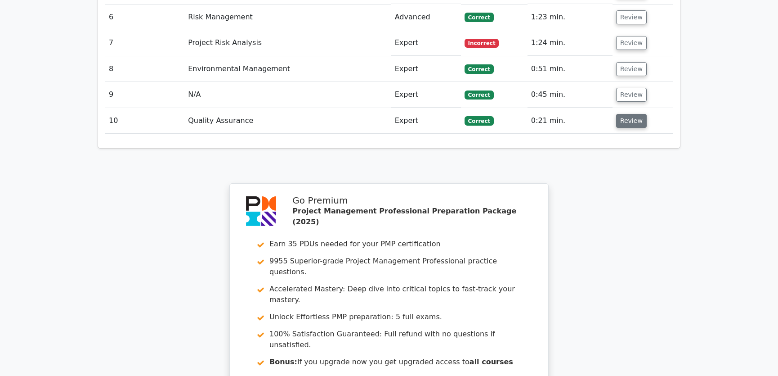
click at [628, 114] on button "Review" at bounding box center [631, 121] width 31 height 14
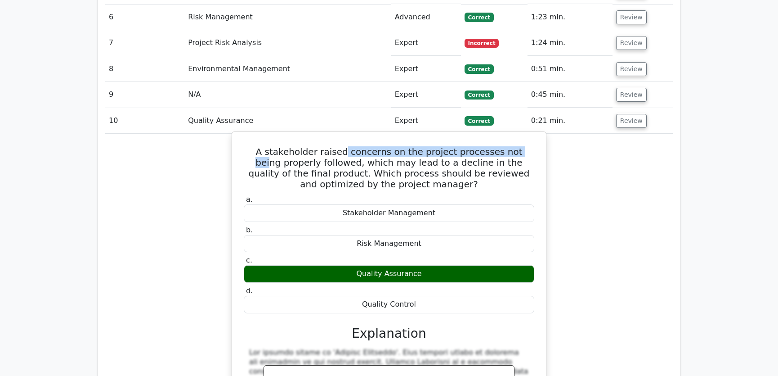
drag, startPoint x: 337, startPoint y: 117, endPoint x: 513, endPoint y: 119, distance: 175.5
click at [513, 146] on h5 "A stakeholder raised concerns on the project processes not being properly follo…" at bounding box center [389, 167] width 292 height 43
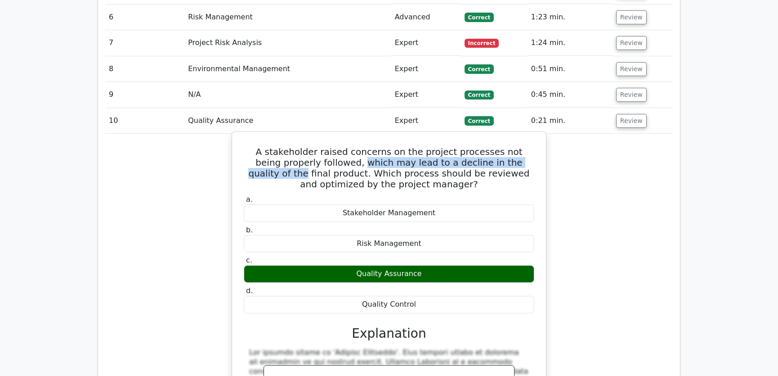
drag, startPoint x: 329, startPoint y: 129, endPoint x: 528, endPoint y: 129, distance: 198.9
click at [528, 146] on h5 "A stakeholder raised concerns on the project processes not being properly follo…" at bounding box center [389, 167] width 292 height 43
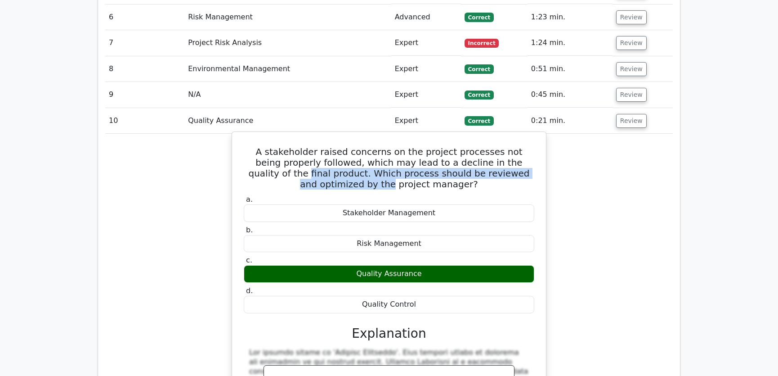
drag, startPoint x: 246, startPoint y: 139, endPoint x: 534, endPoint y: 142, distance: 288.5
click at [534, 146] on h5 "A stakeholder raised concerns on the project processes not being properly follo…" at bounding box center [389, 167] width 292 height 43
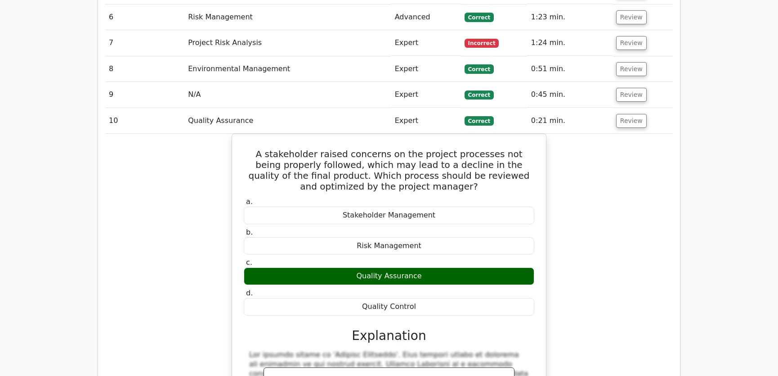
click at [592, 166] on div "A stakeholder raised concerns on the project processes not being properly follo…" at bounding box center [389, 355] width 568 height 442
click at [625, 114] on button "Review" at bounding box center [631, 121] width 31 height 14
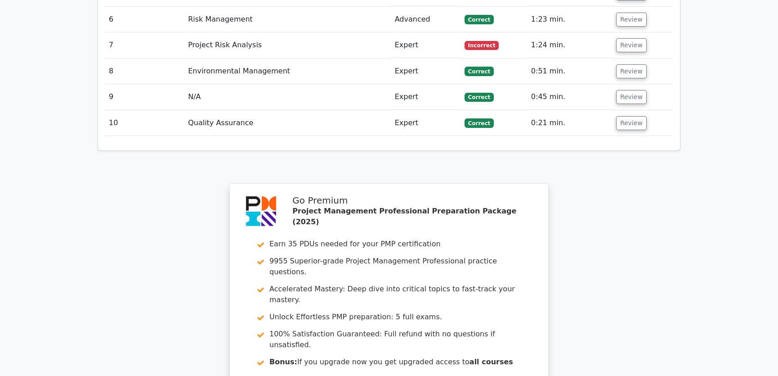
scroll to position [1137, 0]
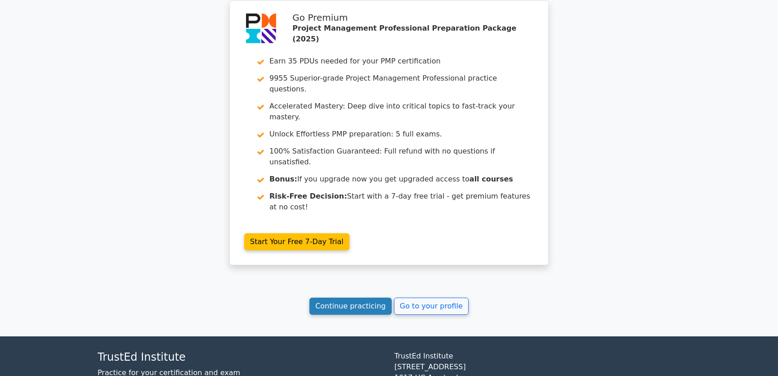
click at [366, 297] on link "Continue practicing" at bounding box center [351, 305] width 82 height 17
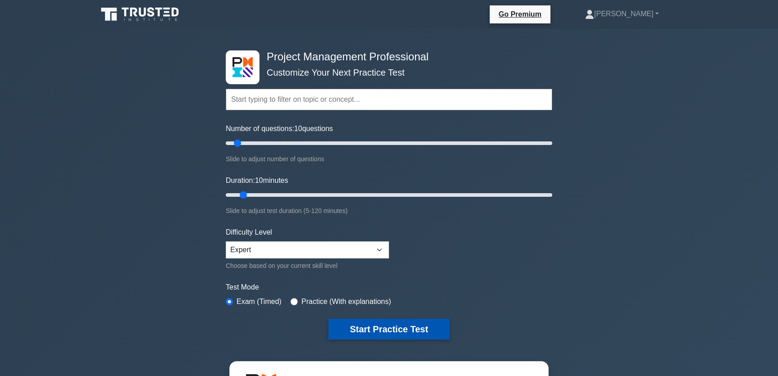
click at [377, 324] on button "Start Practice Test" at bounding box center [388, 329] width 121 height 21
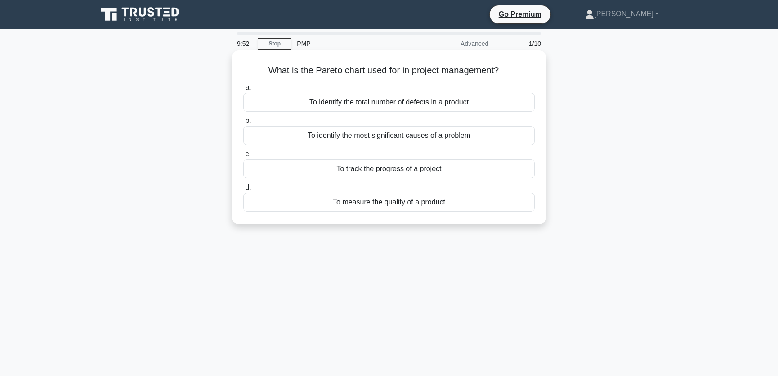
click at [328, 136] on div "To identify the most significant causes of a problem" at bounding box center [389, 135] width 292 height 19
click at [243, 124] on input "b. To identify the most significant causes of a problem" at bounding box center [243, 121] width 0 height 6
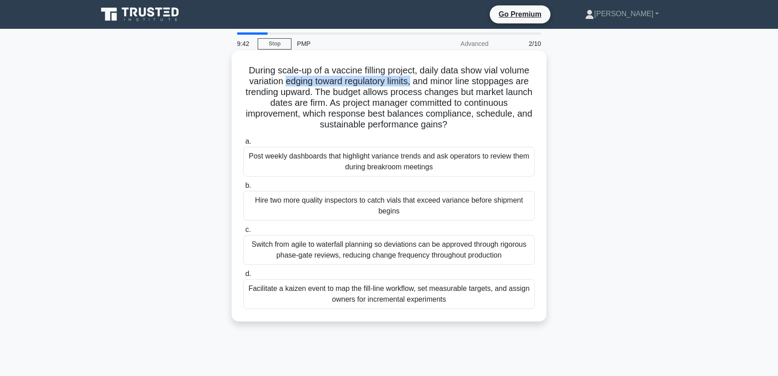
drag, startPoint x: 283, startPoint y: 81, endPoint x: 413, endPoint y: 84, distance: 129.6
click at [413, 84] on h5 "During scale-up of a vaccine filling project, daily data show vial volume varia…" at bounding box center [389, 98] width 293 height 66
click at [316, 92] on h5 "During scale-up of a vaccine filling project, daily data show vial volume varia…" at bounding box center [389, 98] width 293 height 66
drag, startPoint x: 316, startPoint y: 92, endPoint x: 527, endPoint y: 92, distance: 211.5
click at [527, 92] on h5 "During scale-up of a vaccine filling project, daily data show vial volume varia…" at bounding box center [389, 98] width 293 height 66
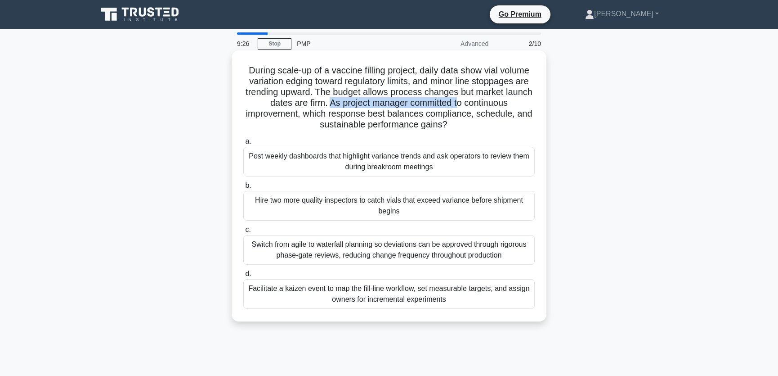
drag, startPoint x: 328, startPoint y: 103, endPoint x: 458, endPoint y: 103, distance: 129.6
click at [458, 103] on h5 "During scale-up of a vaccine filling project, daily data show vial volume varia…" at bounding box center [389, 98] width 293 height 66
click at [418, 87] on h5 "During scale-up of a vaccine filling project, daily data show vial volume varia…" at bounding box center [389, 98] width 293 height 66
click at [323, 293] on div "Facilitate a kaizen event to map the fill-line workflow, set measurable targets…" at bounding box center [389, 294] width 292 height 30
click at [243, 277] on input "d. Facilitate a kaizen event to map the fill-line workflow, set measurable targ…" at bounding box center [243, 274] width 0 height 6
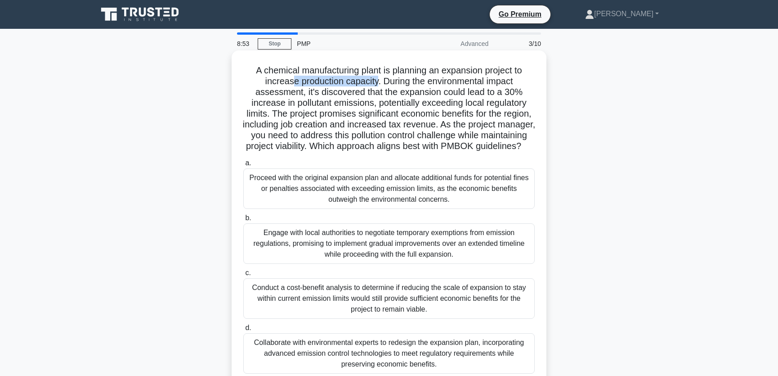
drag, startPoint x: 292, startPoint y: 83, endPoint x: 376, endPoint y: 85, distance: 84.2
click at [376, 85] on h5 "A chemical manufacturing plant is planning an expansion project to increase pro…" at bounding box center [389, 108] width 293 height 87
click at [385, 96] on h5 "A chemical manufacturing plant is planning an expansion project to increase pro…" at bounding box center [389, 108] width 293 height 87
drag, startPoint x: 306, startPoint y: 93, endPoint x: 512, endPoint y: 93, distance: 206.1
click at [512, 93] on h5 "A chemical manufacturing plant is planning an expansion project to increase pro…" at bounding box center [389, 108] width 293 height 87
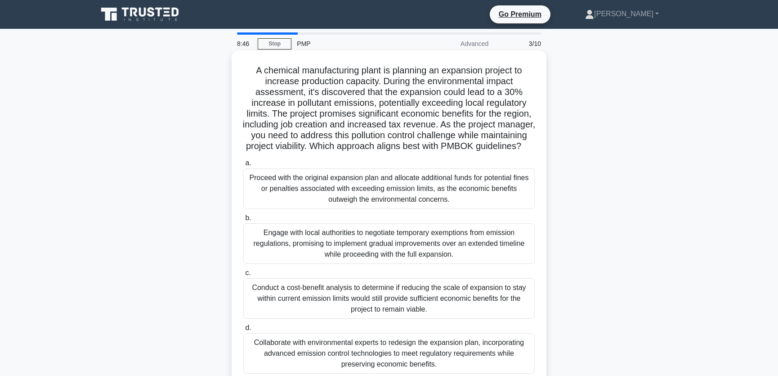
click at [328, 105] on h5 "A chemical manufacturing plant is planning an expansion project to increase pro…" at bounding box center [389, 108] width 293 height 87
drag, startPoint x: 288, startPoint y: 114, endPoint x: 509, endPoint y: 114, distance: 220.9
click at [509, 114] on h5 "A chemical manufacturing plant is planning an expansion project to increase pro…" at bounding box center [389, 108] width 293 height 87
drag, startPoint x: 290, startPoint y: 126, endPoint x: 466, endPoint y: 124, distance: 176.0
click at [466, 124] on h5 "A chemical manufacturing plant is planning an expansion project to increase pro…" at bounding box center [389, 108] width 293 height 87
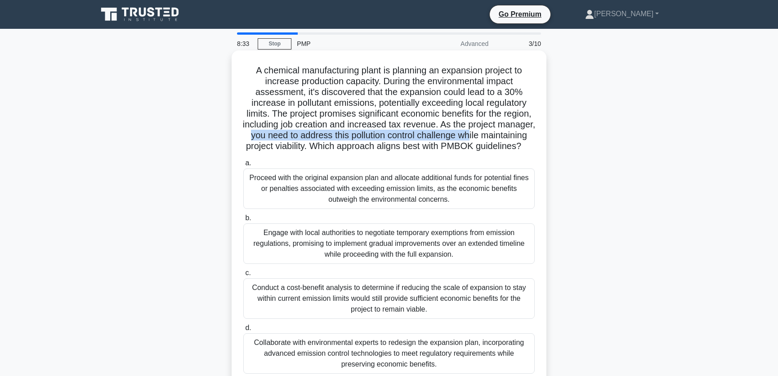
drag, startPoint x: 292, startPoint y: 137, endPoint x: 516, endPoint y: 134, distance: 223.2
click at [516, 134] on h5 "A chemical manufacturing plant is planning an expansion project to increase pro…" at bounding box center [389, 108] width 293 height 87
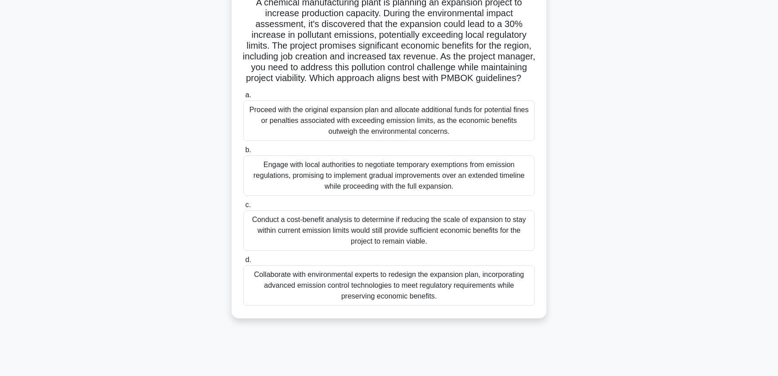
click at [407, 303] on div "Collaborate with environmental experts to redesign the expansion plan, incorpor…" at bounding box center [389, 285] width 292 height 40
click at [243, 263] on input "d. Collaborate with environmental experts to redesign the expansion plan, incor…" at bounding box center [243, 260] width 0 height 6
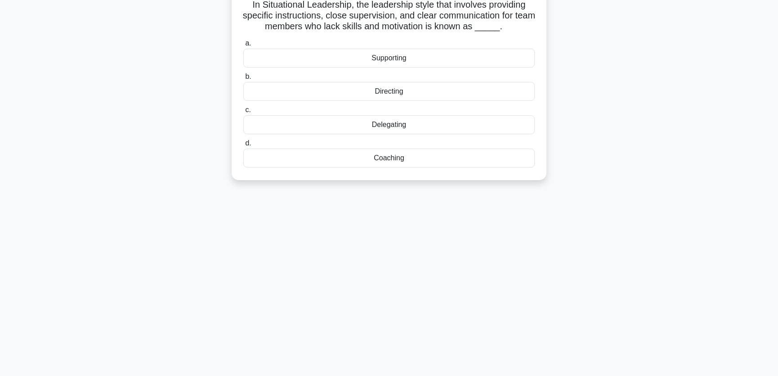
scroll to position [0, 0]
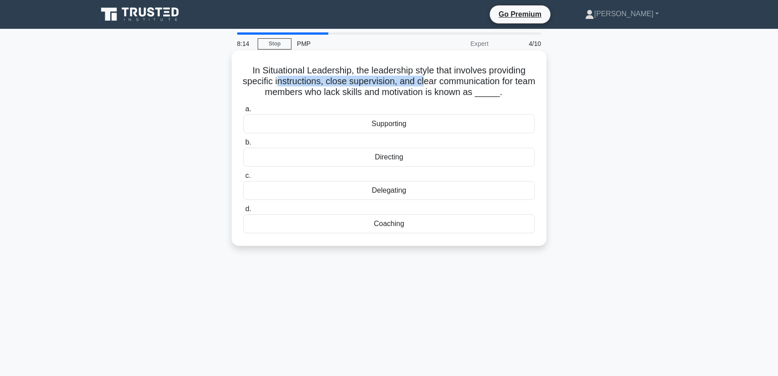
drag, startPoint x: 288, startPoint y: 82, endPoint x: 435, endPoint y: 83, distance: 147.2
click at [435, 83] on h5 "In Situational Leadership, the leadership style that involves providing specifi…" at bounding box center [389, 81] width 293 height 33
click at [409, 158] on div "Directing" at bounding box center [389, 157] width 292 height 19
click at [243, 145] on input "b. Directing" at bounding box center [243, 142] width 0 height 6
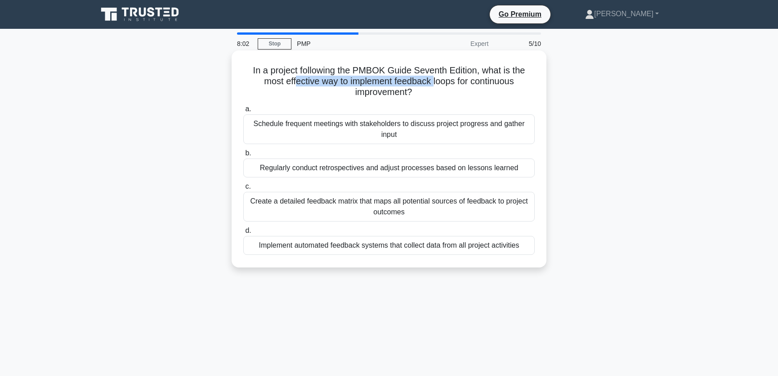
drag, startPoint x: 293, startPoint y: 81, endPoint x: 436, endPoint y: 83, distance: 142.7
click at [436, 83] on h5 "In a project following the PMBOK Guide Seventh Edition, what is the most effect…" at bounding box center [389, 81] width 293 height 33
click at [412, 83] on h5 "In a project following the PMBOK Guide Seventh Edition, what is the most effect…" at bounding box center [389, 81] width 293 height 33
click at [410, 169] on div "Regularly conduct retrospectives and adjust processes based on lessons learned" at bounding box center [389, 167] width 292 height 19
click at [243, 156] on input "b. Regularly conduct retrospectives and adjust processes based on lessons learn…" at bounding box center [243, 153] width 0 height 6
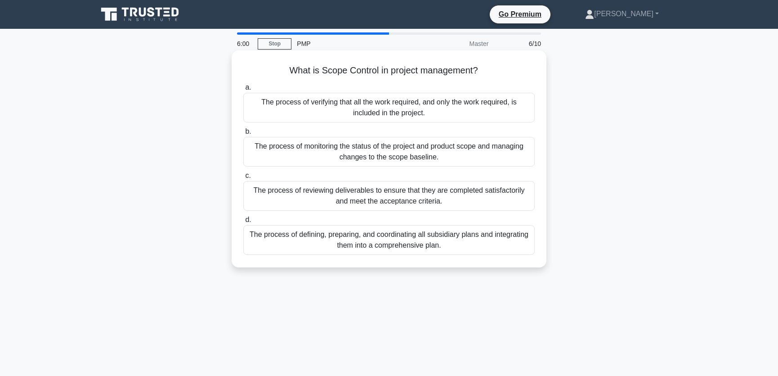
click at [416, 154] on div "The process of monitoring the status of the project and product scope and manag…" at bounding box center [389, 152] width 292 height 30
click at [243, 135] on input "b. The process of monitoring the status of the project and product scope and ma…" at bounding box center [243, 132] width 0 height 6
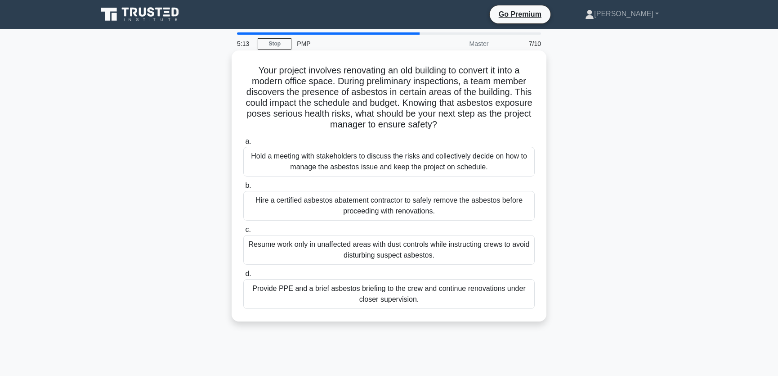
click at [449, 208] on div "Hire a certified asbestos abatement contractor to safely remove the asbestos be…" at bounding box center [389, 206] width 292 height 30
click at [243, 189] on input "b. Hire a certified asbestos abatement contractor to safely remove the asbestos…" at bounding box center [243, 186] width 0 height 6
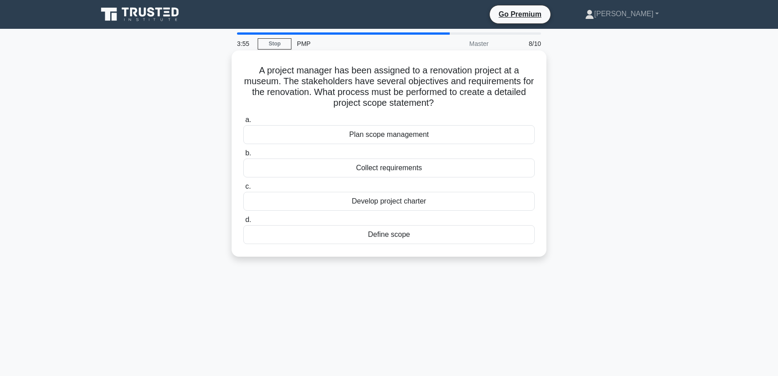
click at [396, 170] on div "Collect requirements" at bounding box center [389, 167] width 292 height 19
click at [243, 156] on input "b. Collect requirements" at bounding box center [243, 153] width 0 height 6
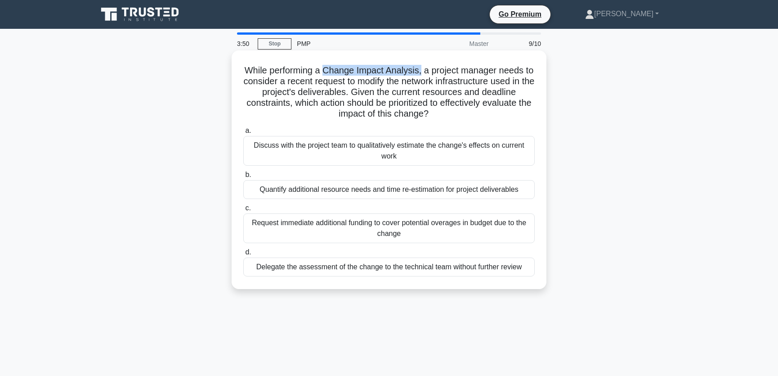
drag, startPoint x: 331, startPoint y: 70, endPoint x: 427, endPoint y: 72, distance: 95.9
click at [427, 72] on h5 "While performing a Change Impact Analysis, a project manager needs to consider …" at bounding box center [389, 92] width 293 height 55
click at [369, 90] on h5 "While performing a Change Impact Analysis, a project manager needs to consider …" at bounding box center [389, 92] width 293 height 55
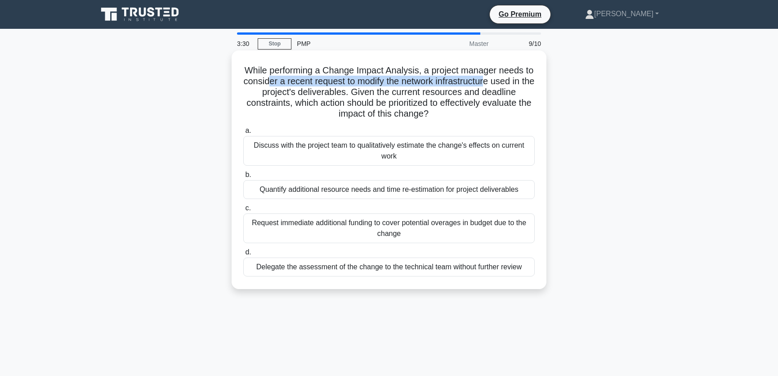
drag, startPoint x: 280, startPoint y: 79, endPoint x: 507, endPoint y: 82, distance: 227.3
click at [507, 82] on h5 "While performing a Change Impact Analysis, a project manager needs to consider …" at bounding box center [389, 92] width 293 height 55
click at [304, 93] on h5 "While performing a Change Impact Analysis, a project manager needs to consider …" at bounding box center [389, 92] width 293 height 55
click at [359, 156] on div "Discuss with the project team to qualitatively estimate the change's effects on…" at bounding box center [389, 151] width 292 height 30
click at [243, 134] on input "a. Discuss with the project team to qualitatively estimate the change's effects…" at bounding box center [243, 131] width 0 height 6
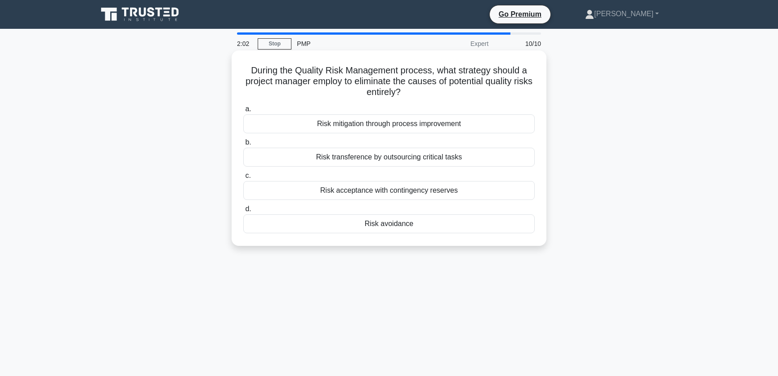
click at [377, 225] on div "Risk avoidance" at bounding box center [389, 223] width 292 height 19
click at [243, 212] on input "d. Risk avoidance" at bounding box center [243, 209] width 0 height 6
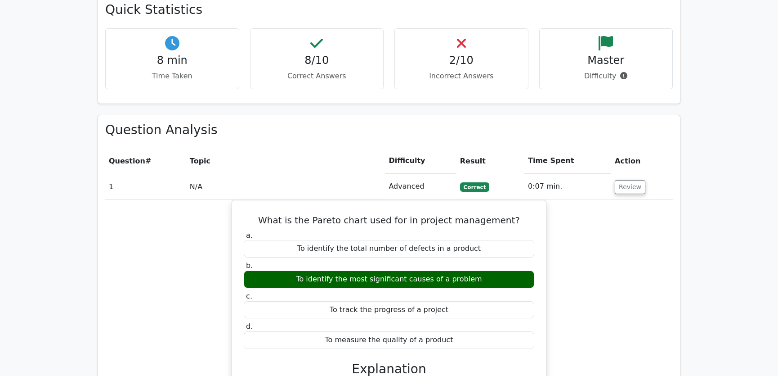
scroll to position [750, 0]
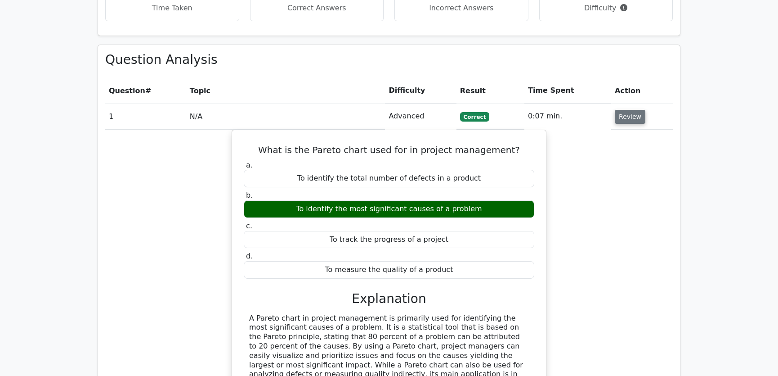
click at [631, 110] on button "Review" at bounding box center [630, 117] width 31 height 14
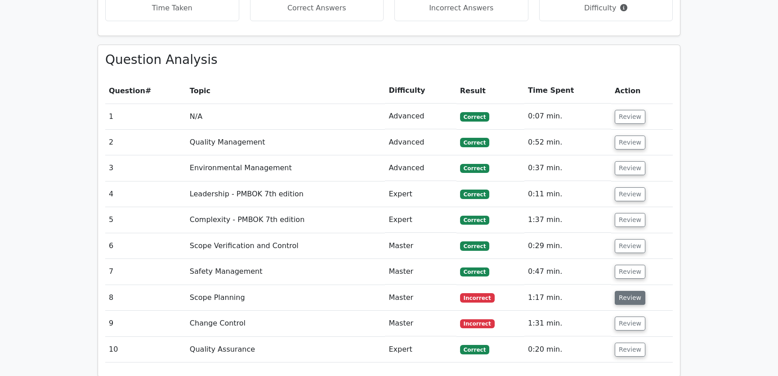
click at [629, 291] on button "Review" at bounding box center [630, 298] width 31 height 14
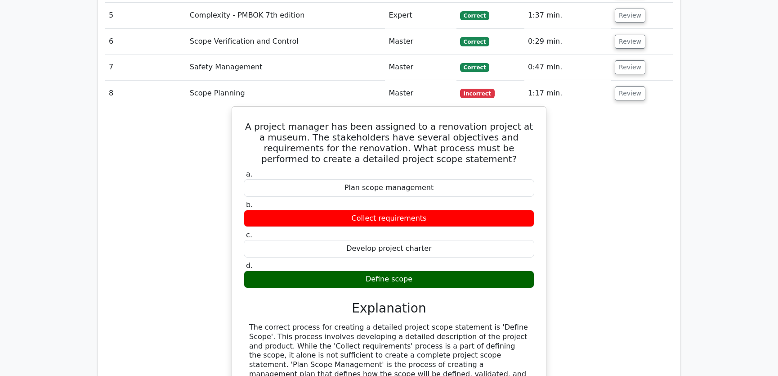
scroll to position [1091, 0]
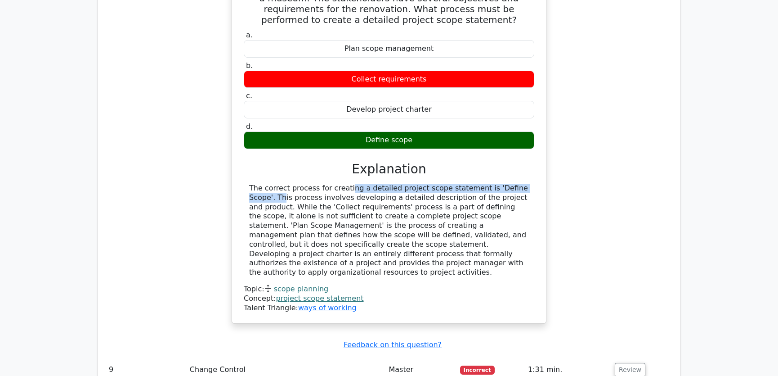
drag, startPoint x: 290, startPoint y: 153, endPoint x: 477, endPoint y: 155, distance: 186.8
click at [477, 184] on div "The correct process for creating a detailed project scope statement is 'Define …" at bounding box center [389, 231] width 280 height 94
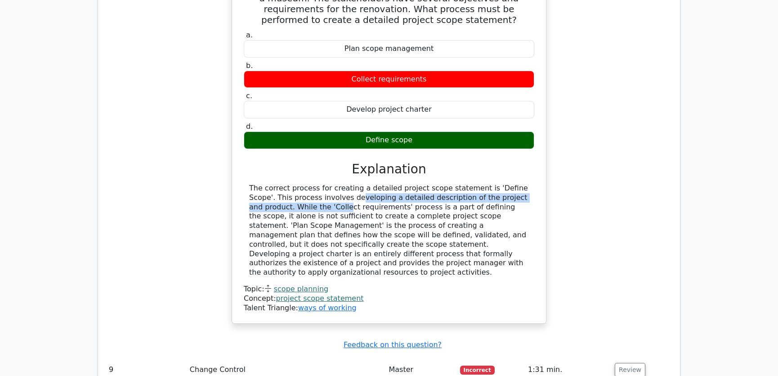
drag, startPoint x: 270, startPoint y: 166, endPoint x: 517, endPoint y: 166, distance: 246.6
click at [517, 184] on div "The correct process for creating a detailed project scope statement is 'Define …" at bounding box center [389, 231] width 280 height 94
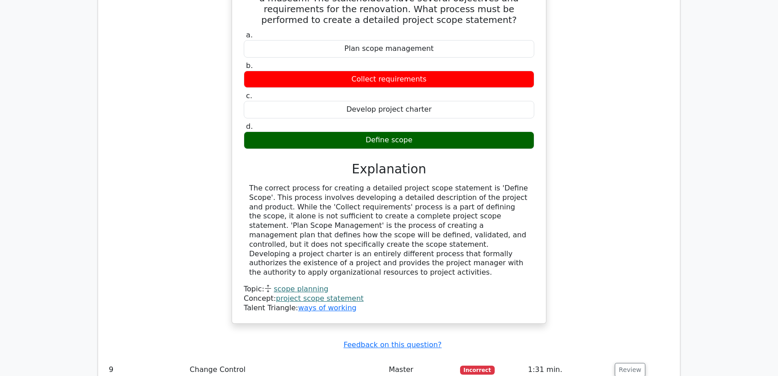
click at [288, 184] on div "The correct process for creating a detailed project scope statement is 'Define …" at bounding box center [389, 231] width 280 height 94
drag, startPoint x: 282, startPoint y: 171, endPoint x: 475, endPoint y: 171, distance: 192.6
click at [475, 184] on div "The correct process for creating a detailed project scope statement is 'Define …" at bounding box center [389, 231] width 280 height 94
drag, startPoint x: 279, startPoint y: 184, endPoint x: 428, endPoint y: 183, distance: 149.4
click at [428, 184] on div "The correct process for creating a detailed project scope statement is 'Define …" at bounding box center [389, 231] width 280 height 94
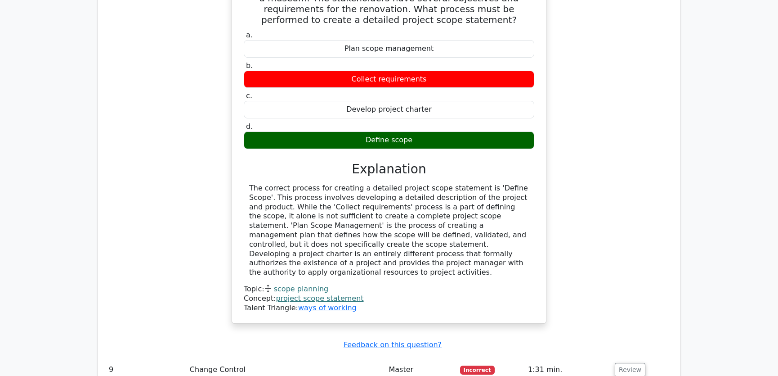
click at [441, 184] on div "The correct process for creating a detailed project scope statement is 'Define …" at bounding box center [389, 231] width 280 height 94
drag, startPoint x: 265, startPoint y: 193, endPoint x: 502, endPoint y: 191, distance: 237.6
click at [502, 191] on div "The correct process for creating a detailed project scope statement is 'Define …" at bounding box center [389, 231] width 280 height 94
drag, startPoint x: 362, startPoint y: 202, endPoint x: 500, endPoint y: 201, distance: 138.6
click at [500, 201] on div "The correct process for creating a detailed project scope statement is 'Define …" at bounding box center [389, 231] width 280 height 94
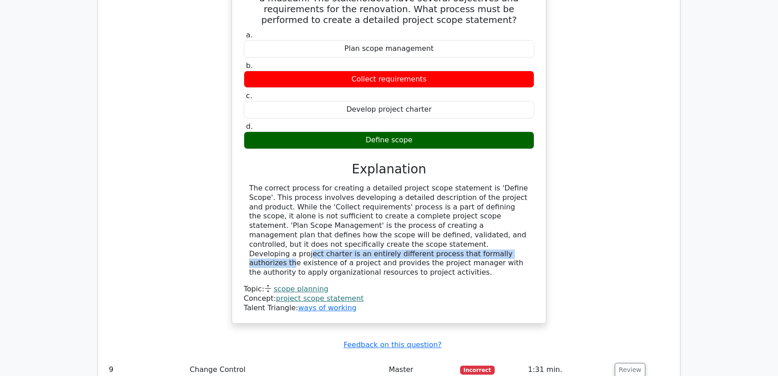
drag, startPoint x: 284, startPoint y: 211, endPoint x: 510, endPoint y: 207, distance: 225.5
click at [510, 207] on div "The correct process for creating a detailed project scope statement is 'Define …" at bounding box center [389, 231] width 280 height 94
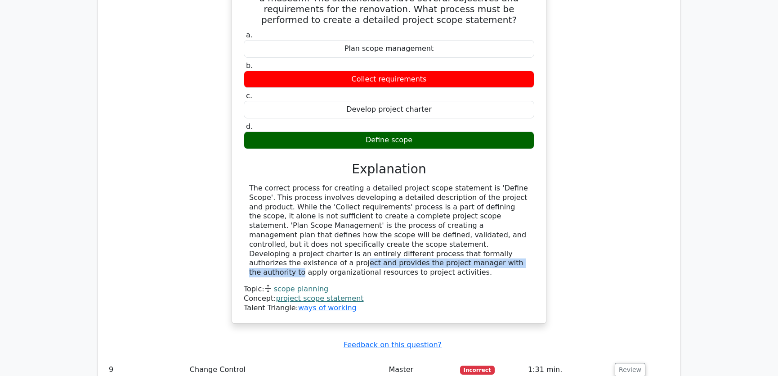
drag, startPoint x: 302, startPoint y: 220, endPoint x: 491, endPoint y: 218, distance: 189.0
click at [491, 218] on div "The correct process for creating a detailed project scope statement is 'Define …" at bounding box center [389, 231] width 280 height 94
drag, startPoint x: 324, startPoint y: 229, endPoint x: 451, endPoint y: 228, distance: 127.8
click at [451, 228] on div "The correct process for creating a detailed project scope statement is 'Define …" at bounding box center [389, 231] width 280 height 94
click at [290, 184] on div "The correct process for creating a detailed project scope statement is 'Define …" at bounding box center [389, 231] width 280 height 94
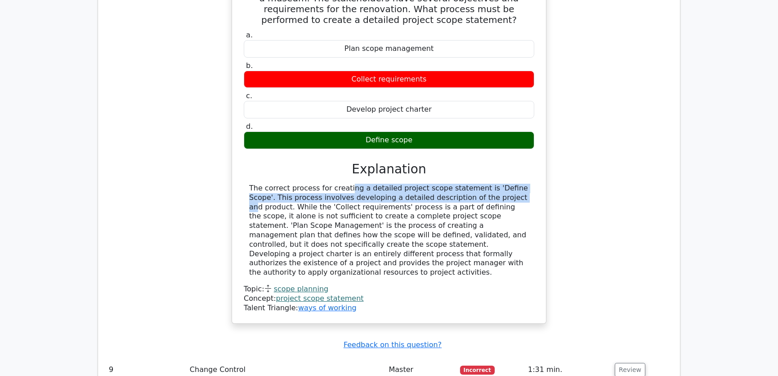
drag, startPoint x: 290, startPoint y: 156, endPoint x: 428, endPoint y: 160, distance: 138.2
click at [428, 184] on div "The correct process for creating a detailed project scope statement is 'Define …" at bounding box center [389, 231] width 280 height 94
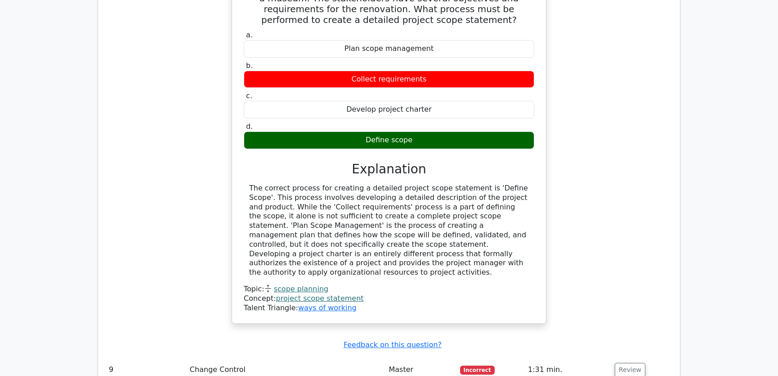
click at [466, 184] on div "The correct process for creating a detailed project scope statement is 'Define …" at bounding box center [389, 231] width 280 height 94
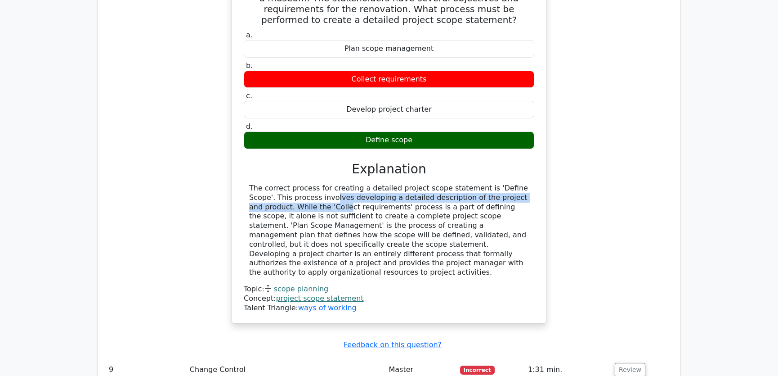
drag, startPoint x: 250, startPoint y: 162, endPoint x: 522, endPoint y: 166, distance: 272.3
click at [522, 184] on div "The correct process for creating a detailed project scope statement is 'Define …" at bounding box center [389, 231] width 280 height 94
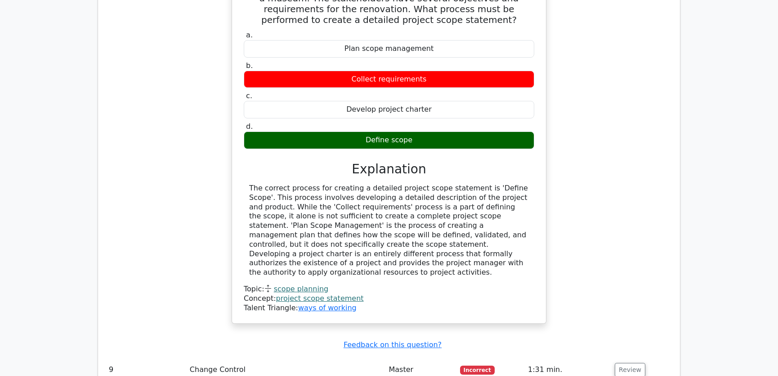
click at [279, 184] on div "The correct process for creating a detailed project scope statement is 'Define …" at bounding box center [389, 231] width 280 height 94
drag, startPoint x: 283, startPoint y: 174, endPoint x: 478, endPoint y: 174, distance: 194.4
click at [478, 184] on div "The correct process for creating a detailed project scope statement is 'Define …" at bounding box center [389, 231] width 280 height 94
drag, startPoint x: 283, startPoint y: 181, endPoint x: 434, endPoint y: 181, distance: 151.2
click at [434, 184] on div "The correct process for creating a detailed project scope statement is 'Define …" at bounding box center [389, 231] width 280 height 94
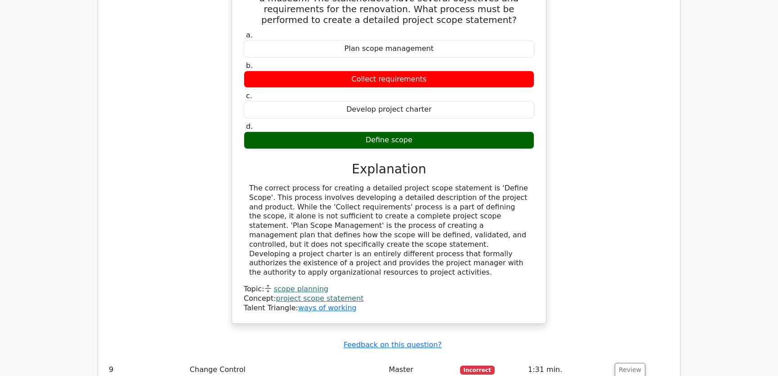
click at [402, 198] on div "The correct process for creating a detailed project scope statement is 'Define …" at bounding box center [389, 231] width 280 height 94
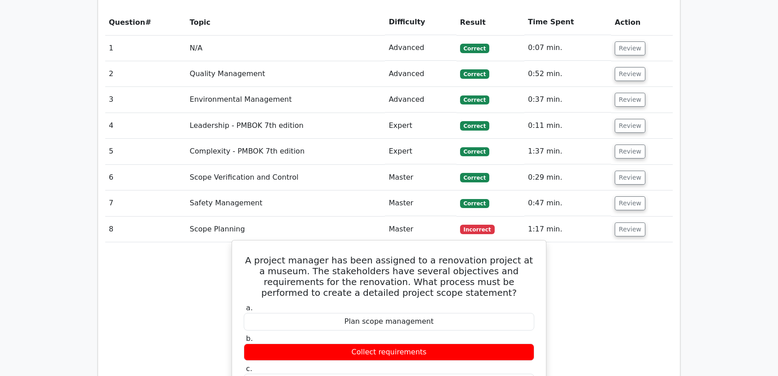
scroll to position [886, 0]
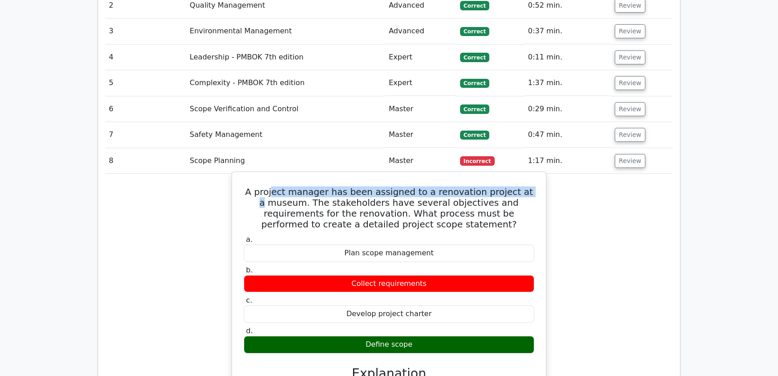
drag, startPoint x: 283, startPoint y: 157, endPoint x: 524, endPoint y: 160, distance: 241.7
click at [524, 186] on h5 "A project manager has been assigned to a renovation project at a museum. The st…" at bounding box center [389, 207] width 292 height 43
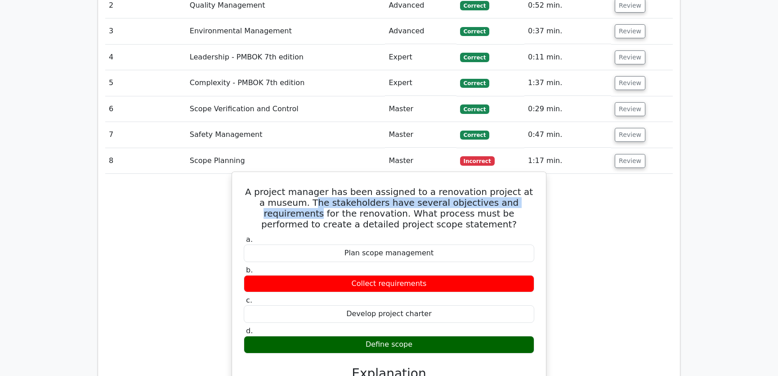
drag, startPoint x: 295, startPoint y: 170, endPoint x: 531, endPoint y: 170, distance: 235.8
click at [531, 186] on h5 "A project manager has been assigned to a renovation project at a museum. The st…" at bounding box center [389, 207] width 292 height 43
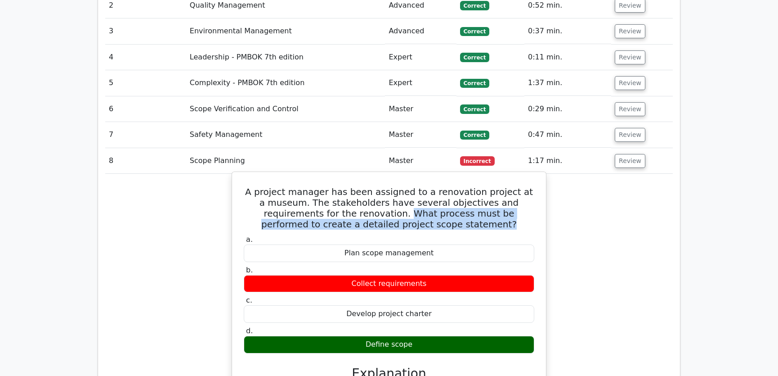
drag, startPoint x: 341, startPoint y: 179, endPoint x: 519, endPoint y: 189, distance: 178.4
click at [519, 189] on h5 "A project manager has been assigned to a renovation project at a museum. The st…" at bounding box center [389, 207] width 292 height 43
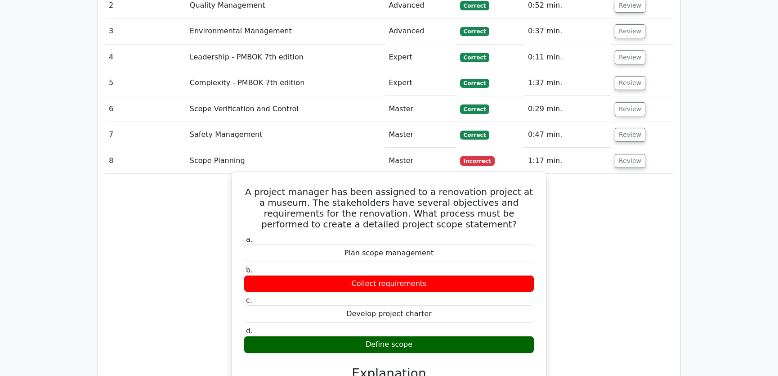
click at [383, 186] on h5 "A project manager has been assigned to a renovation project at a museum. The st…" at bounding box center [389, 207] width 292 height 43
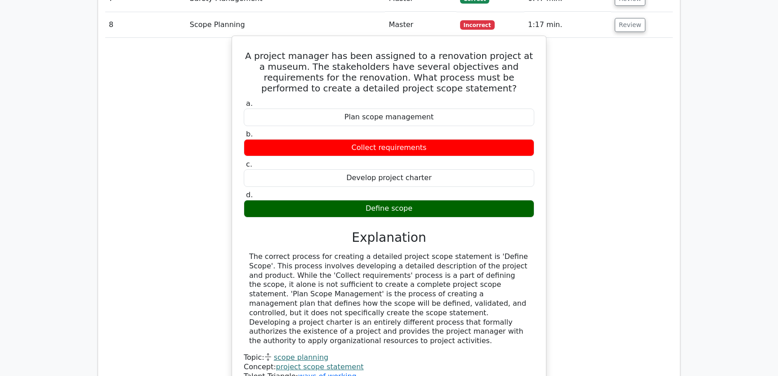
scroll to position [954, 0]
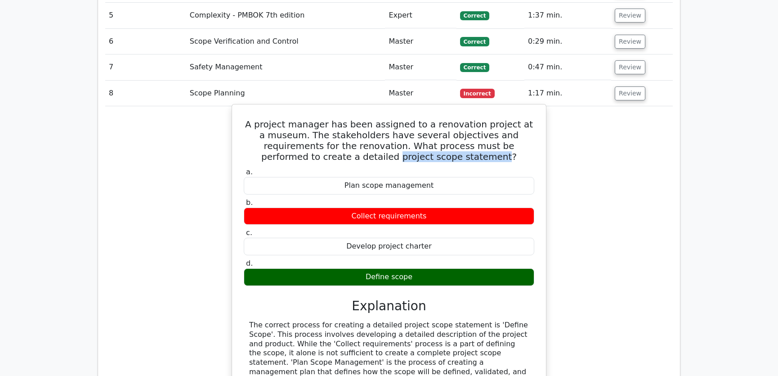
drag, startPoint x: 358, startPoint y: 123, endPoint x: 454, endPoint y: 123, distance: 95.8
click at [454, 123] on h5 "A project manager has been assigned to a renovation project at a museum. The st…" at bounding box center [389, 140] width 292 height 43
copy h5 "project scope statement"
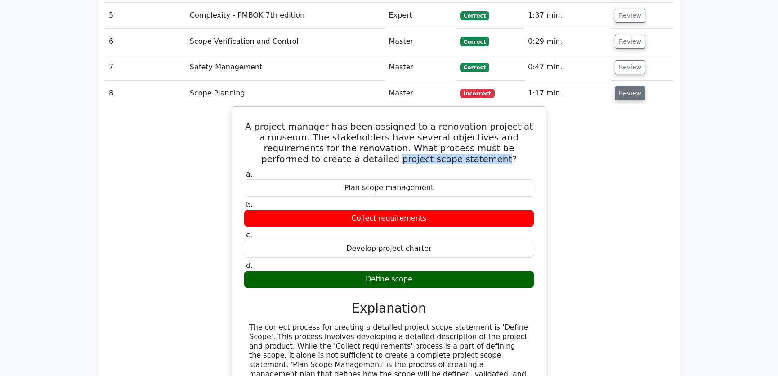
click at [623, 86] on button "Review" at bounding box center [630, 93] width 31 height 14
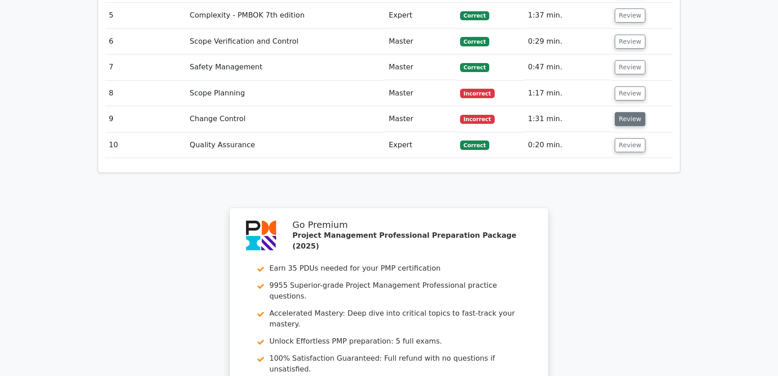
click at [623, 112] on button "Review" at bounding box center [630, 119] width 31 height 14
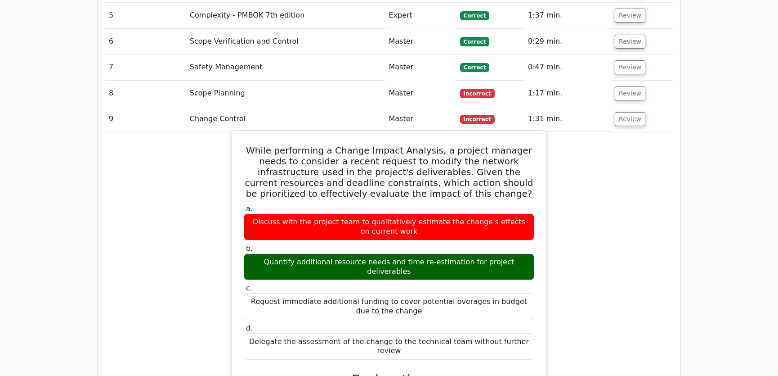
drag, startPoint x: 247, startPoint y: 115, endPoint x: 530, endPoint y: 299, distance: 337.2
copy div "While performing a Change Impact Analysis, a project manager needs to consider …"
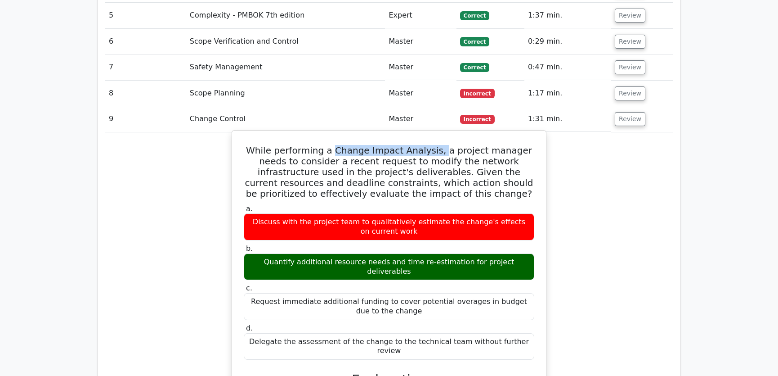
drag, startPoint x: 331, startPoint y: 116, endPoint x: 431, endPoint y: 119, distance: 99.5
click at [431, 145] on h5 "While performing a Change Impact Analysis, a project manager needs to consider …" at bounding box center [389, 172] width 292 height 54
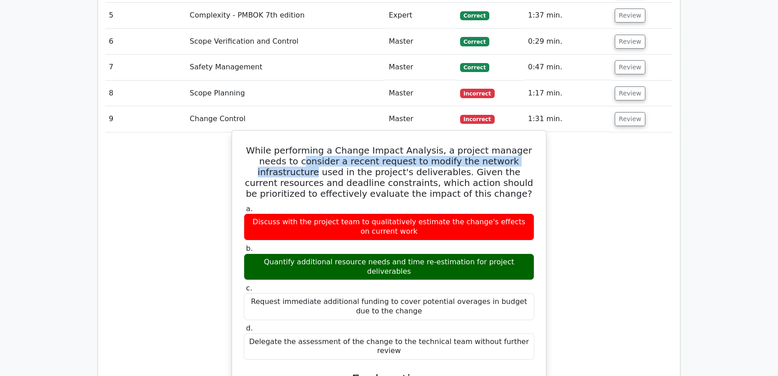
drag, startPoint x: 260, startPoint y: 128, endPoint x: 512, endPoint y: 129, distance: 252.5
click at [512, 145] on h5 "While performing a Change Impact Analysis, a project manager needs to consider …" at bounding box center [389, 172] width 292 height 54
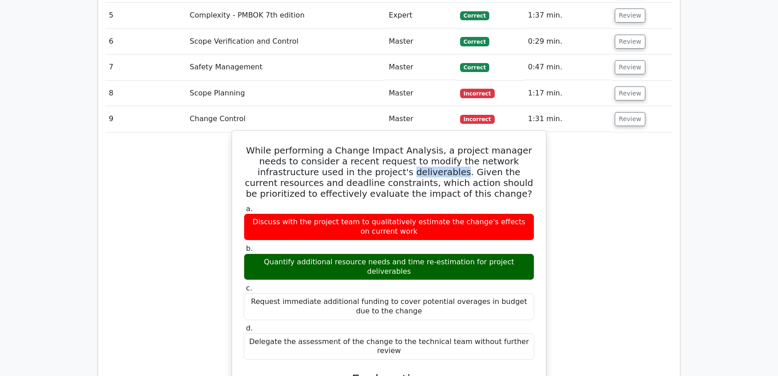
drag, startPoint x: 311, startPoint y: 138, endPoint x: 360, endPoint y: 135, distance: 49.1
click at [360, 145] on h5 "While performing a Change Impact Analysis, a project manager needs to consider …" at bounding box center [389, 172] width 292 height 54
click at [365, 145] on h5 "While performing a Change Impact Analysis, a project manager needs to consider …" at bounding box center [389, 172] width 292 height 54
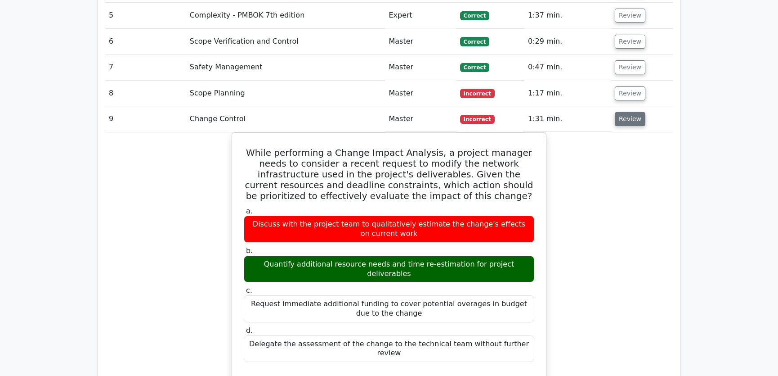
click at [626, 112] on button "Review" at bounding box center [630, 119] width 31 height 14
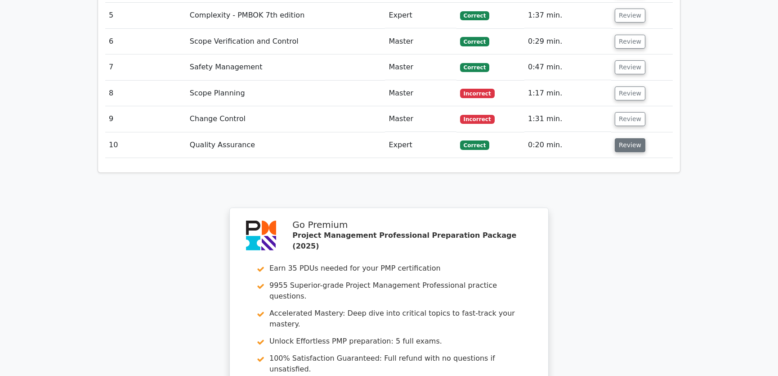
click at [625, 138] on button "Review" at bounding box center [630, 145] width 31 height 14
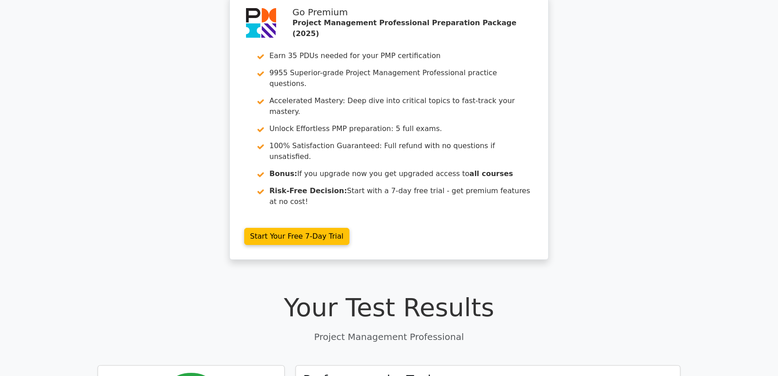
scroll to position [0, 0]
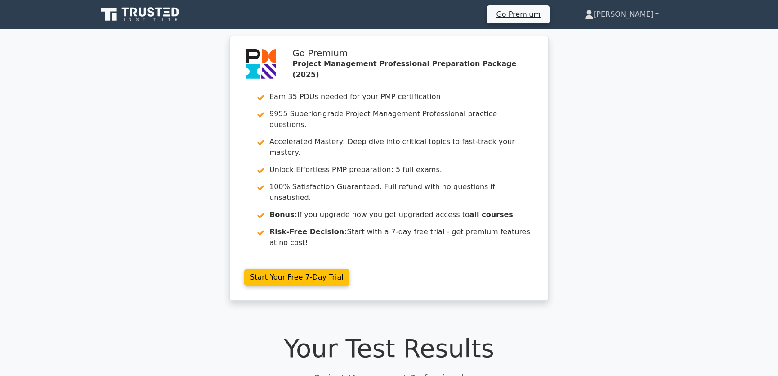
click at [657, 13] on link "[PERSON_NAME]" at bounding box center [621, 14] width 117 height 18
click at [614, 51] on link "Settings" at bounding box center [599, 50] width 71 height 14
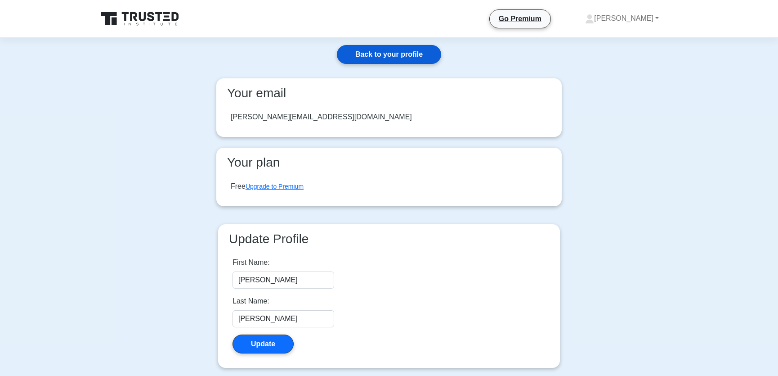
click at [416, 51] on link "Back to your profile" at bounding box center [389, 54] width 104 height 19
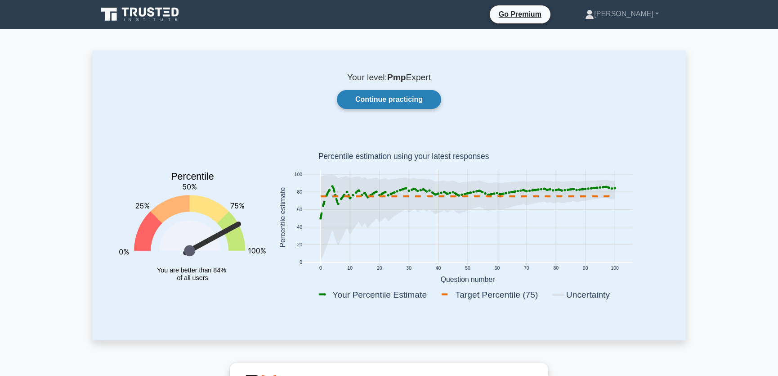
click at [386, 101] on link "Continue practicing" at bounding box center [389, 99] width 104 height 19
